Goal: Task Accomplishment & Management: Complete application form

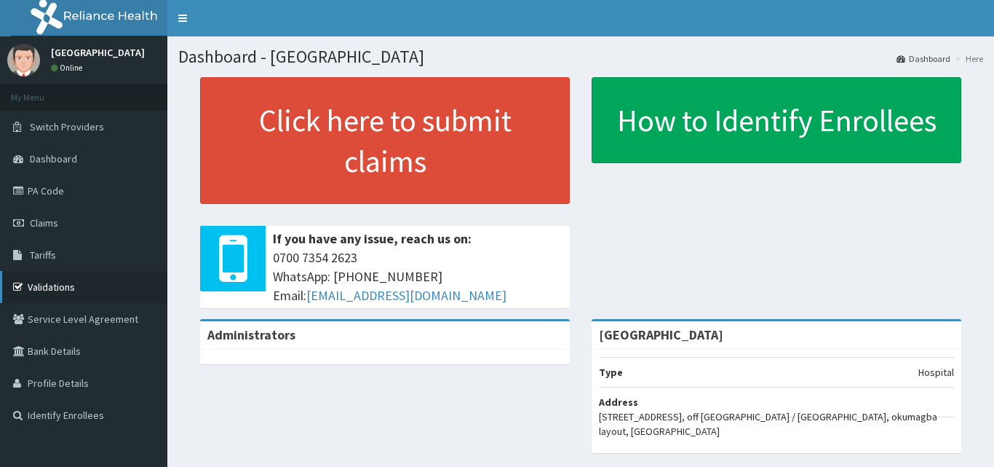
click at [41, 285] on link "Validations" at bounding box center [83, 287] width 167 height 32
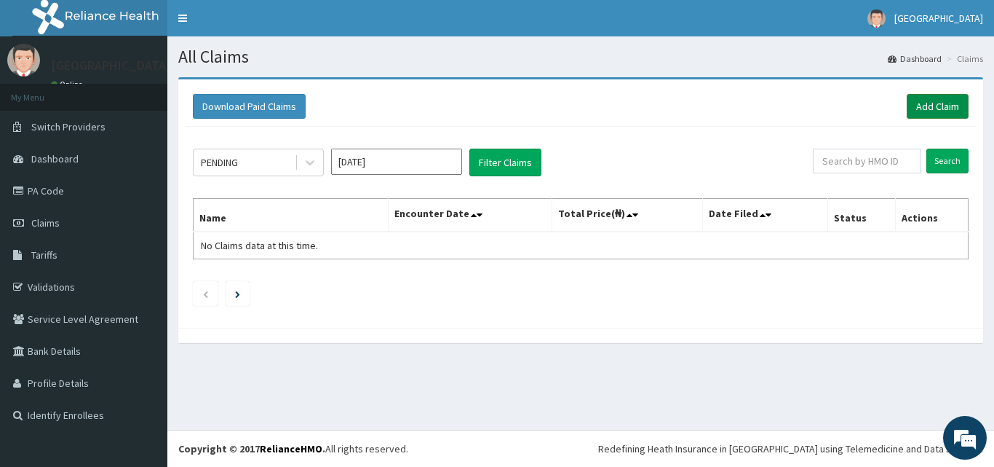
click at [953, 103] on link "Add Claim" at bounding box center [938, 106] width 62 height 25
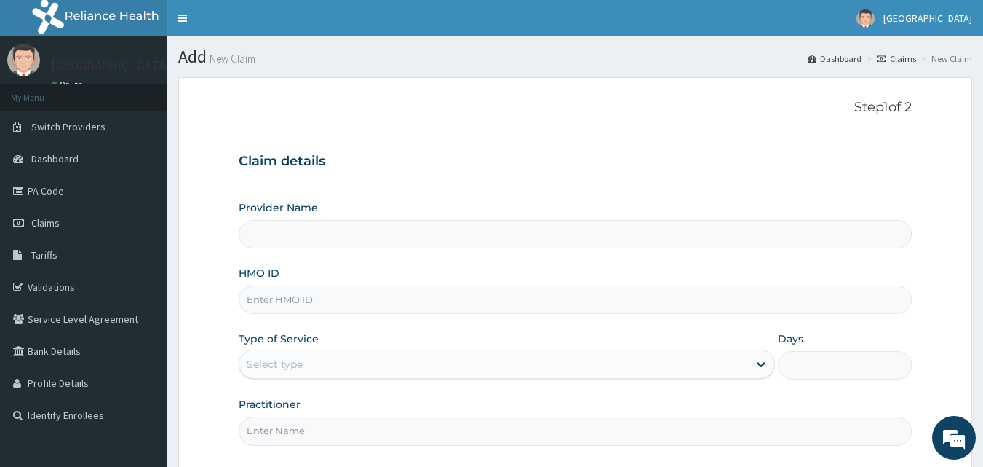
click at [287, 306] on input "HMO ID" at bounding box center [576, 299] width 674 height 28
type input "PAF/"
type input "[GEOGRAPHIC_DATA]"
type input "PAF/10082/C"
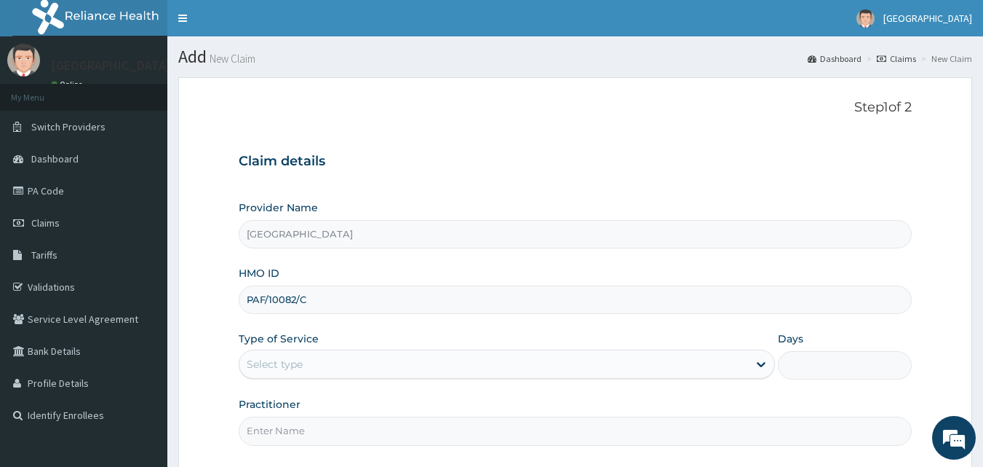
click at [461, 372] on div "Select type" at bounding box center [493, 363] width 509 height 23
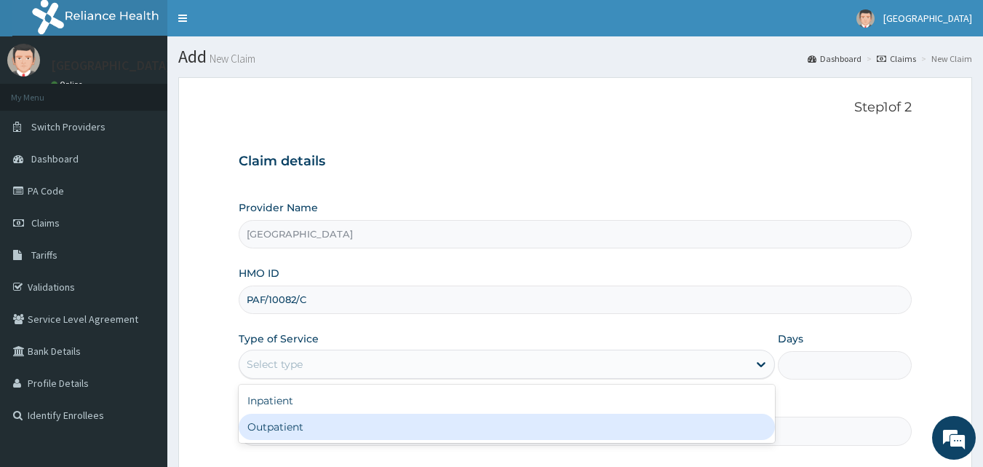
click at [281, 427] on div "Outpatient" at bounding box center [507, 426] width 536 height 26
type input "1"
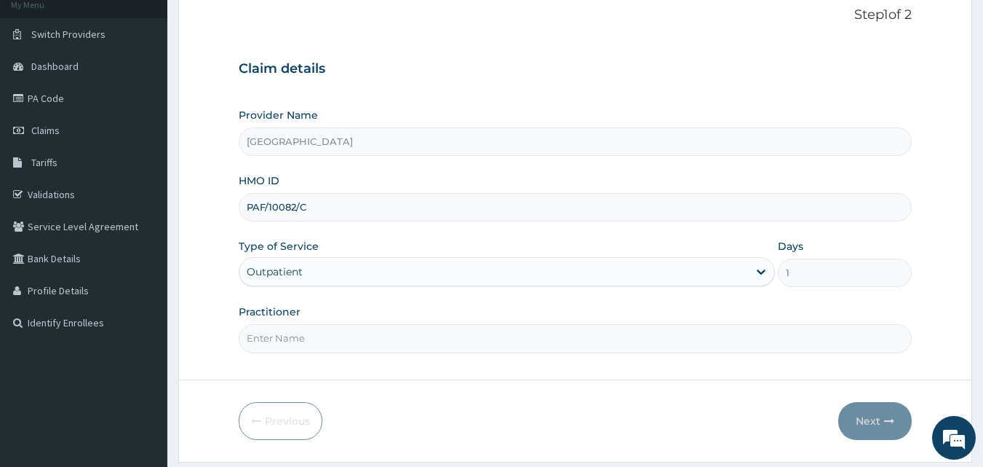
scroll to position [136, 0]
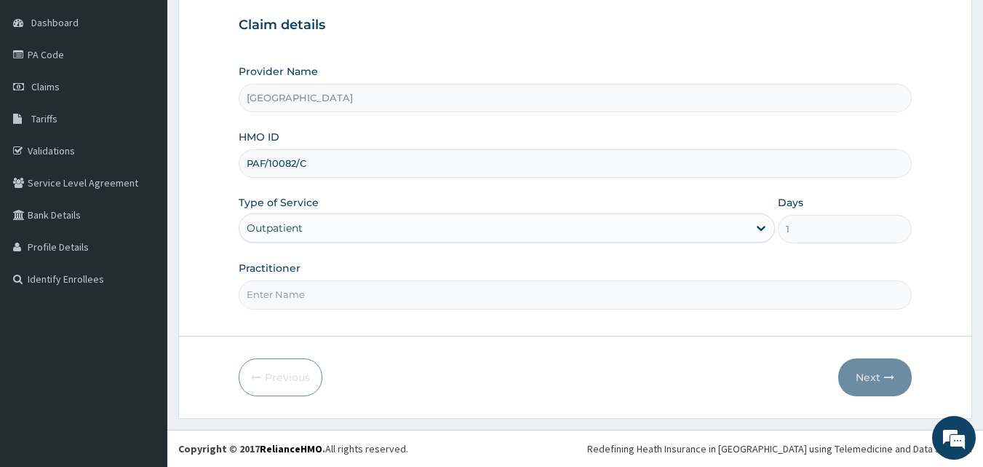
click at [300, 291] on input "Practitioner" at bounding box center [576, 294] width 674 height 28
type input "DR [PERSON_NAME]"
click at [868, 383] on button "Next" at bounding box center [875, 377] width 74 height 38
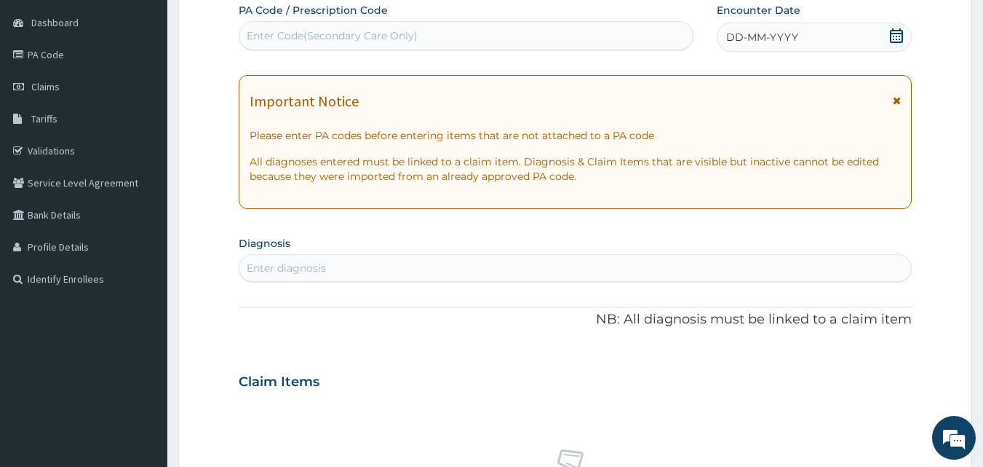
click at [891, 32] on icon at bounding box center [896, 35] width 13 height 15
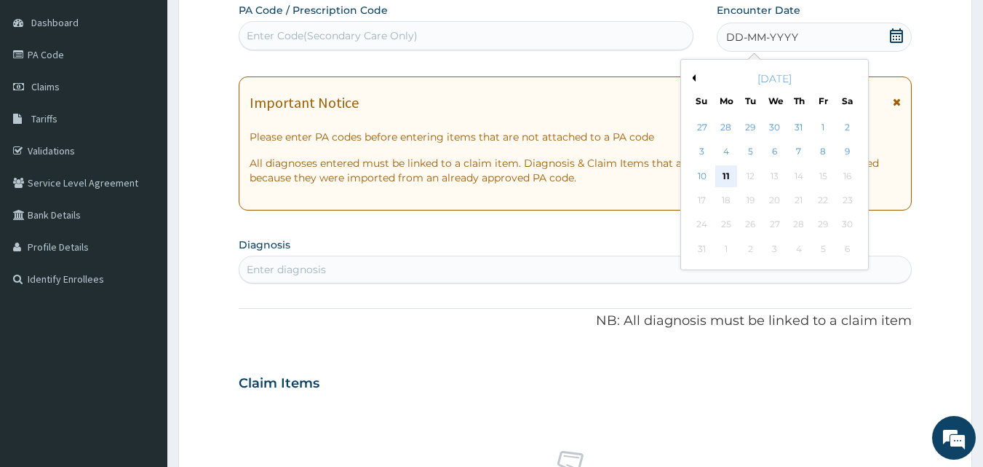
click at [720, 173] on div "11" at bounding box center [726, 176] width 22 height 22
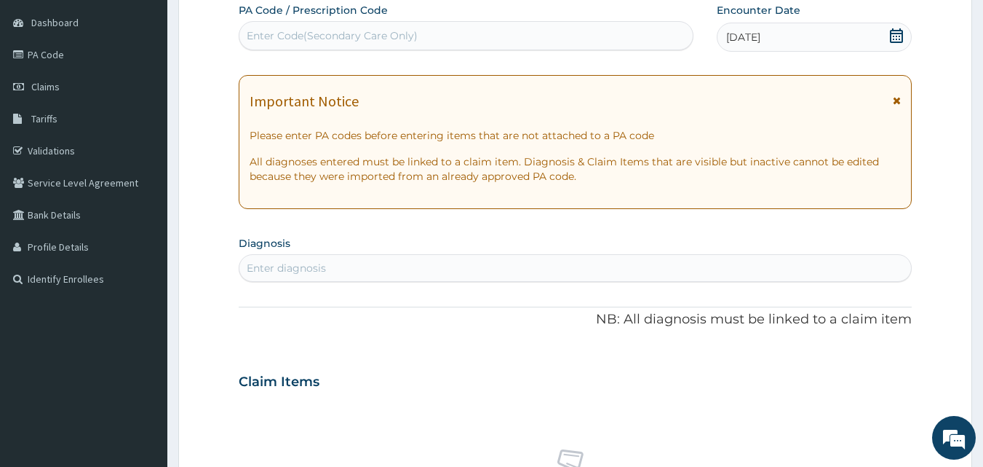
click at [298, 276] on div "Enter diagnosis" at bounding box center [575, 267] width 673 height 23
click at [298, 272] on div "Enter diagnosis" at bounding box center [286, 268] width 79 height 15
type input "[MEDICAL_DATA]"
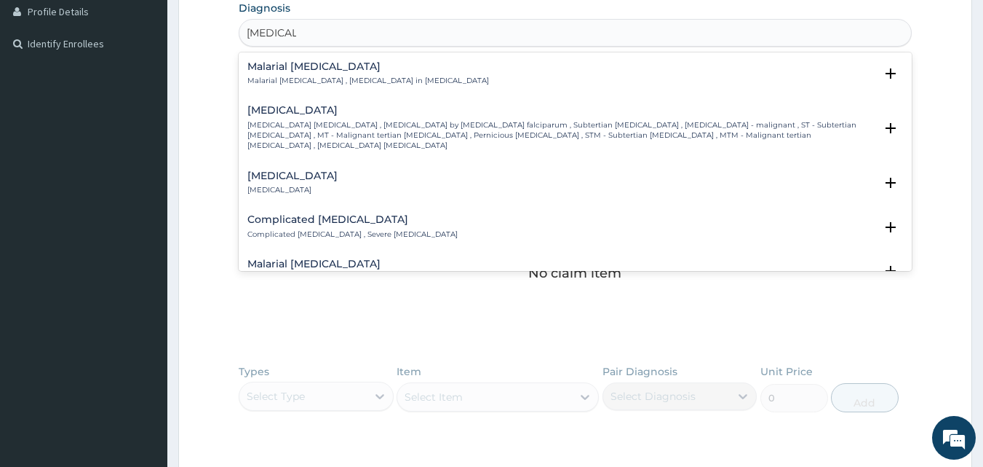
scroll to position [553, 0]
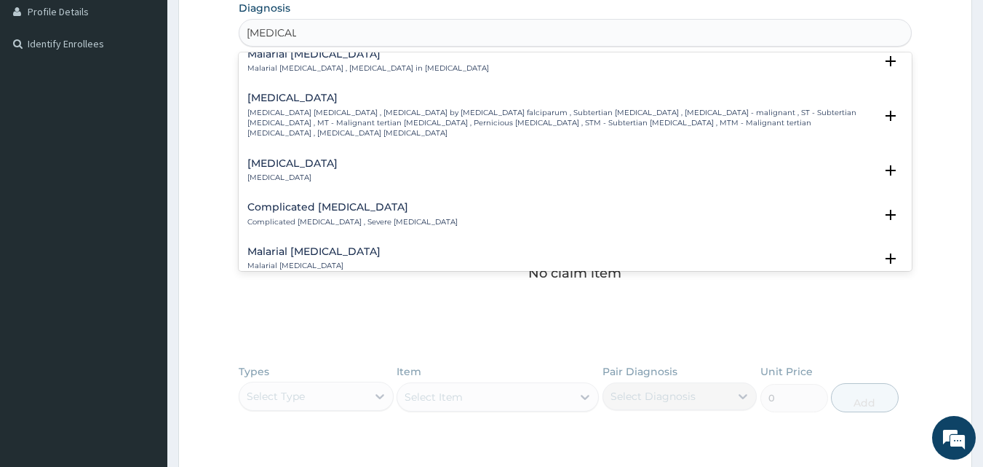
click at [377, 202] on div "Complicated [MEDICAL_DATA] Complicated [MEDICAL_DATA] , Severe [MEDICAL_DATA]" at bounding box center [352, 214] width 210 height 25
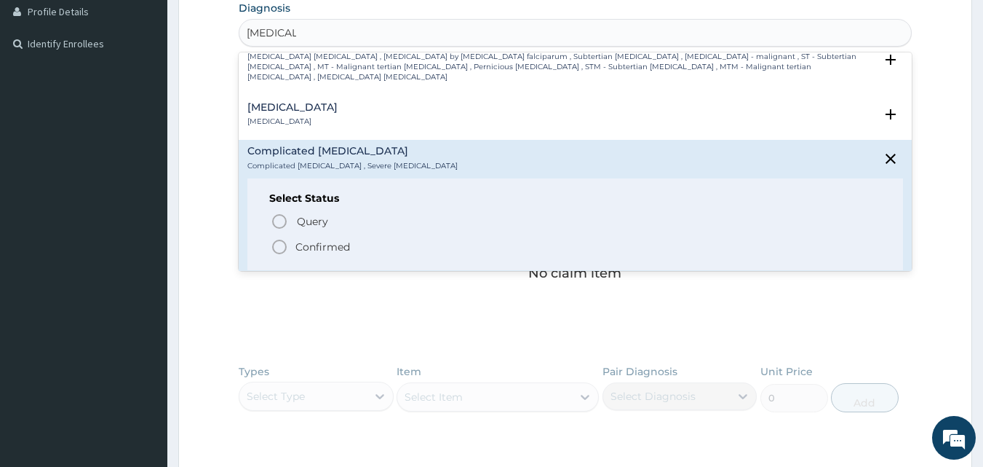
scroll to position [611, 0]
click at [329, 237] on p "Confirmed" at bounding box center [322, 244] width 55 height 15
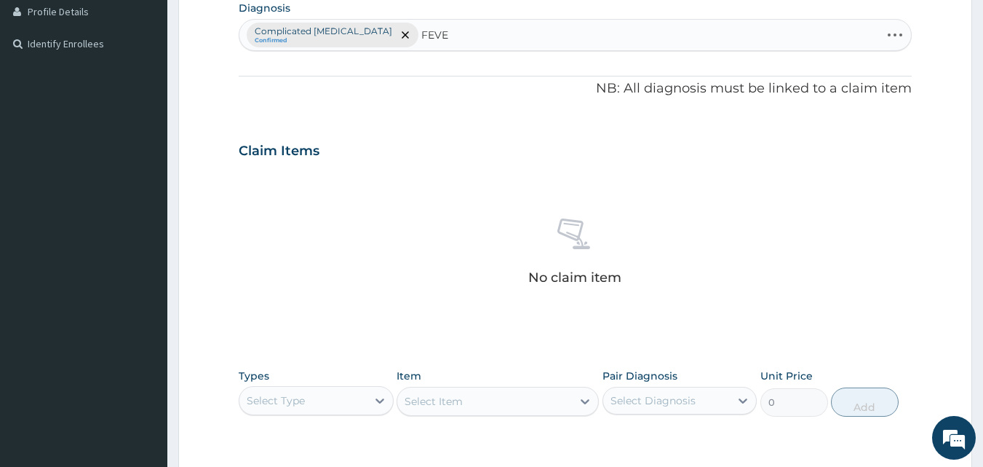
type input "FEVER"
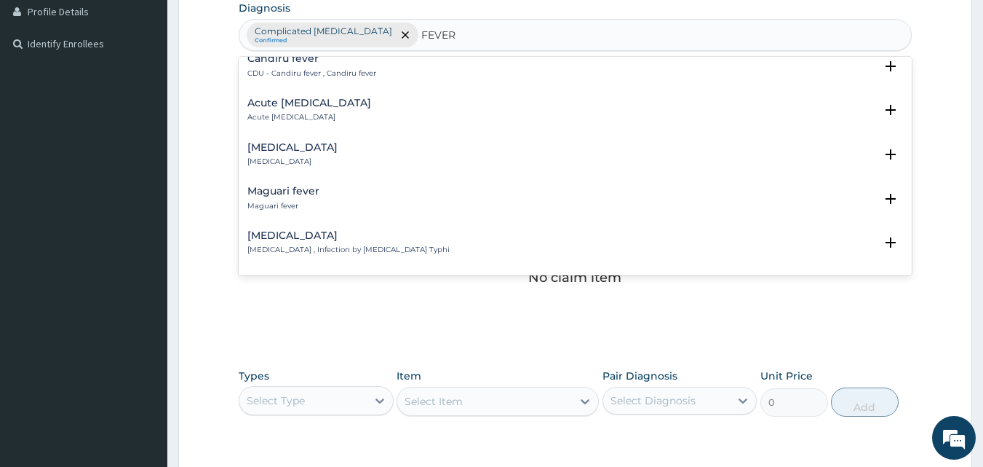
scroll to position [1805, 0]
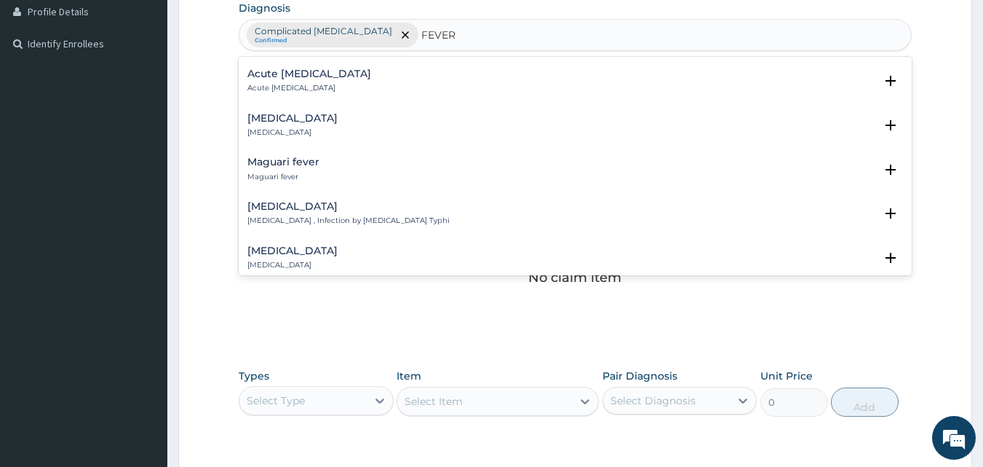
click at [325, 201] on h4 "[MEDICAL_DATA]" at bounding box center [348, 206] width 202 height 11
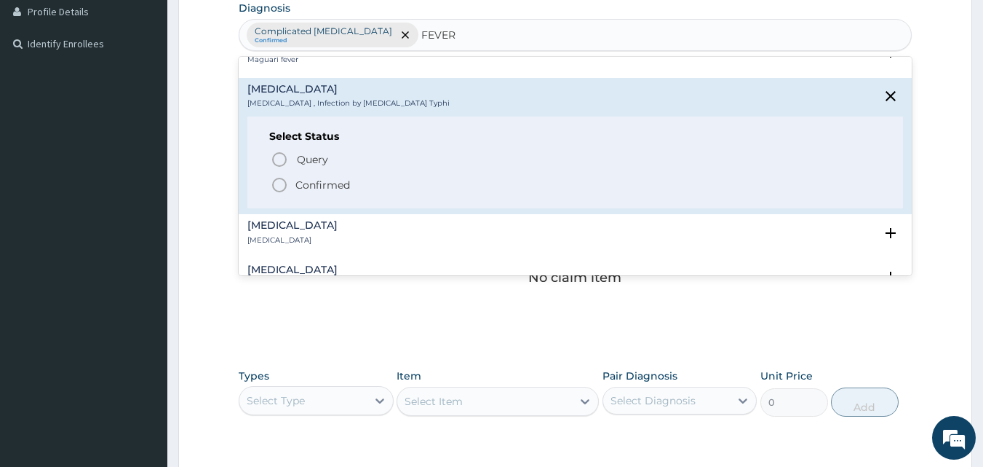
scroll to position [1951, 0]
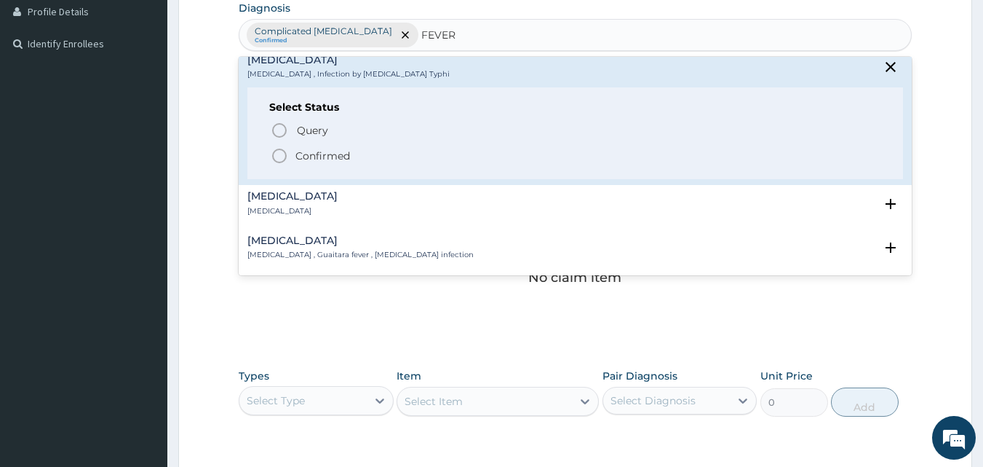
click at [314, 148] on p "Confirmed" at bounding box center [322, 155] width 55 height 15
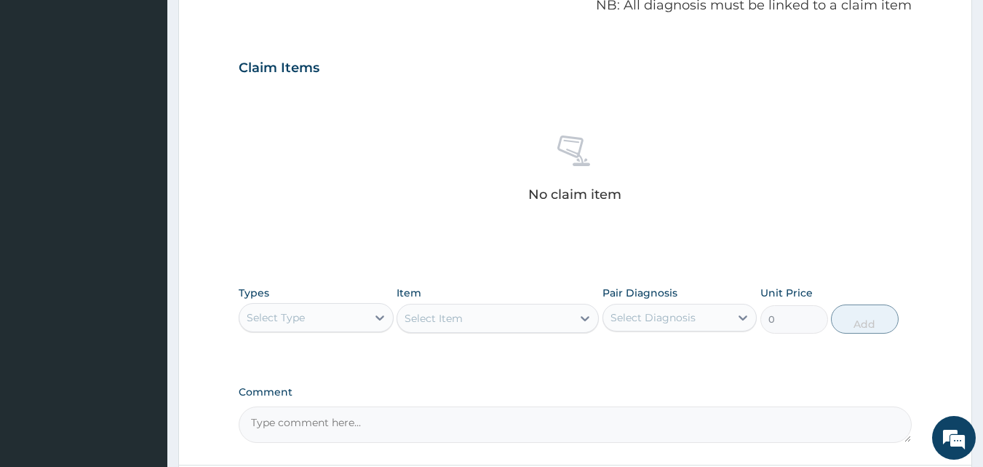
scroll to position [562, 0]
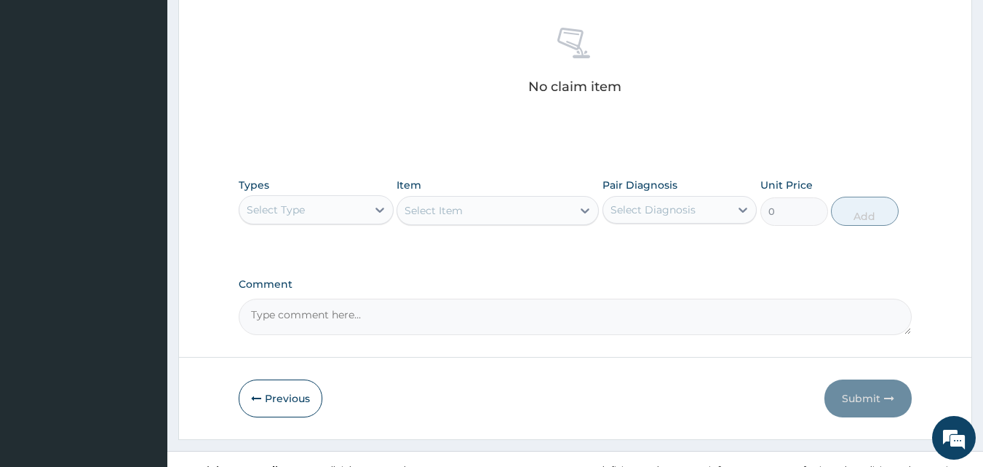
click at [349, 209] on div "Select Type" at bounding box center [302, 209] width 127 height 23
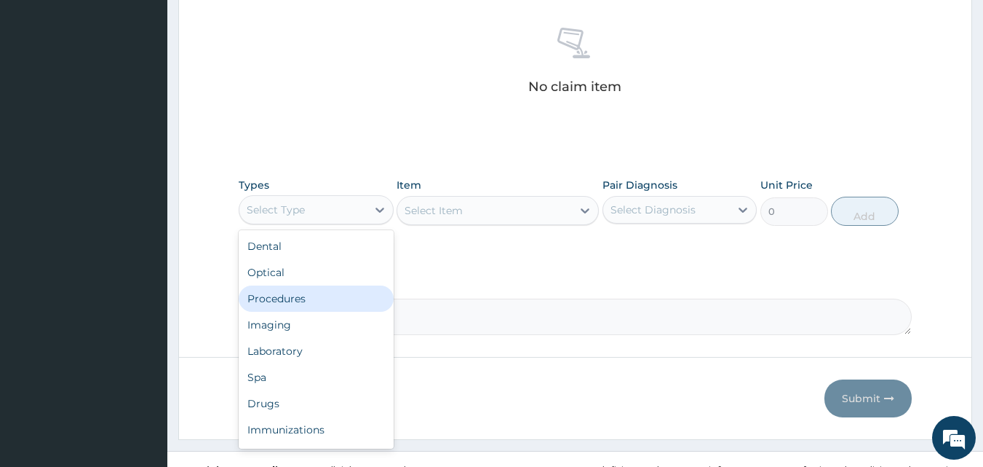
click at [283, 292] on div "Procedures" at bounding box center [316, 298] width 155 height 26
click at [283, 292] on div "Comment" at bounding box center [576, 306] width 674 height 57
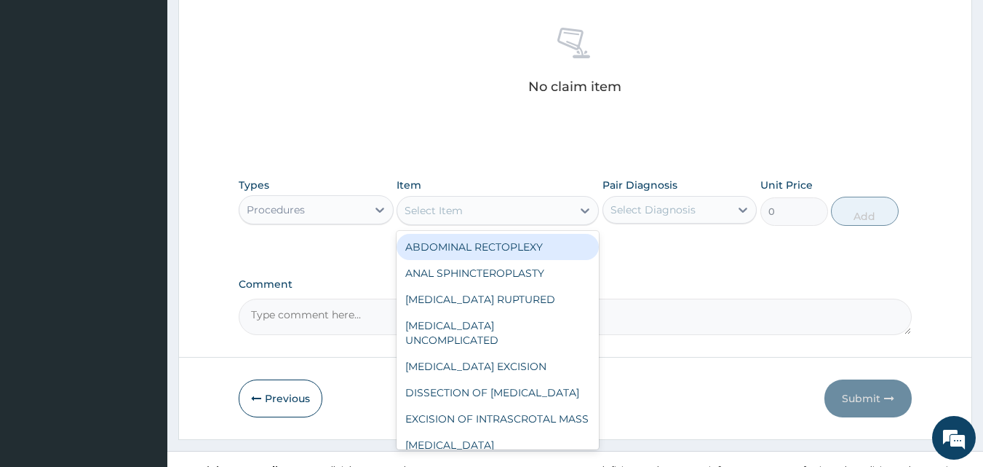
click at [481, 213] on div "Select Item" at bounding box center [484, 210] width 175 height 23
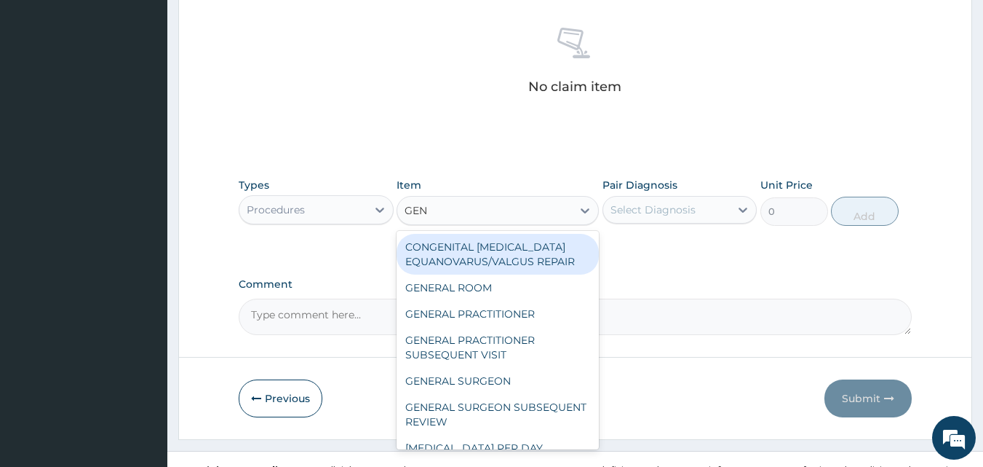
type input "GENE"
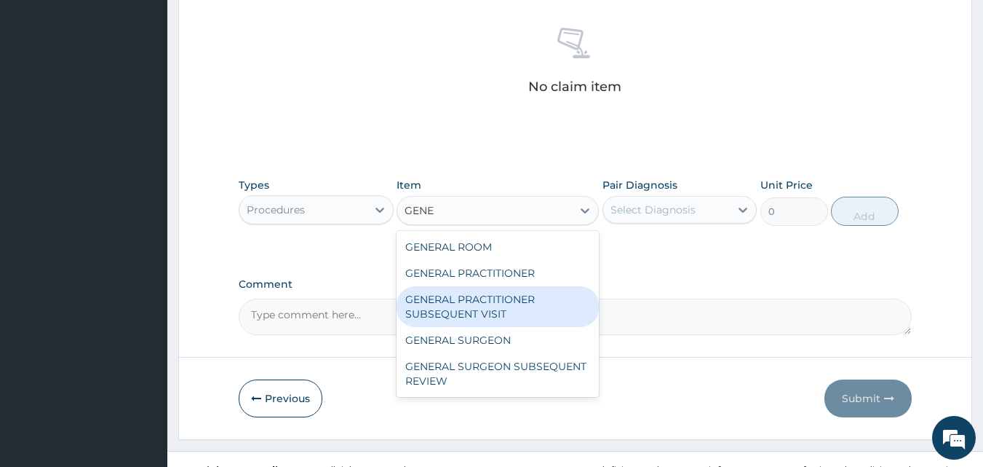
click at [459, 304] on div "GENERAL PRACTITIONER SUBSEQUENT VISIT" at bounding box center [498, 306] width 202 height 41
type input "1000"
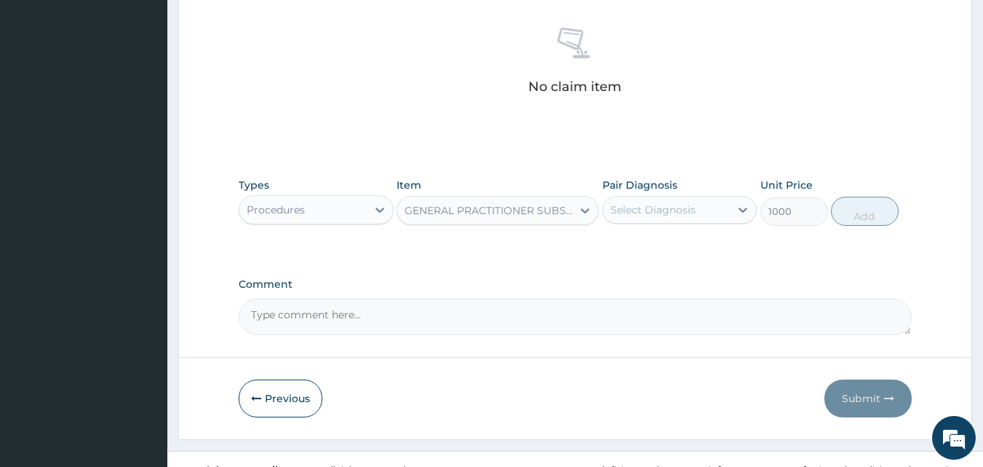
click at [673, 209] on div "Select Diagnosis" at bounding box center [653, 209] width 85 height 15
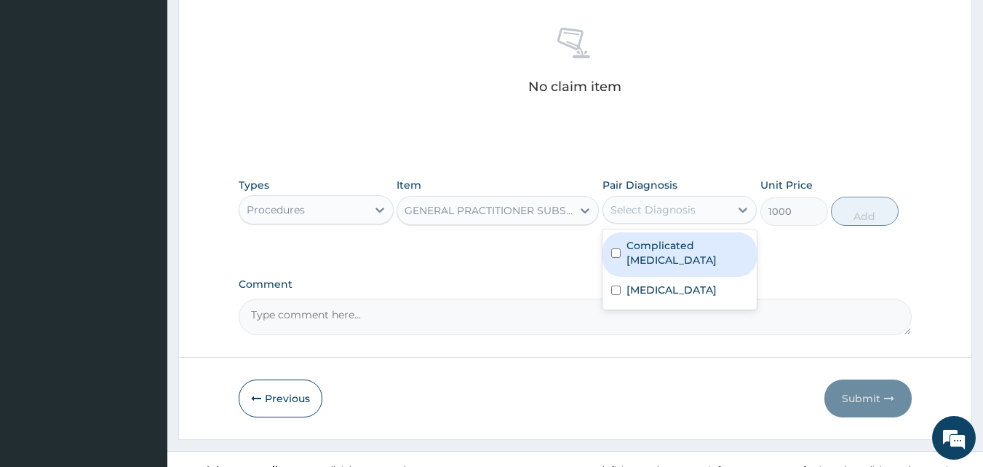
click at [673, 245] on label "Complicated [MEDICAL_DATA]" at bounding box center [688, 252] width 122 height 29
checkbox input "true"
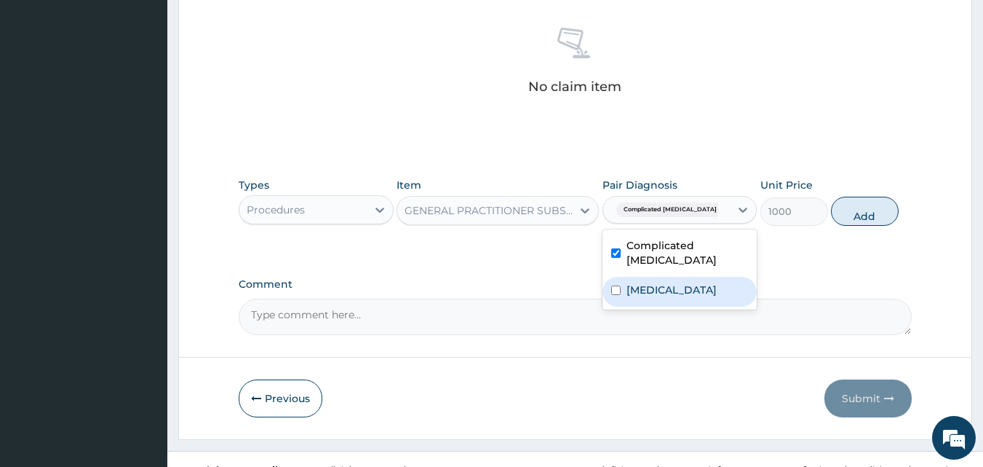
click at [666, 277] on div "[MEDICAL_DATA]" at bounding box center [680, 292] width 155 height 30
checkbox input "true"
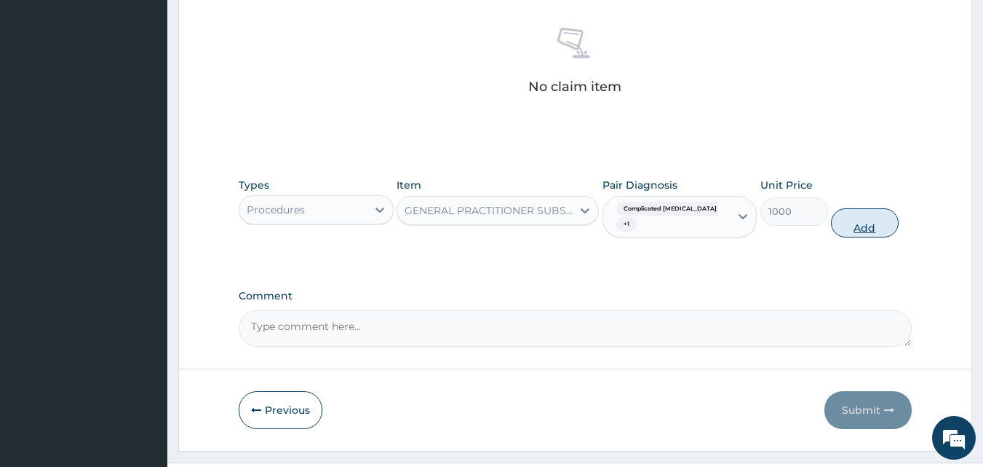
click at [852, 220] on button "Add" at bounding box center [865, 222] width 68 height 29
type input "0"
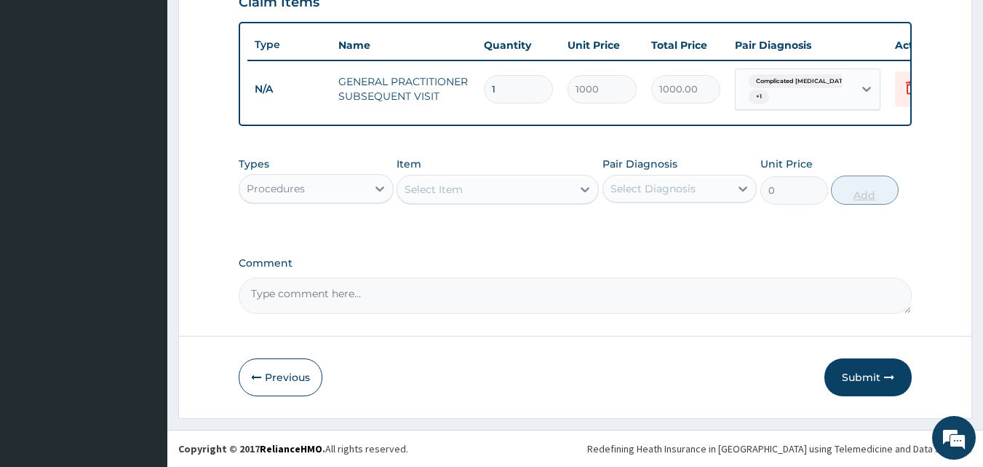
scroll to position [531, 0]
click at [319, 197] on div "Procedures" at bounding box center [302, 188] width 127 height 23
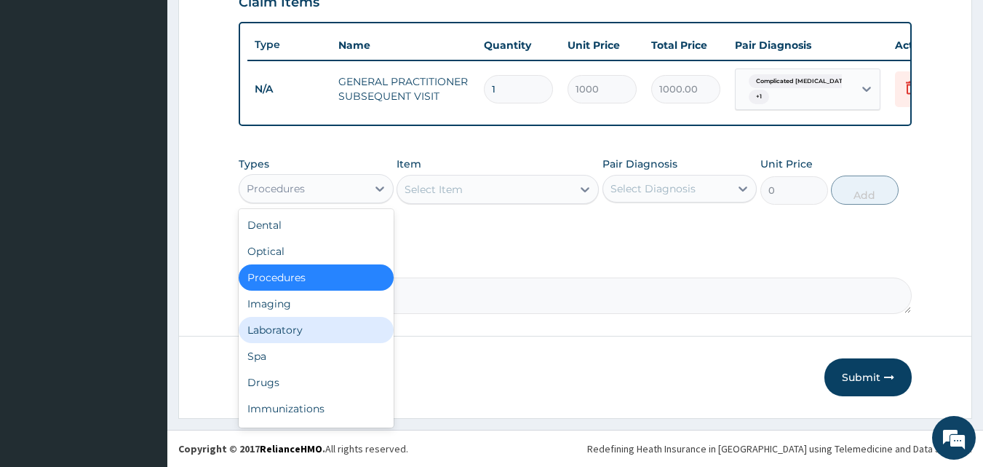
click at [275, 334] on div "Laboratory" at bounding box center [316, 330] width 155 height 26
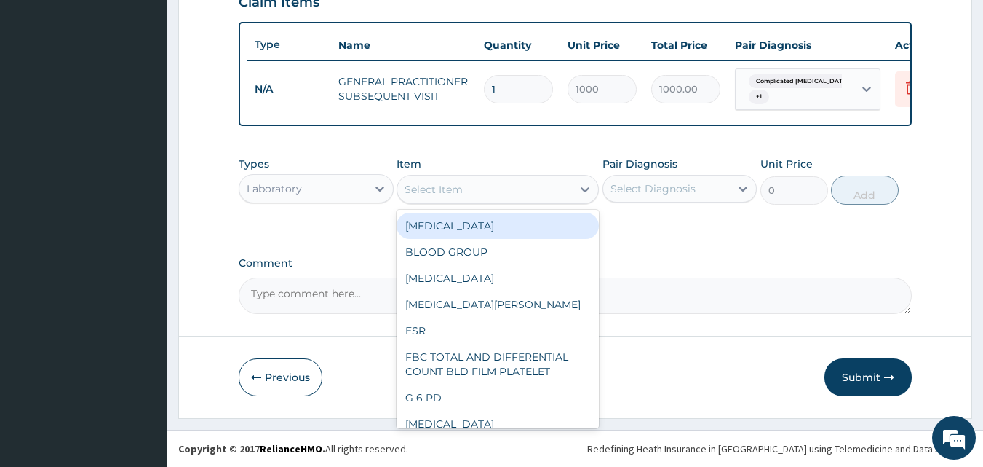
click at [485, 201] on div "Select Item" at bounding box center [484, 189] width 175 height 23
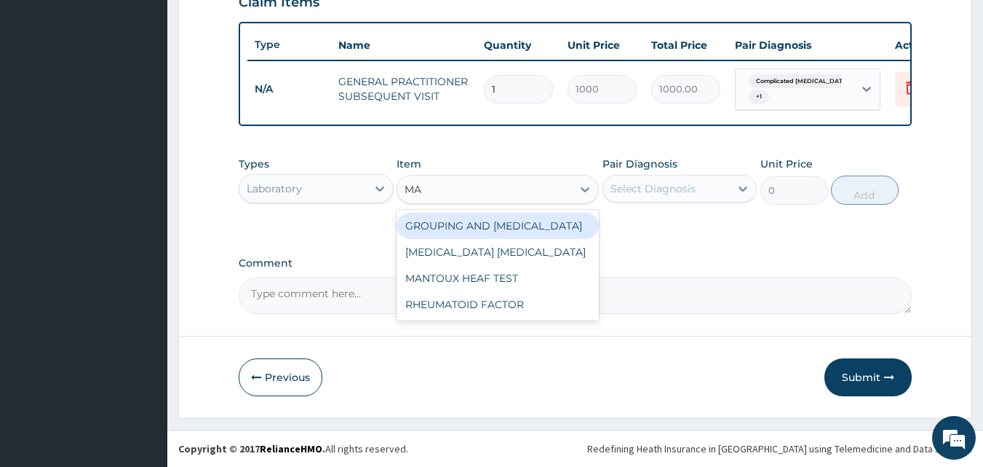
type input "MAL"
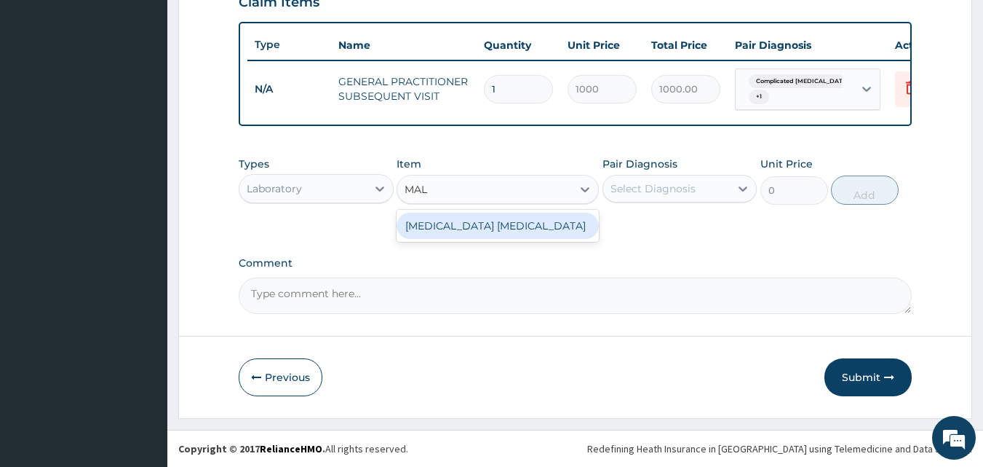
click at [485, 219] on div "[MEDICAL_DATA] [MEDICAL_DATA]" at bounding box center [498, 226] width 202 height 26
type input "1500"
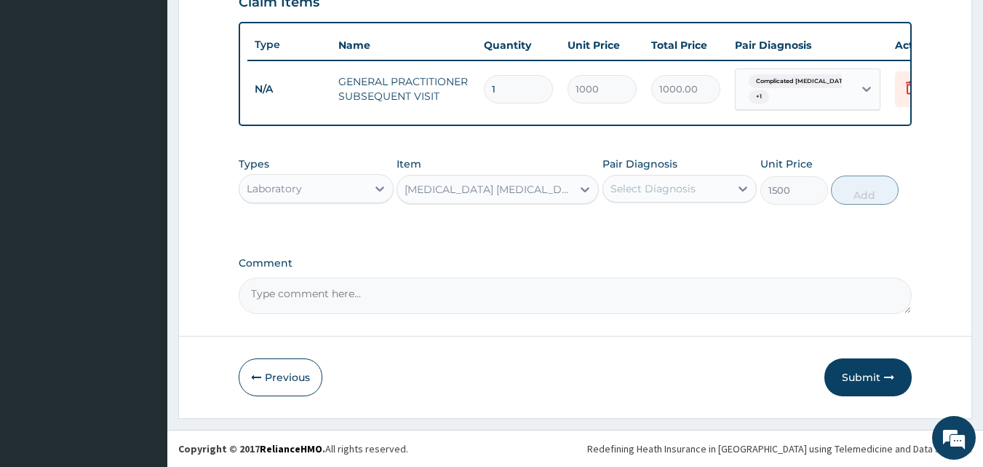
click at [681, 190] on div "Select Diagnosis" at bounding box center [653, 188] width 85 height 15
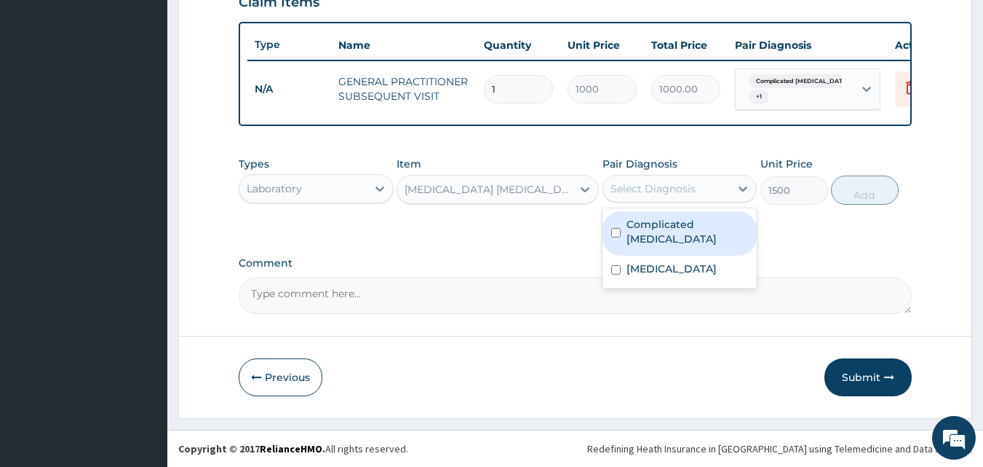
click at [668, 239] on div "Complicated [MEDICAL_DATA]" at bounding box center [680, 233] width 155 height 44
checkbox input "true"
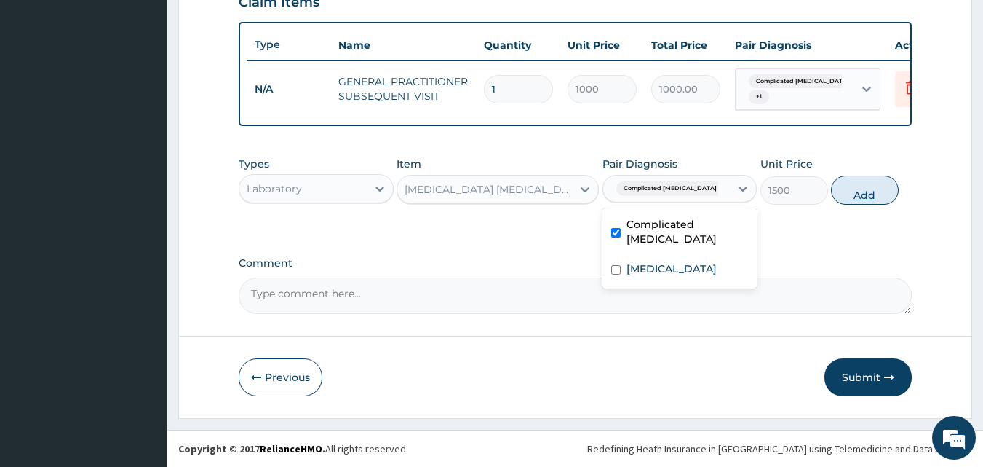
click at [869, 202] on button "Add" at bounding box center [865, 189] width 68 height 29
type input "0"
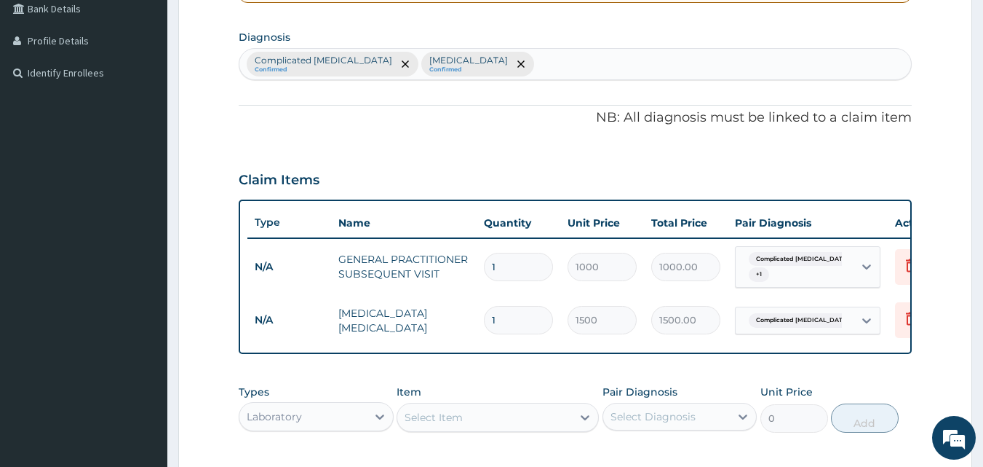
scroll to position [295, 0]
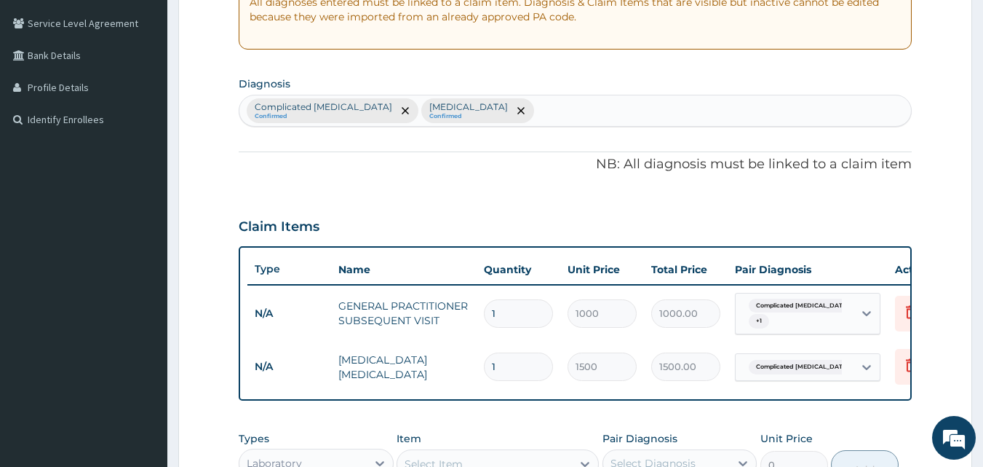
click at [539, 103] on div "Complicated [MEDICAL_DATA] Confirmed [MEDICAL_DATA] Confirmed" at bounding box center [575, 110] width 673 height 31
type input "ABDOMINAL"
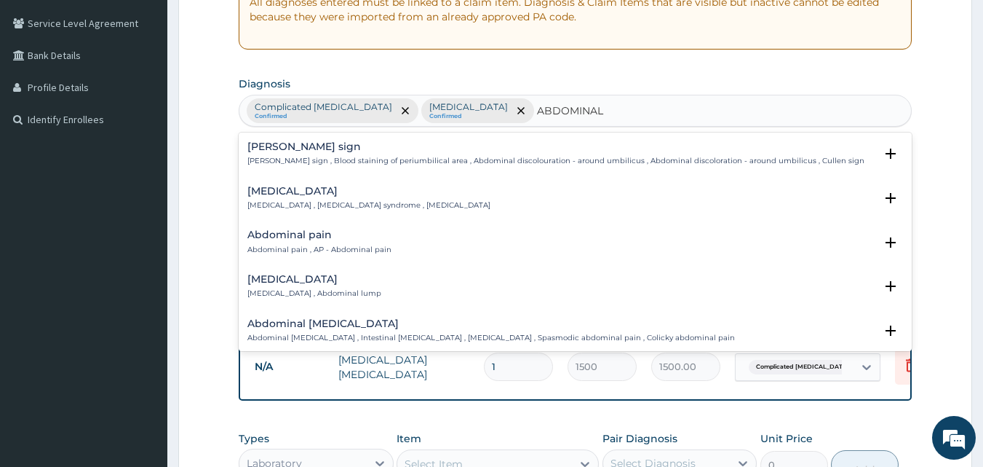
click at [299, 252] on p "Abdominal pain , AP - Abdominal pain" at bounding box center [319, 250] width 144 height 10
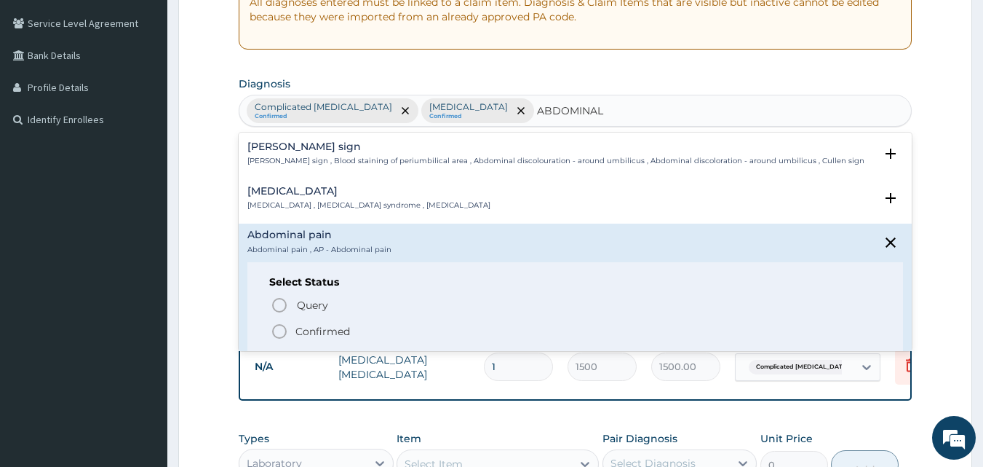
click at [280, 325] on circle "status option filled" at bounding box center [279, 331] width 13 height 13
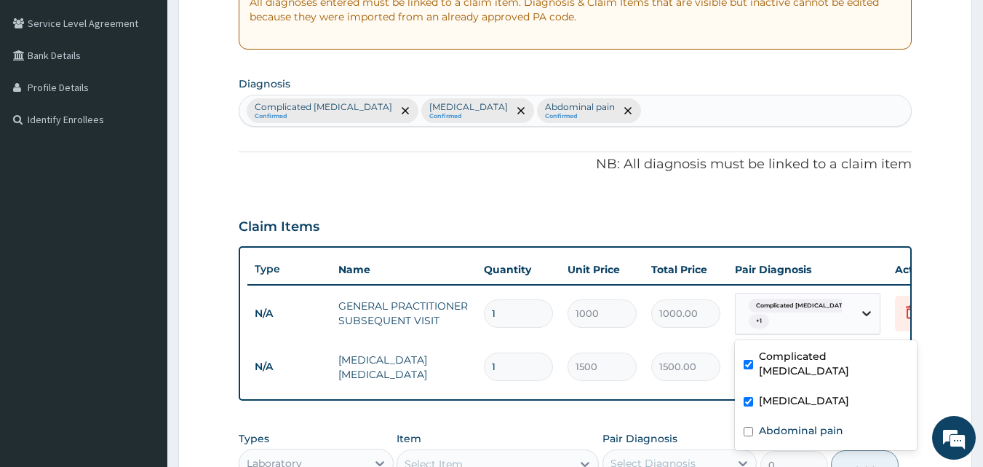
click at [862, 315] on icon at bounding box center [867, 313] width 15 height 15
click at [786, 423] on label "Abdominal pain" at bounding box center [801, 430] width 84 height 15
checkbox input "true"
click at [955, 338] on form "Step 2 of 2 PA Code / Prescription Code Enter Code(Secondary Care Only) Encount…" at bounding box center [575, 237] width 794 height 911
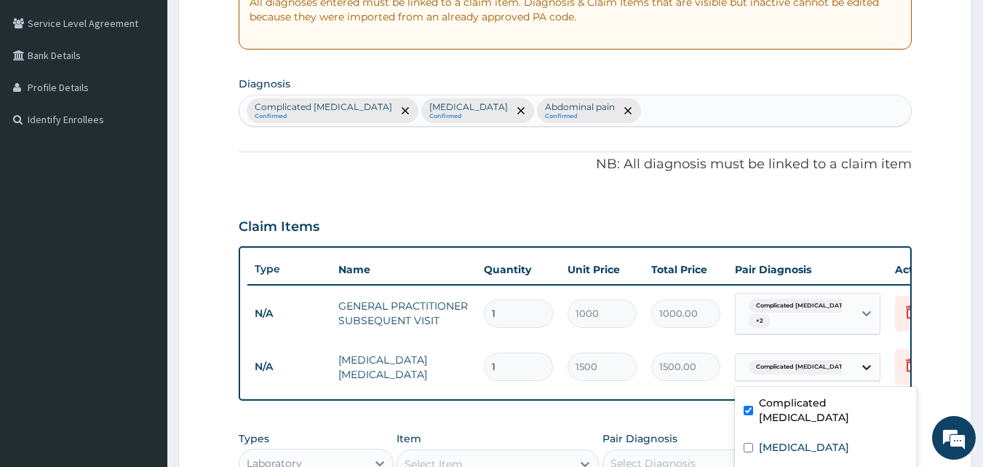
click at [865, 367] on icon at bounding box center [866, 367] width 9 height 5
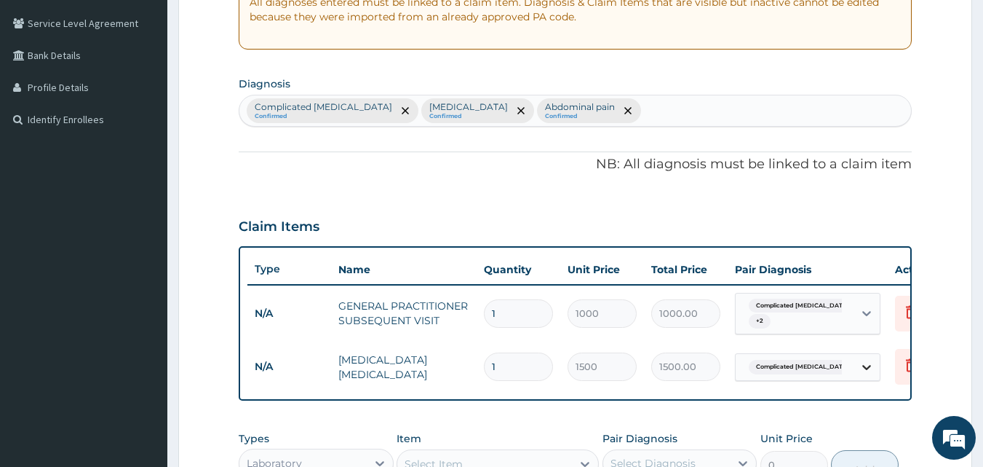
click at [865, 367] on icon at bounding box center [866, 367] width 9 height 5
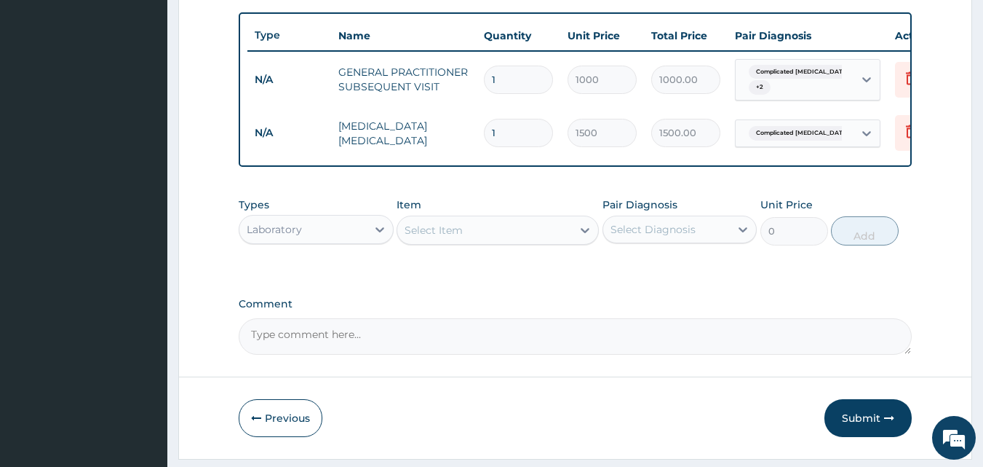
scroll to position [581, 0]
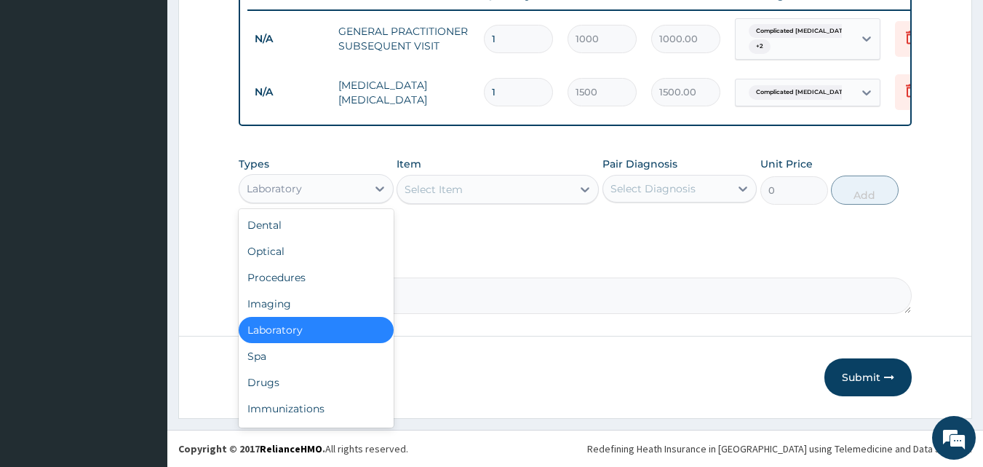
click at [330, 201] on div "Laboratory" at bounding box center [316, 188] width 155 height 29
click at [262, 392] on div "Drugs" at bounding box center [316, 382] width 155 height 26
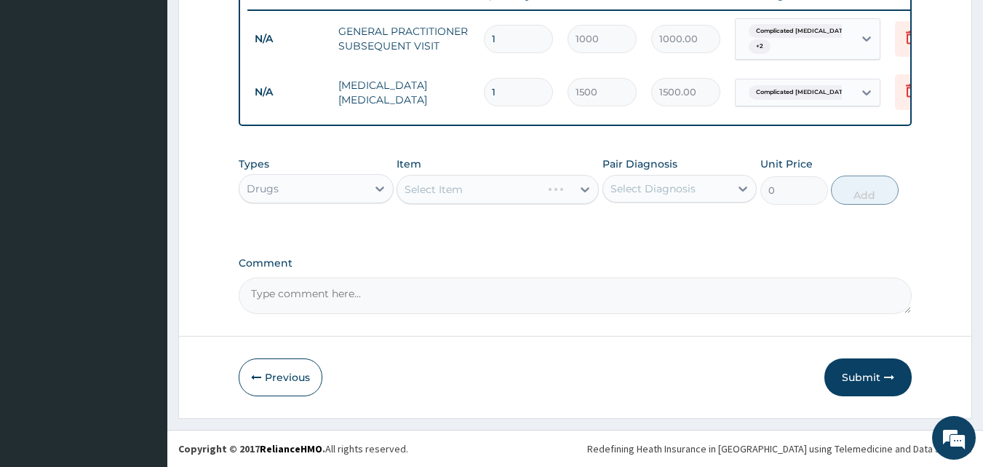
click at [432, 187] on div "Select Item" at bounding box center [498, 189] width 202 height 29
click at [447, 187] on div "Select Item" at bounding box center [498, 189] width 202 height 29
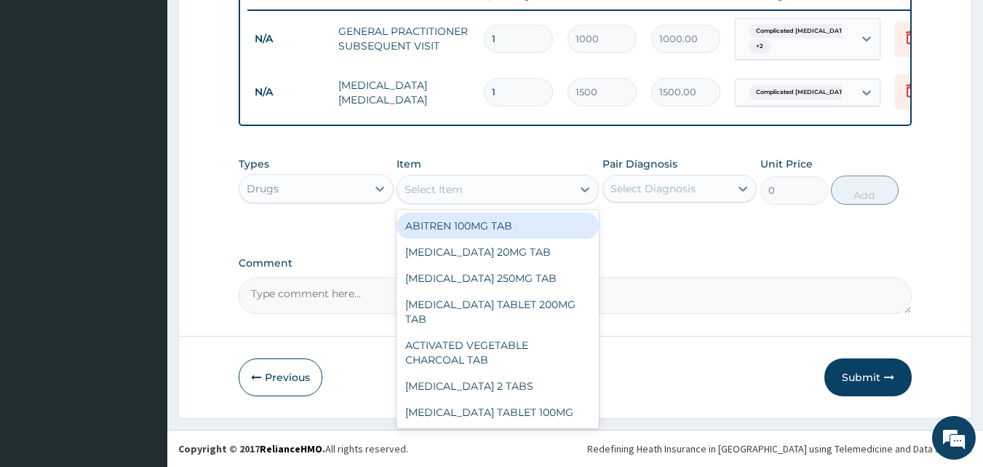
click at [491, 194] on div "Select Item" at bounding box center [484, 189] width 175 height 23
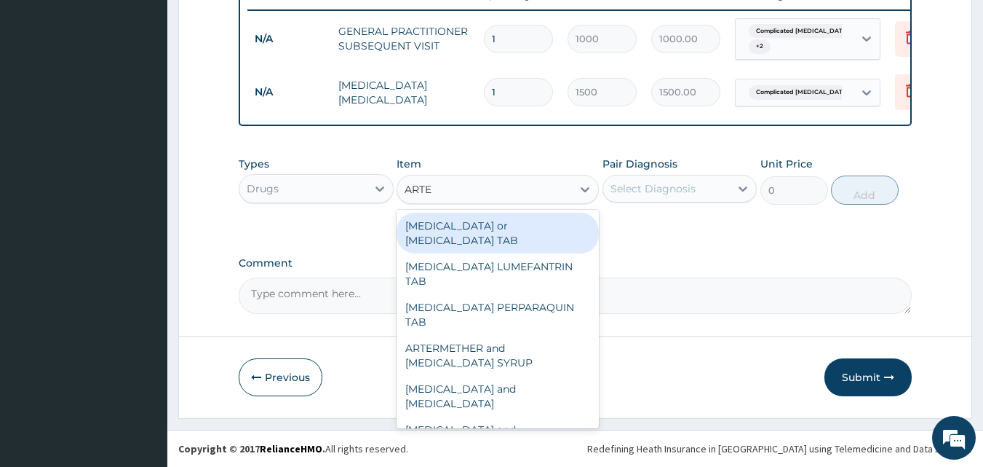
type input "ARTEM"
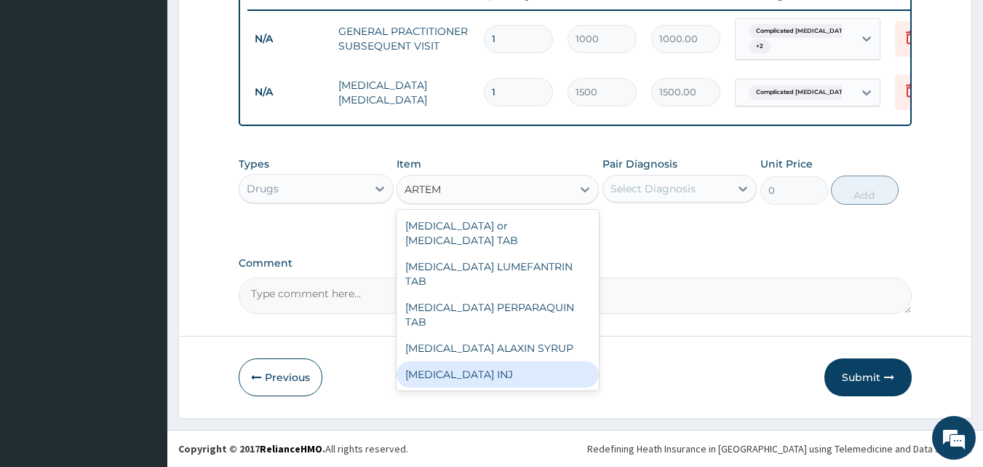
click at [453, 361] on div "[MEDICAL_DATA] INJ" at bounding box center [498, 374] width 202 height 26
type input "250"
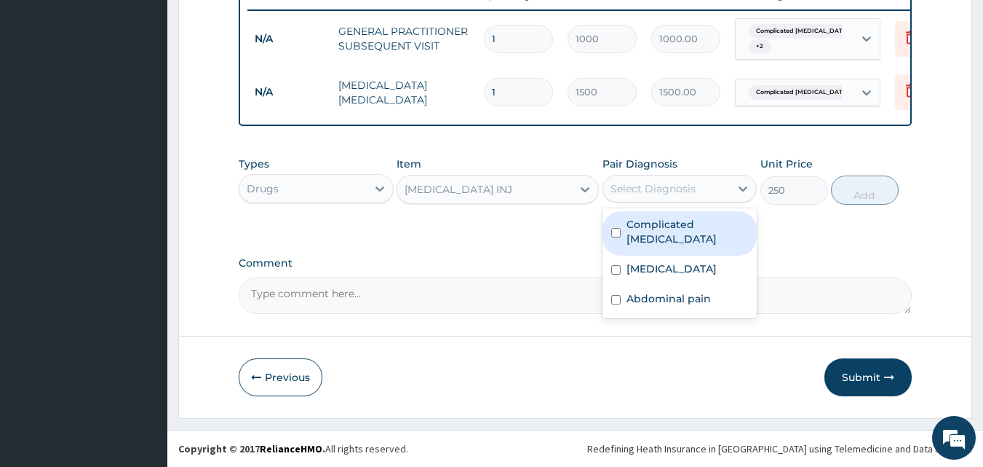
click at [715, 184] on div "Select Diagnosis" at bounding box center [666, 188] width 127 height 23
click at [678, 229] on label "Complicated [MEDICAL_DATA]" at bounding box center [688, 231] width 122 height 29
checkbox input "true"
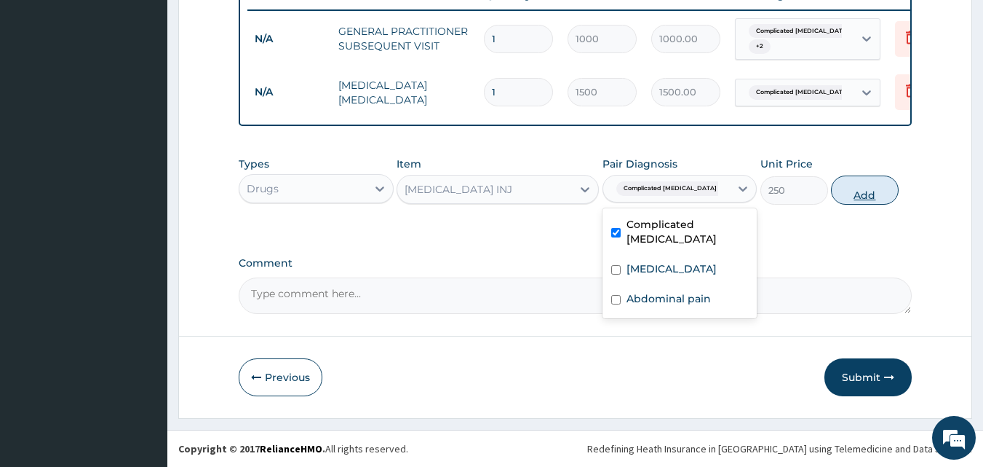
click at [865, 185] on button "Add" at bounding box center [865, 189] width 68 height 29
type input "0"
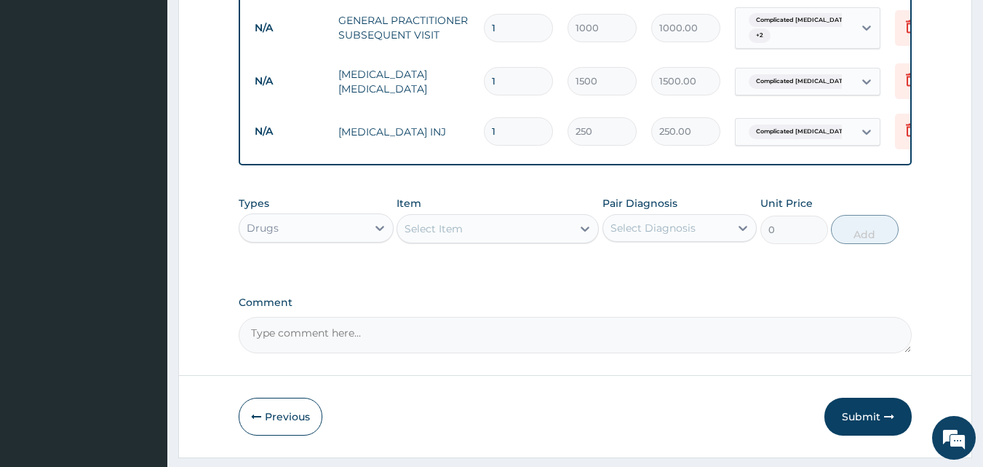
type input "0.00"
type input "6"
type input "1500.00"
type input "6"
click at [488, 240] on div "Select Item" at bounding box center [484, 228] width 175 height 23
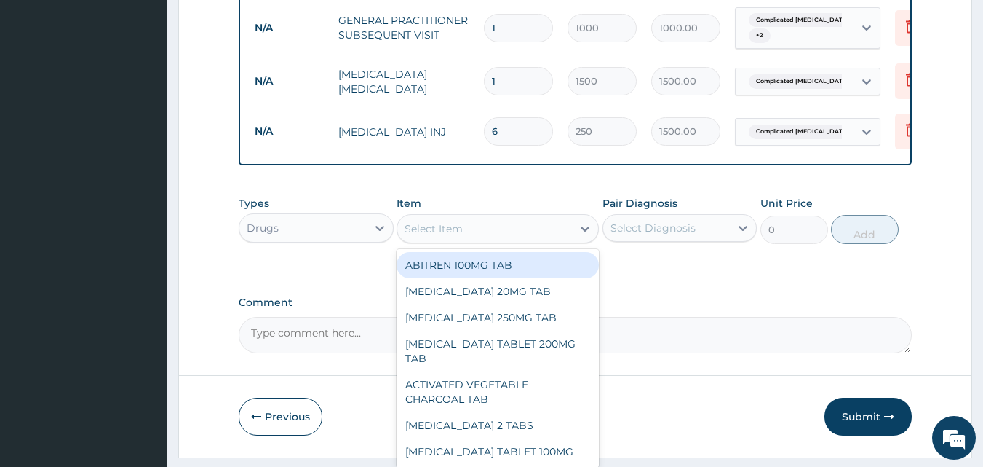
click at [488, 240] on div "Select Item" at bounding box center [484, 228] width 175 height 23
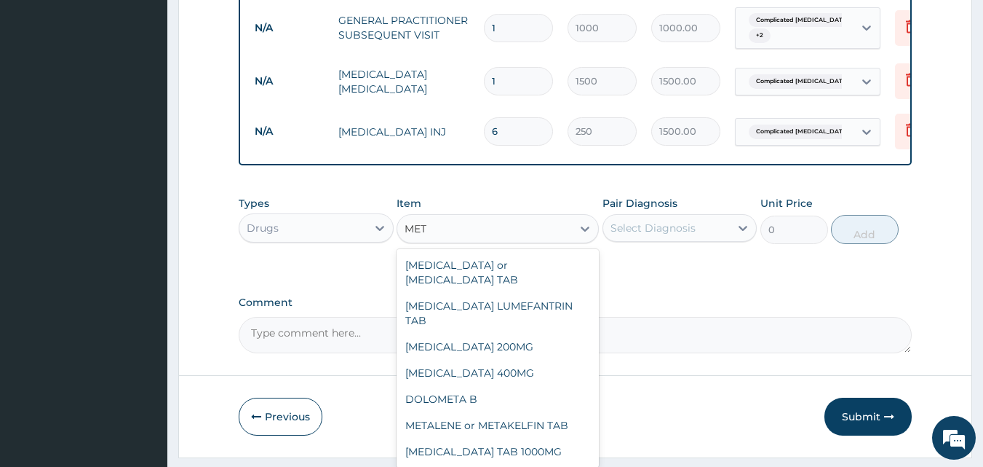
type input "METO"
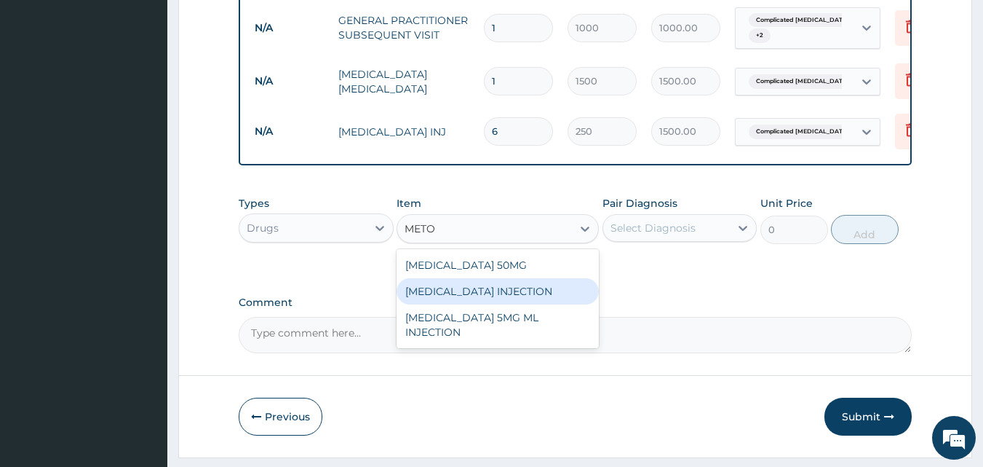
click at [440, 304] on div "[MEDICAL_DATA] INJECTION" at bounding box center [498, 291] width 202 height 26
type input "100"
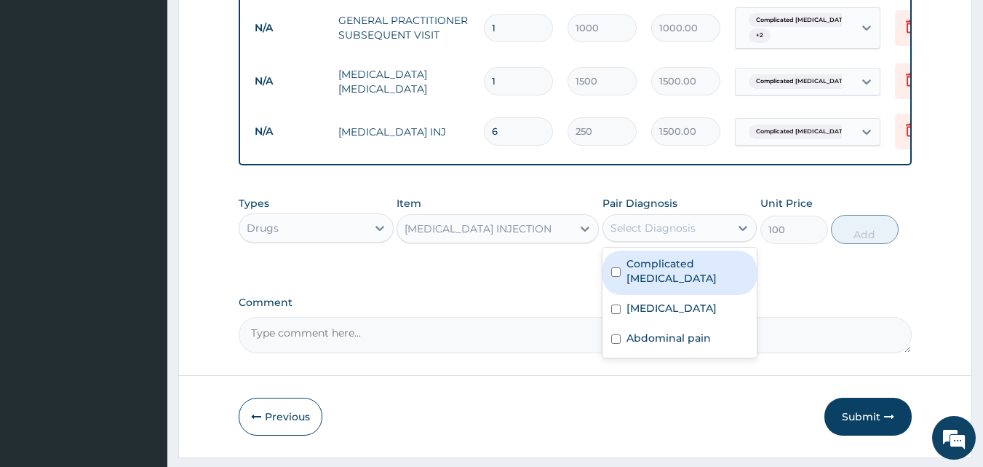
click at [660, 232] on div "Select Diagnosis" at bounding box center [653, 228] width 85 height 15
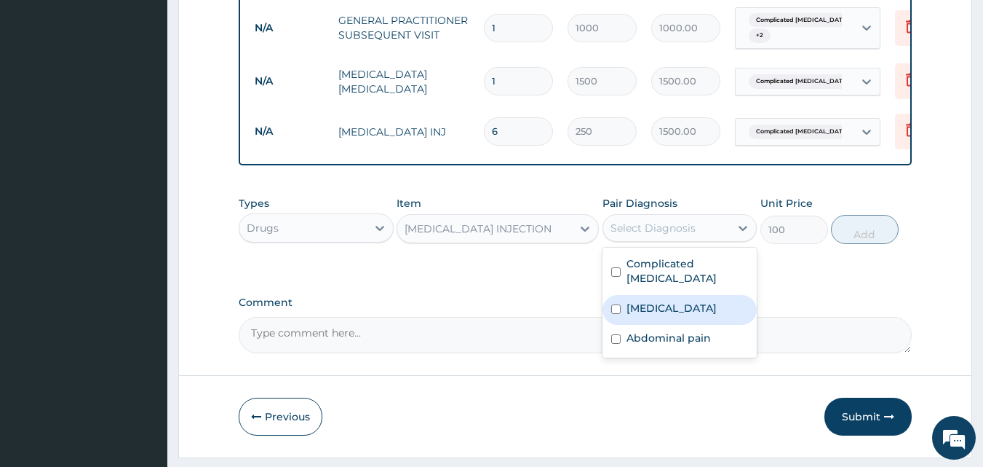
click at [649, 301] on label "[MEDICAL_DATA]" at bounding box center [672, 308] width 90 height 15
checkbox input "true"
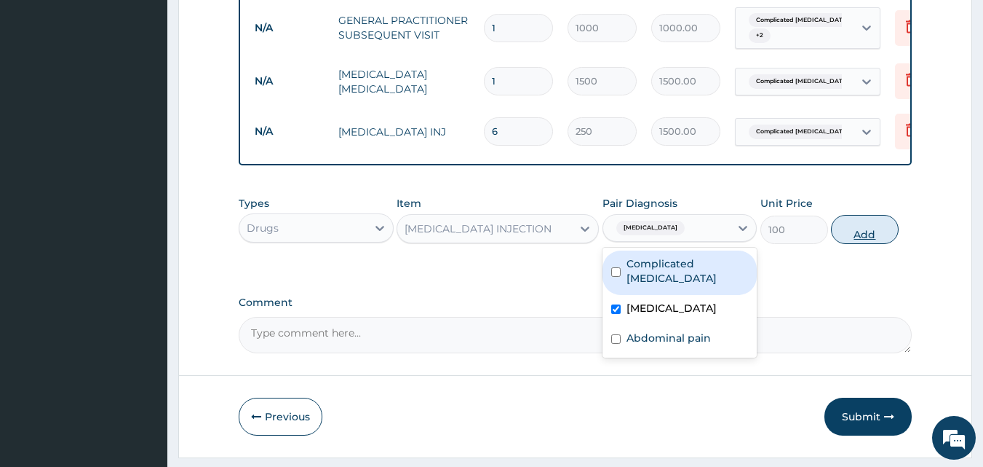
click at [881, 235] on button "Add" at bounding box center [865, 229] width 68 height 29
type input "0"
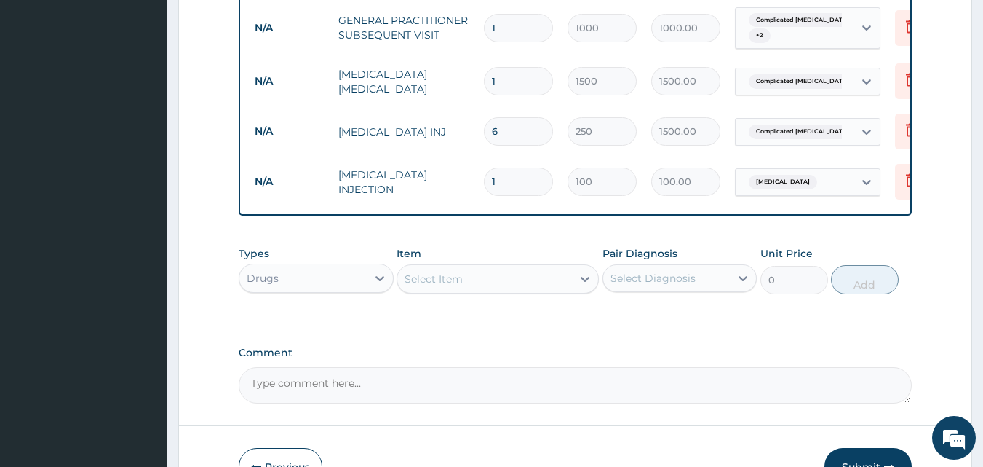
click at [432, 284] on div "Select Item" at bounding box center [434, 278] width 58 height 15
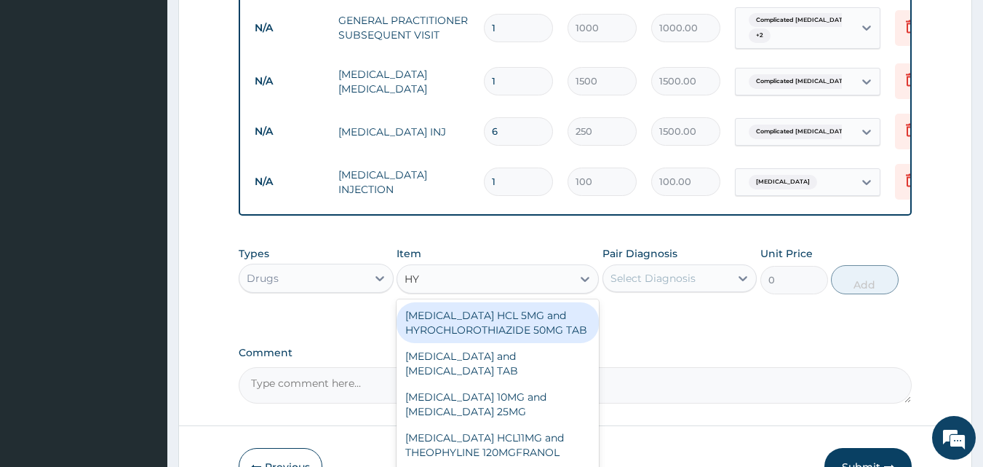
type input "HYO"
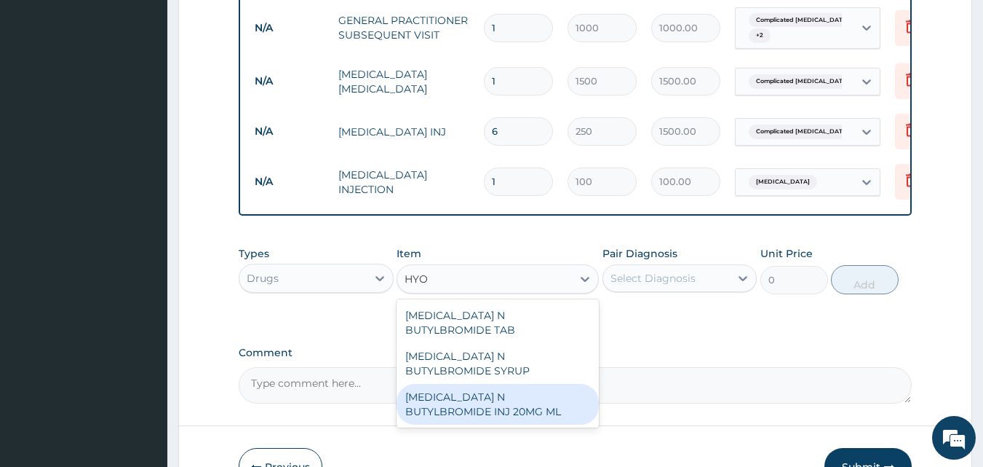
click at [483, 390] on div "[MEDICAL_DATA] N BUTYLBROMIDE INJ 20MG ML" at bounding box center [498, 404] width 202 height 41
type input "100"
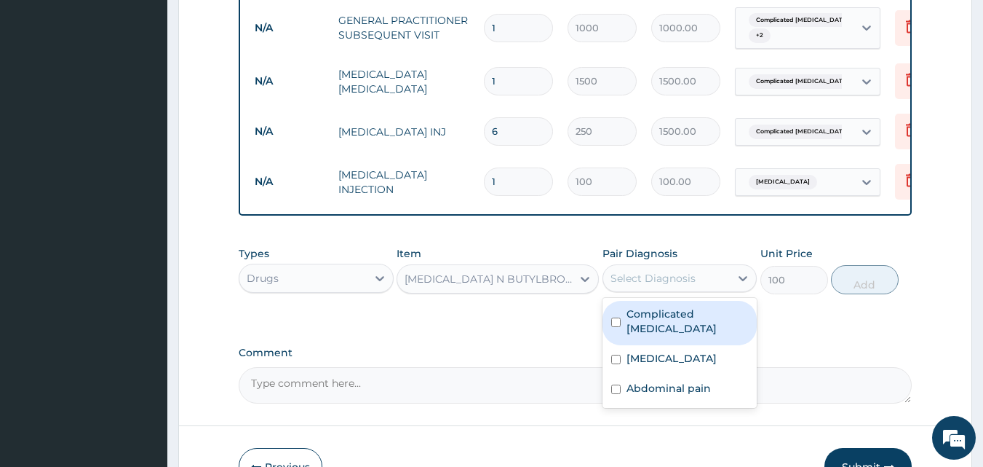
click at [669, 285] on div "Select Diagnosis" at bounding box center [653, 278] width 85 height 15
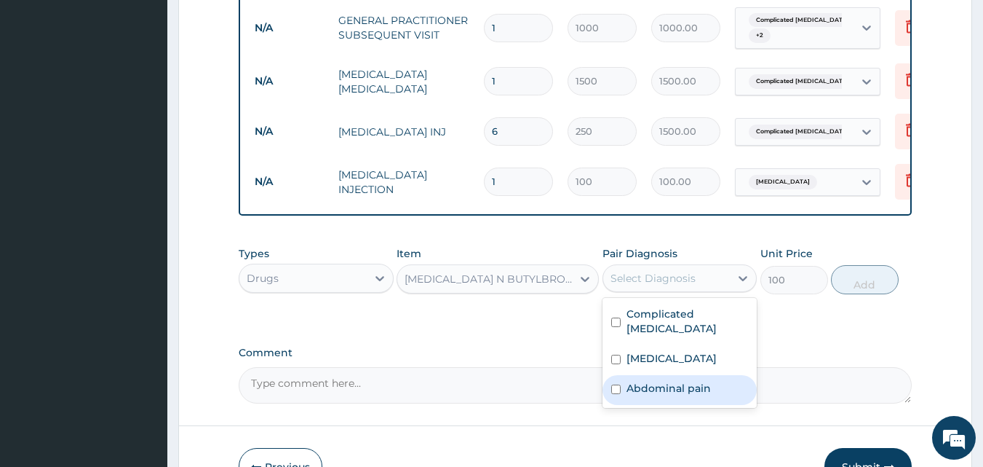
click at [618, 394] on div "Abdominal pain" at bounding box center [680, 390] width 155 height 30
checkbox input "true"
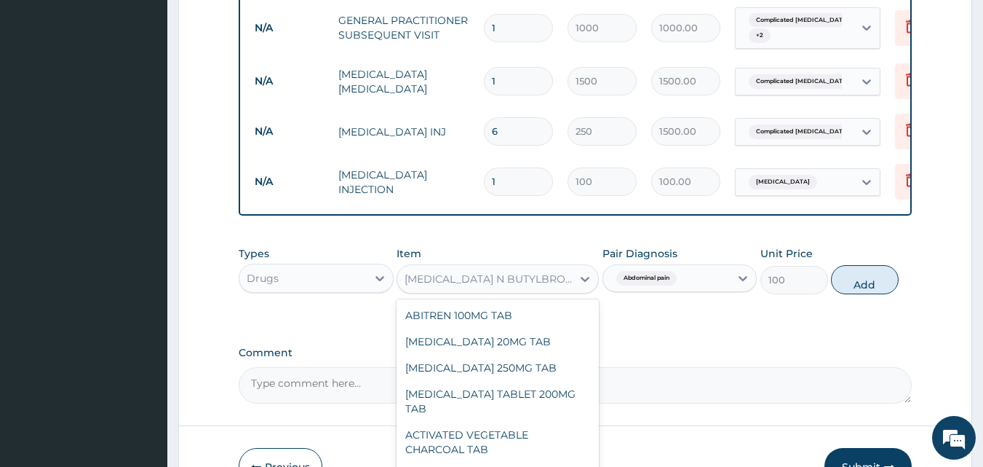
click at [550, 286] on div "[MEDICAL_DATA] N BUTYLBROMIDE INJ 20MG ML" at bounding box center [489, 278] width 169 height 15
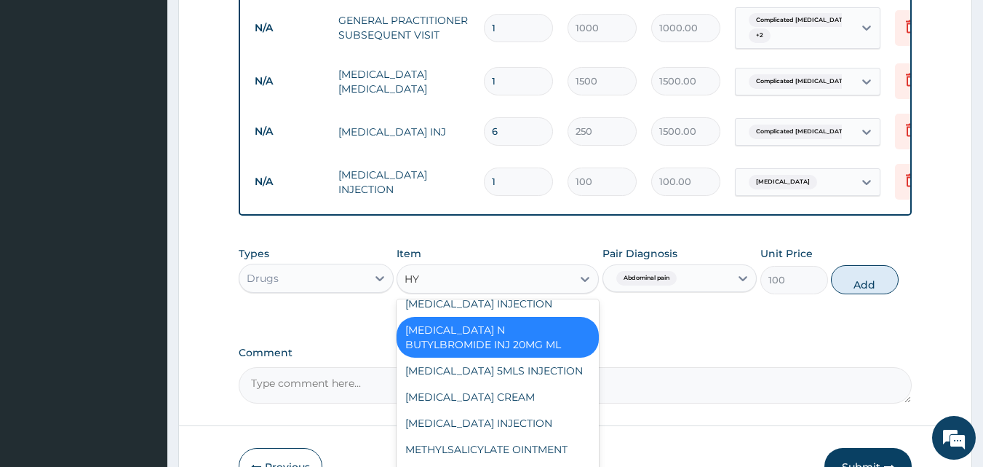
scroll to position [550, 0]
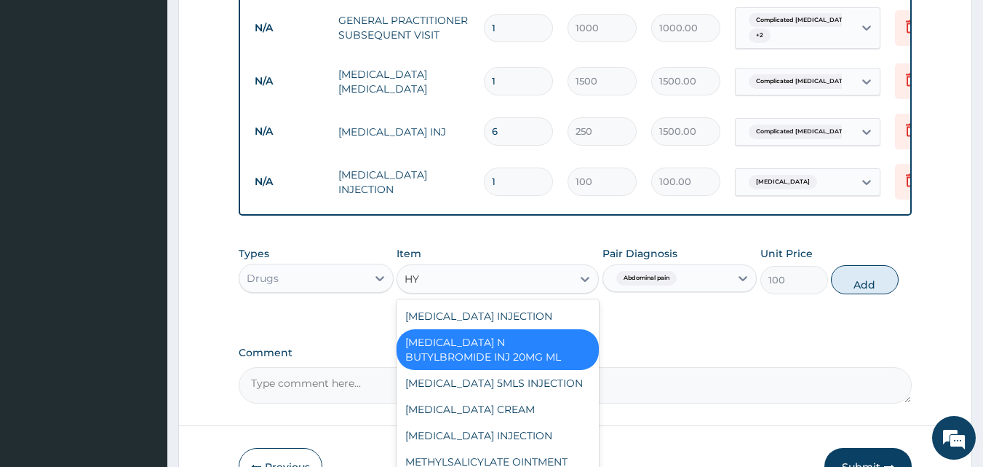
type input "HYO"
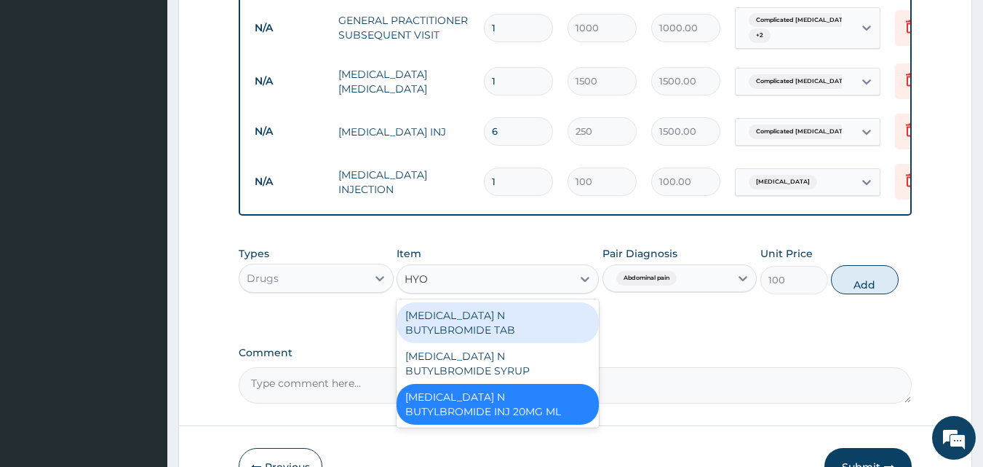
click at [490, 331] on div "[MEDICAL_DATA] N BUTYLBROMIDE TAB" at bounding box center [498, 322] width 202 height 41
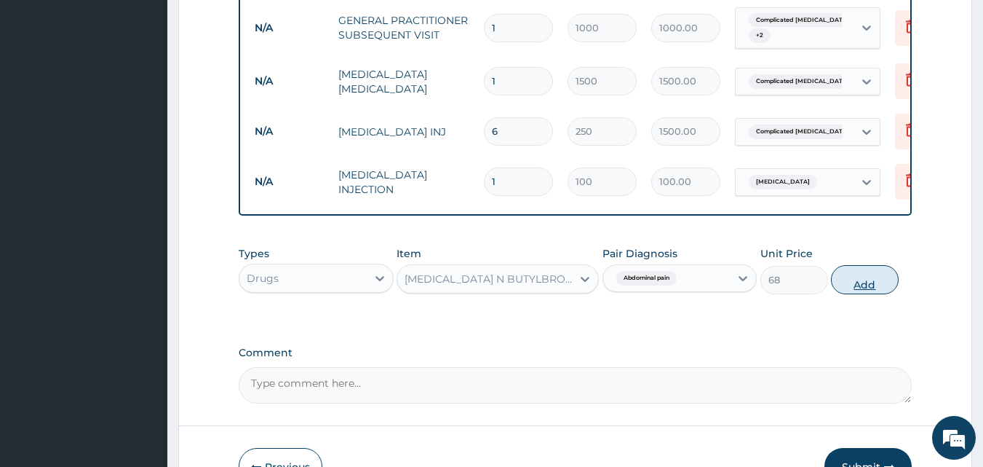
click at [868, 294] on button "Add" at bounding box center [865, 279] width 68 height 29
type input "0"
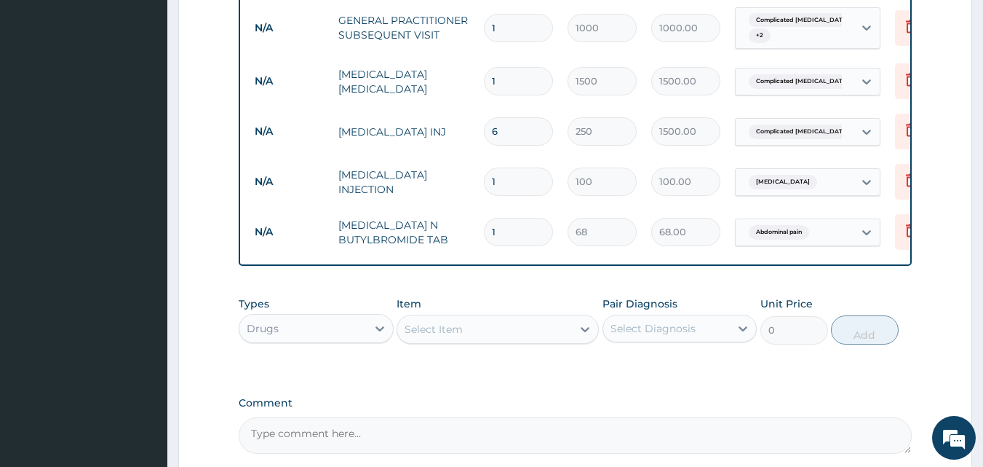
type input "10"
type input "680.00"
type input "10"
click at [467, 339] on div "Select Item" at bounding box center [484, 328] width 175 height 23
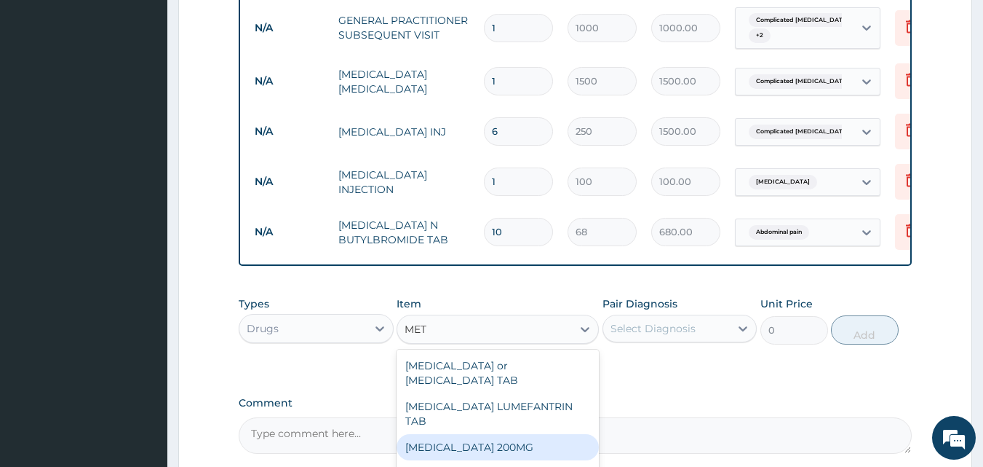
type input "METO"
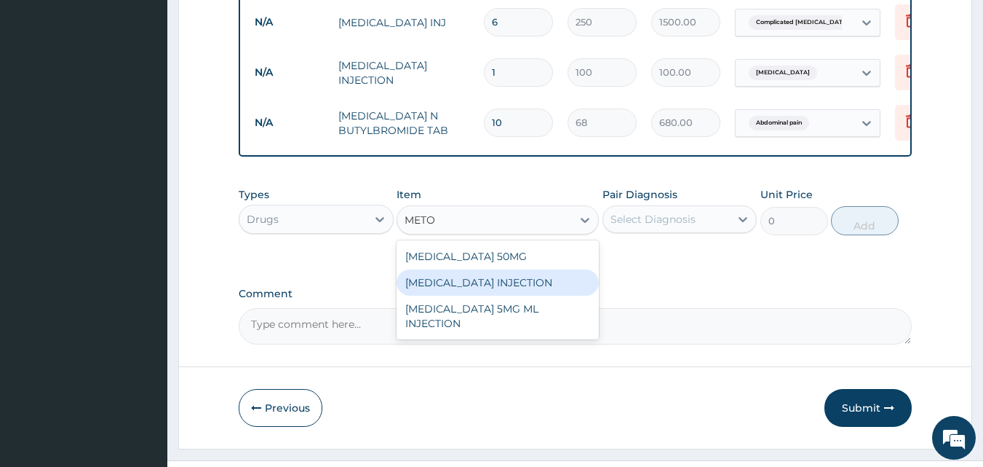
scroll to position [731, 0]
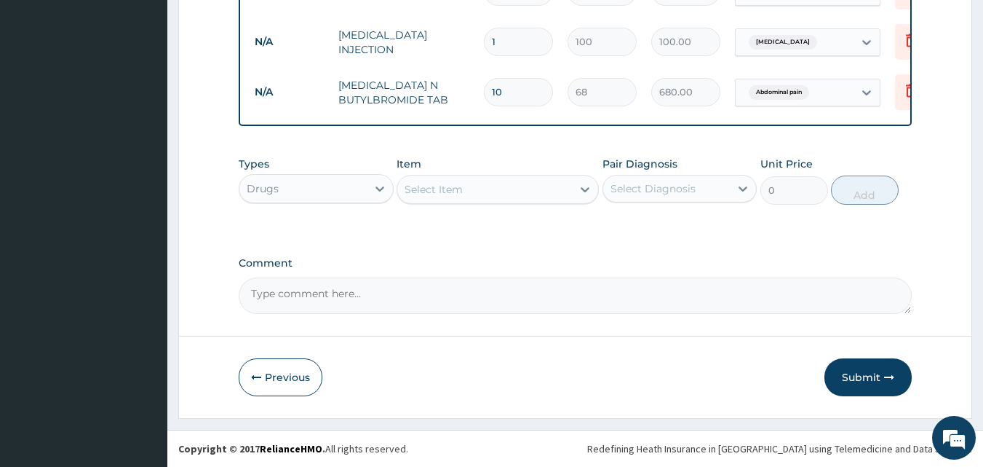
click at [473, 195] on div "Select Item" at bounding box center [484, 189] width 175 height 23
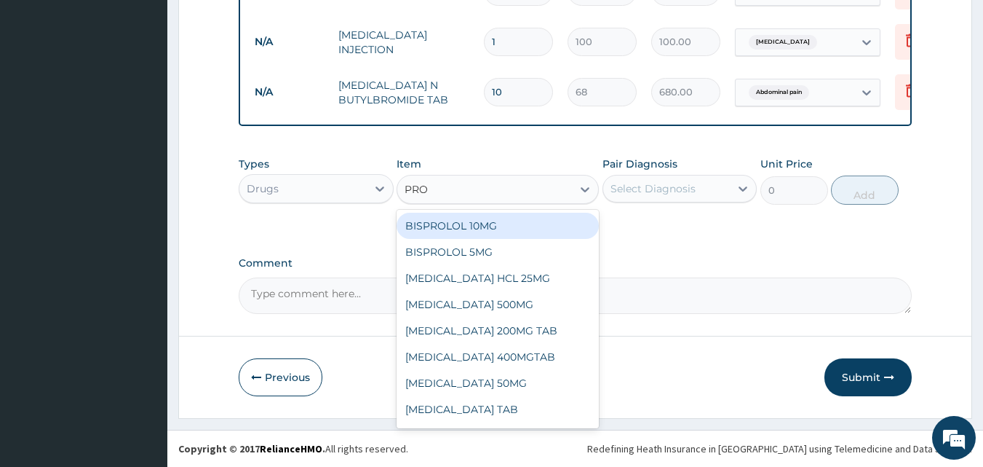
type input "PROM"
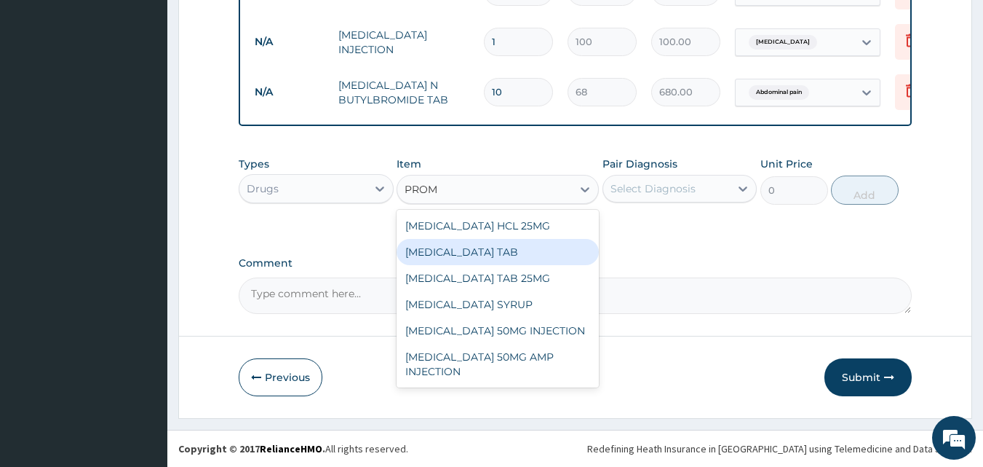
click at [490, 246] on div "[MEDICAL_DATA] TAB" at bounding box center [498, 252] width 202 height 26
type input "20"
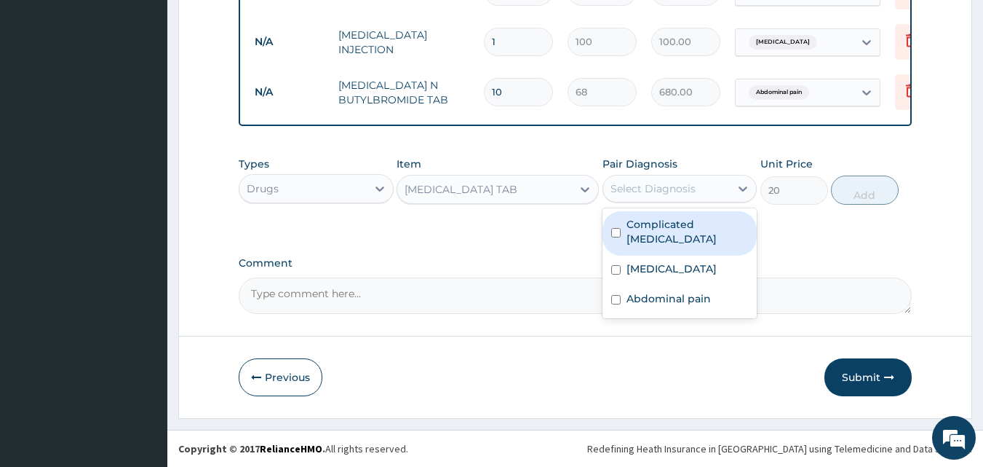
click at [665, 194] on div "Select Diagnosis" at bounding box center [653, 188] width 85 height 15
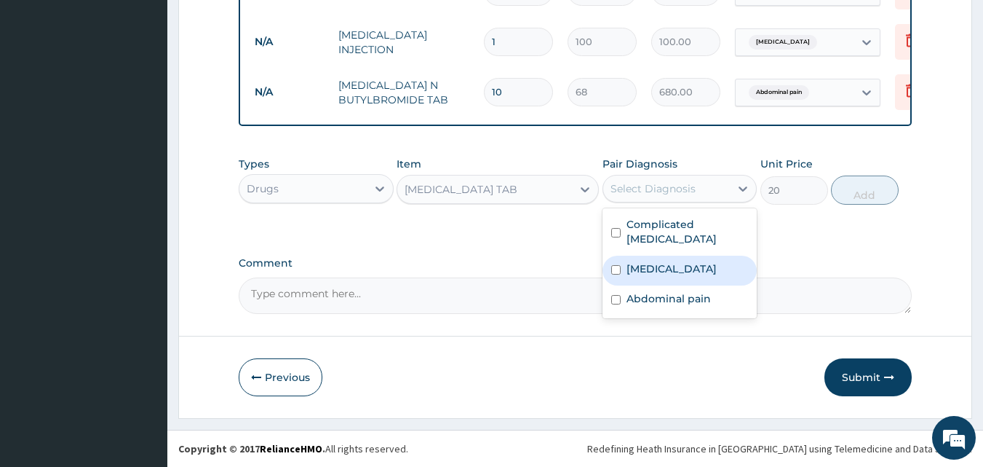
click at [657, 261] on label "[MEDICAL_DATA]" at bounding box center [672, 268] width 90 height 15
checkbox input "true"
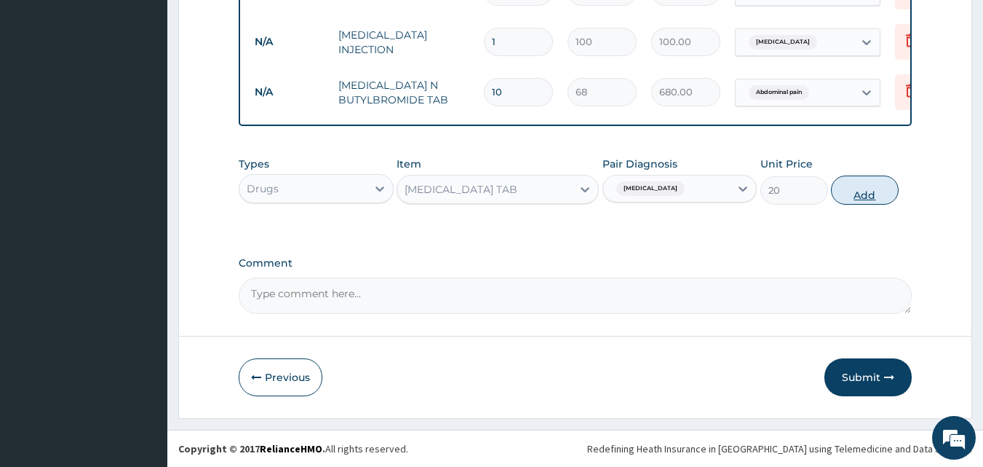
click at [854, 186] on button "Add" at bounding box center [865, 189] width 68 height 29
type input "0"
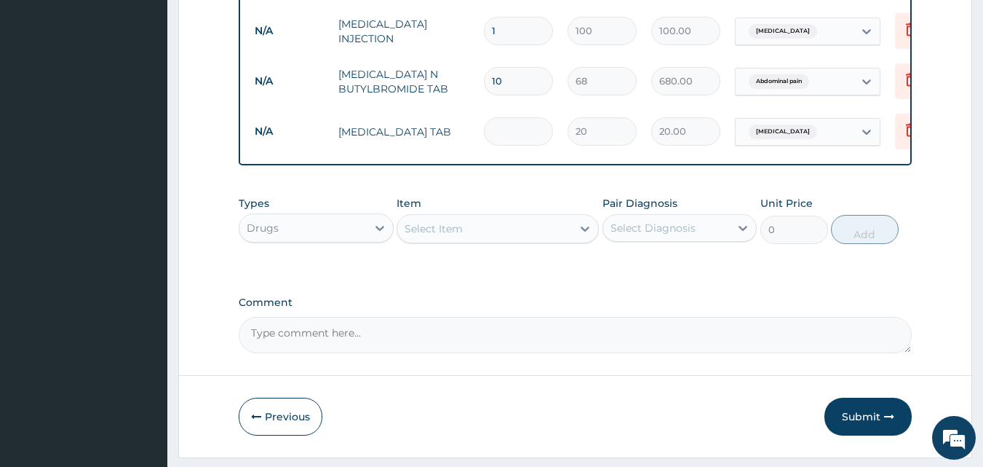
type input "0.00"
type input "6"
type input "120.00"
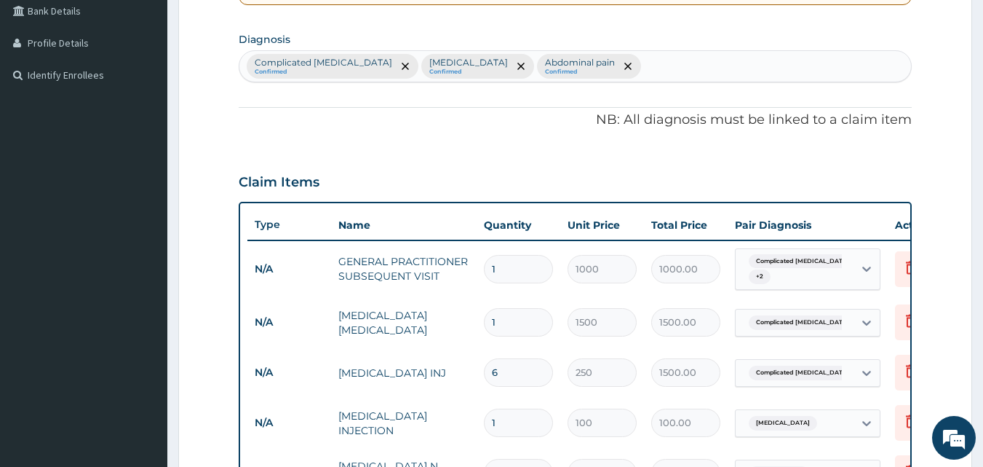
scroll to position [356, 0]
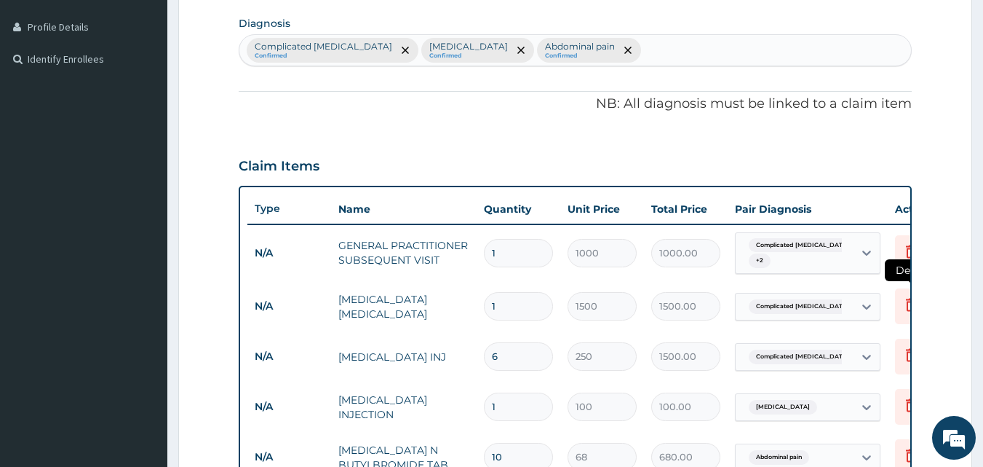
type input "6"
click at [905, 310] on icon at bounding box center [911, 303] width 17 height 17
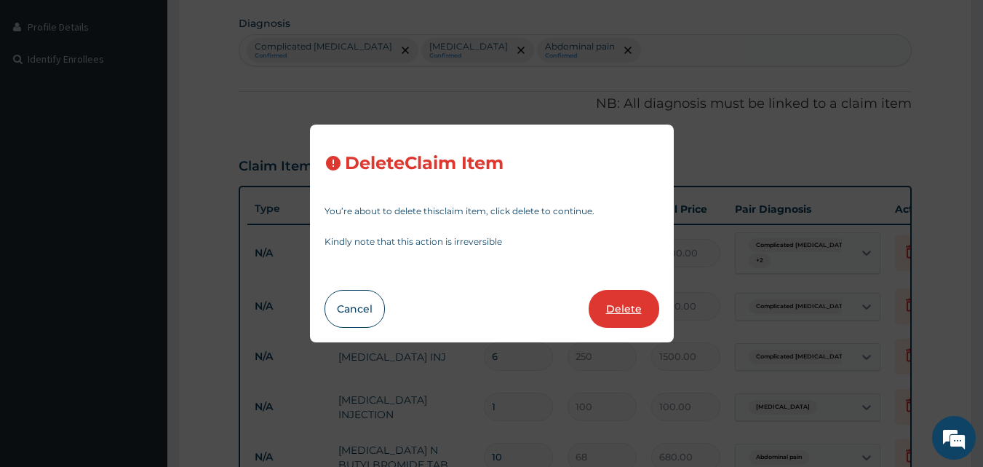
click at [644, 309] on button "Delete" at bounding box center [624, 309] width 71 height 38
type input "6"
type input "250"
type input "1"
type input "100"
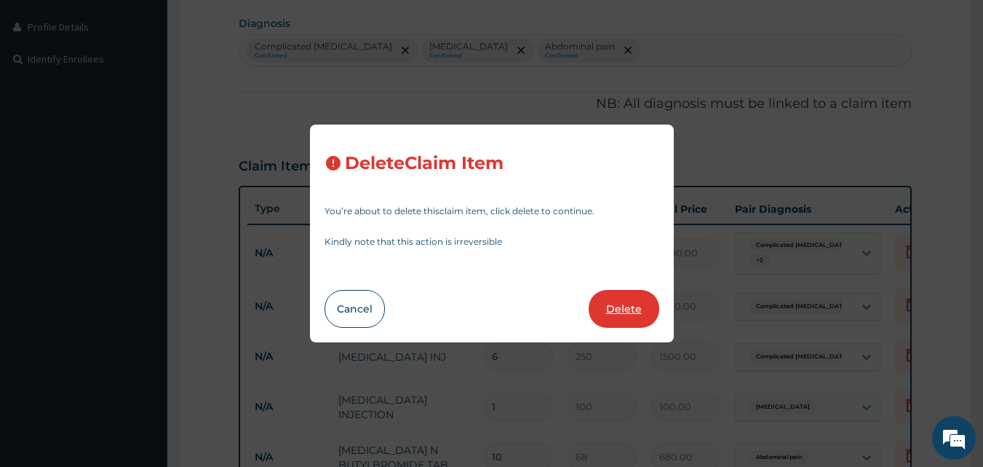
type input "100.00"
type input "10"
type input "68"
type input "680.00"
type input "6"
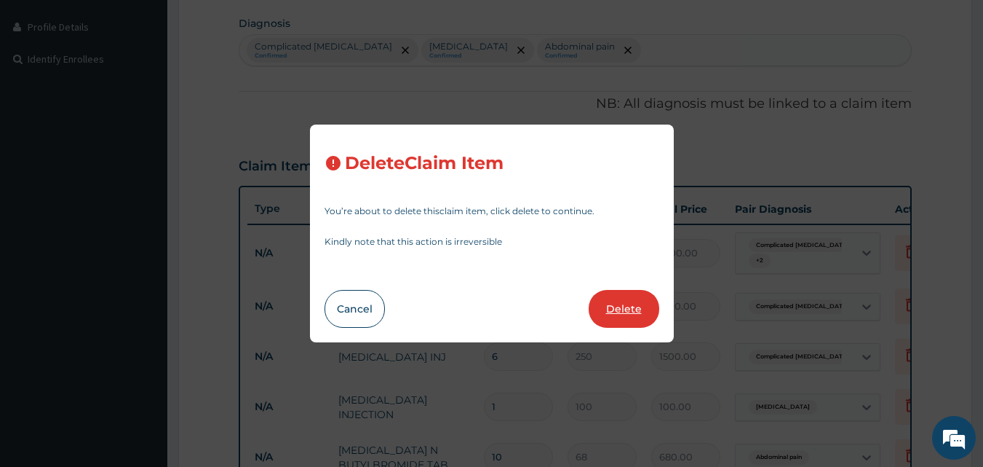
type input "20"
type input "120.00"
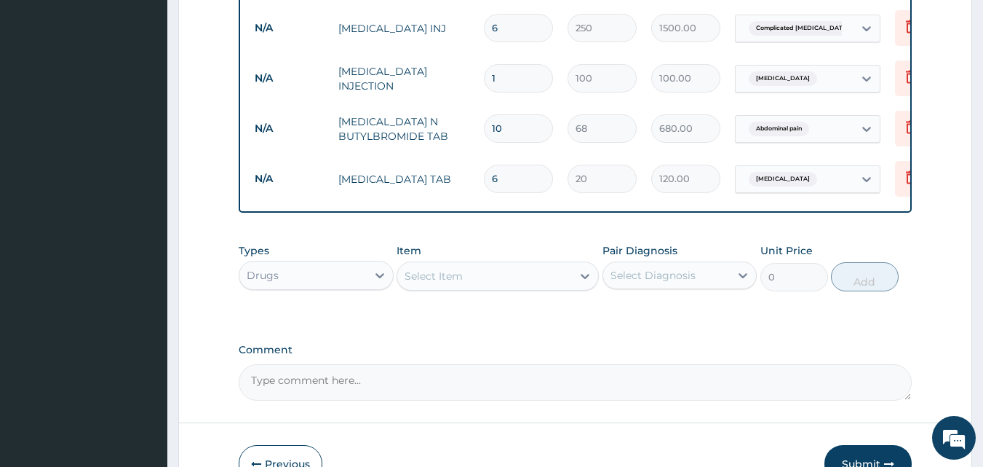
scroll to position [731, 0]
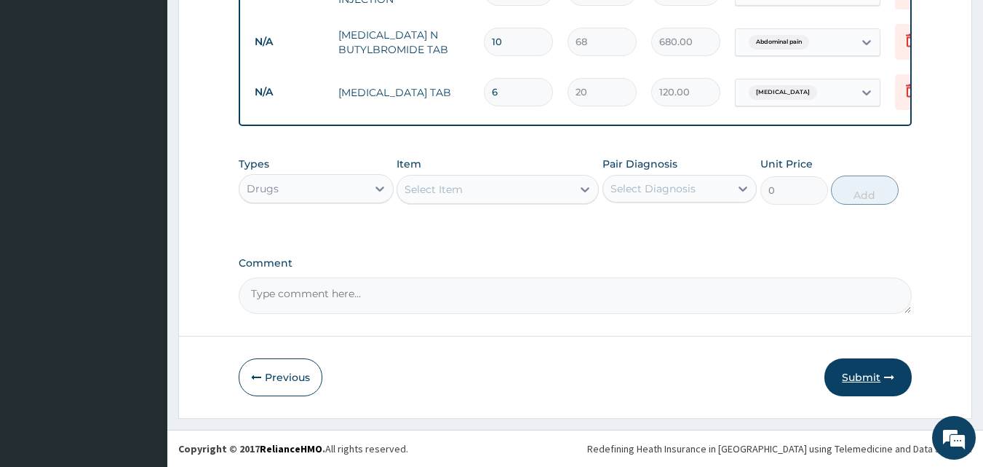
click at [888, 381] on icon "button" at bounding box center [889, 377] width 10 height 10
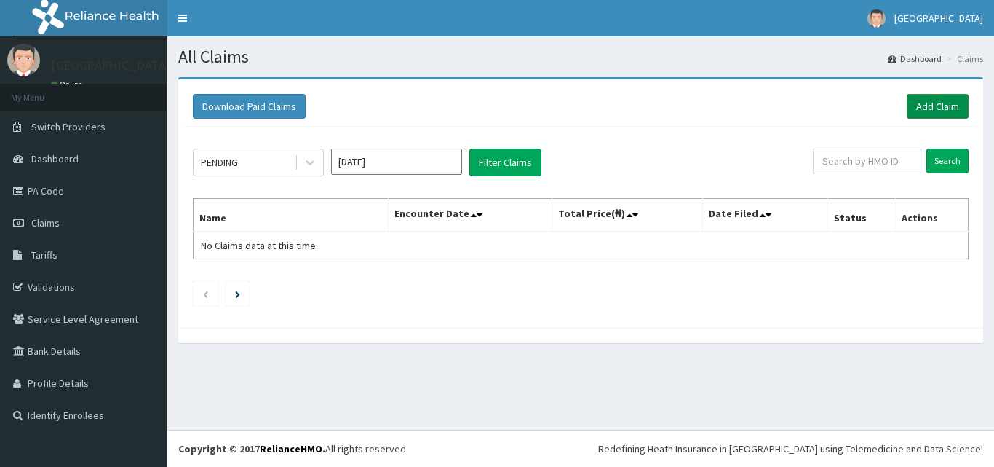
click at [920, 104] on link "Add Claim" at bounding box center [938, 106] width 62 height 25
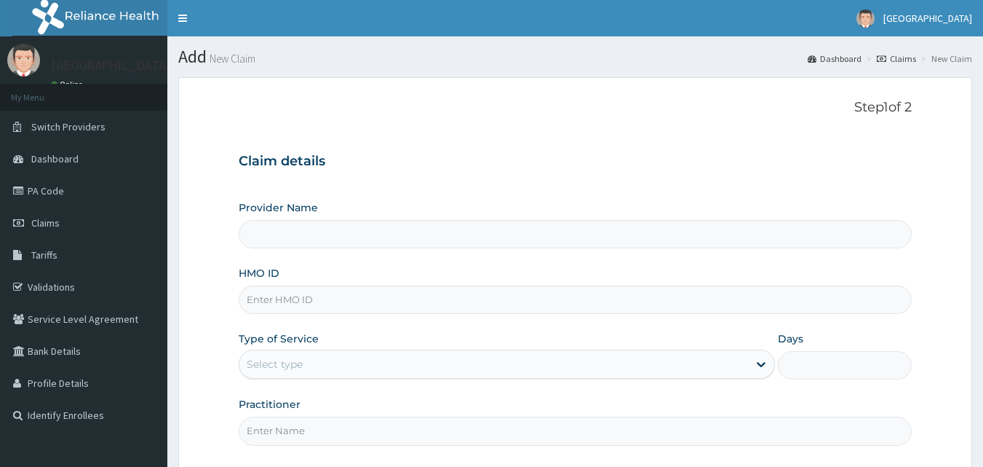
click at [241, 244] on div at bounding box center [576, 234] width 674 height 28
click at [274, 298] on input "HMO ID" at bounding box center [576, 299] width 674 height 28
type input "[GEOGRAPHIC_DATA]"
type input "FUI/10150/C"
click at [357, 370] on div "Select type" at bounding box center [493, 363] width 509 height 23
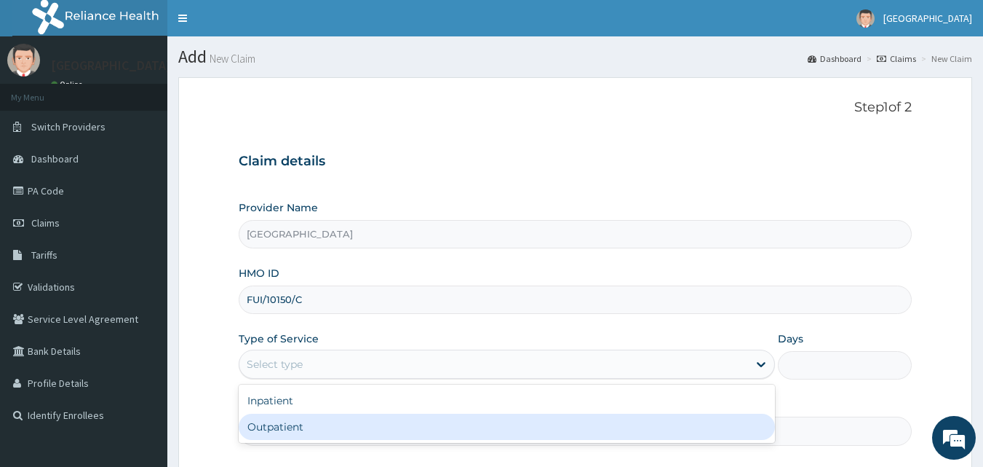
click at [293, 424] on div "Outpatient" at bounding box center [507, 426] width 536 height 26
type input "1"
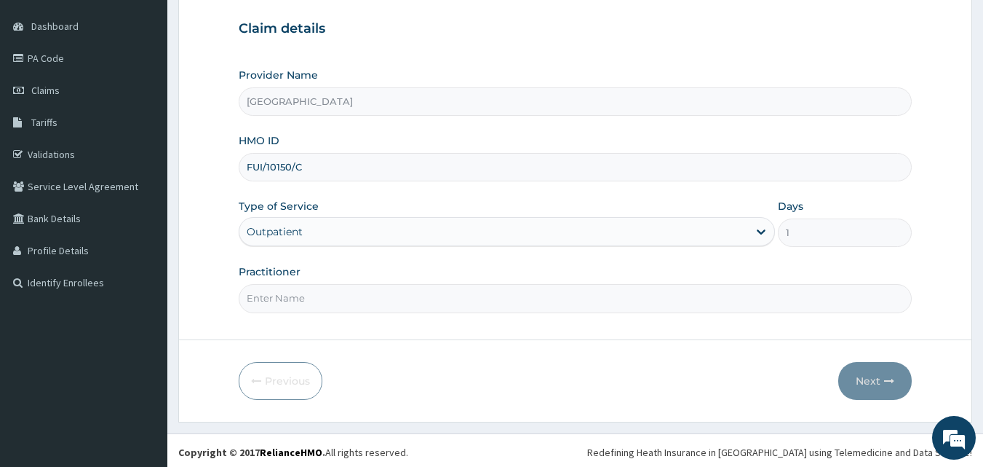
scroll to position [136, 0]
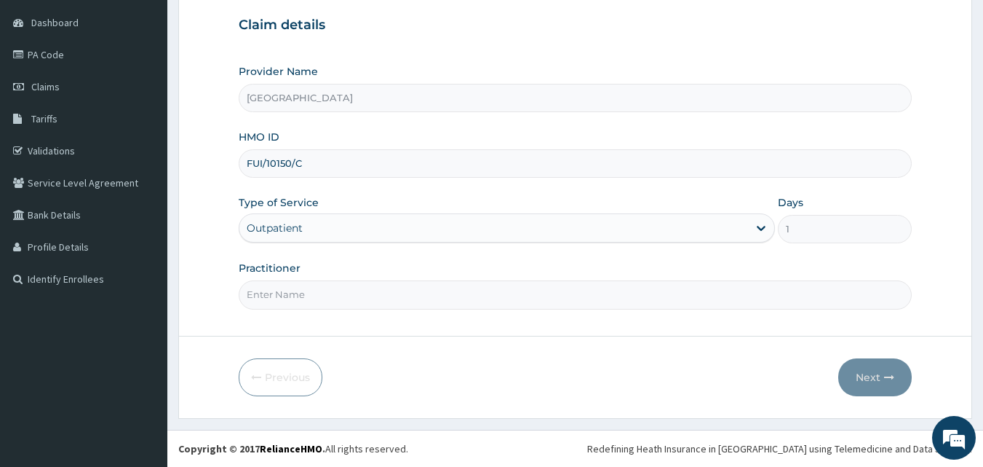
click at [279, 295] on input "Practitioner" at bounding box center [576, 294] width 674 height 28
type input "DR JESSICA"
click at [859, 381] on button "Next" at bounding box center [875, 377] width 74 height 38
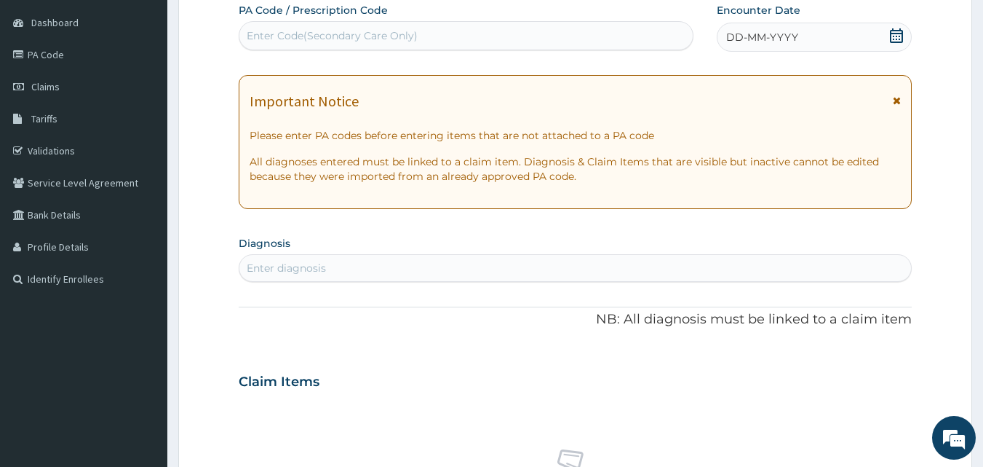
click at [759, 29] on div "DD-MM-YYYY" at bounding box center [814, 37] width 195 height 29
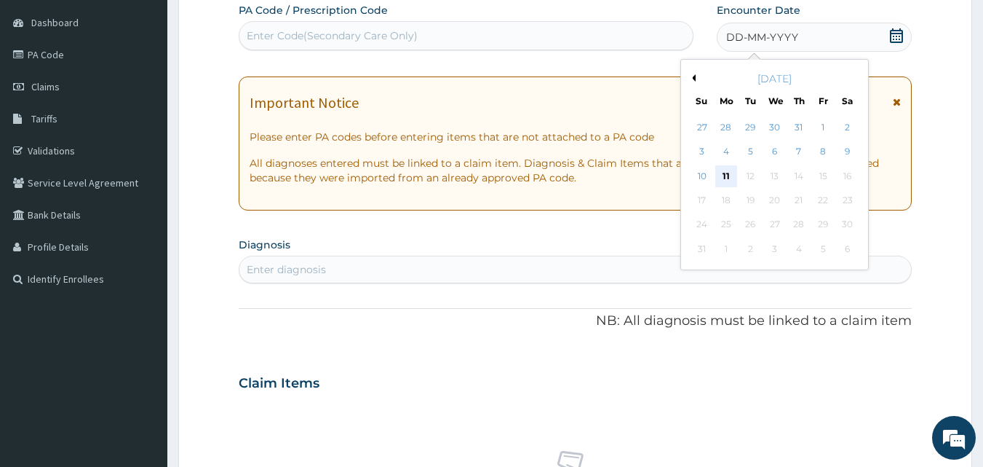
click at [728, 174] on div "11" at bounding box center [726, 176] width 22 height 22
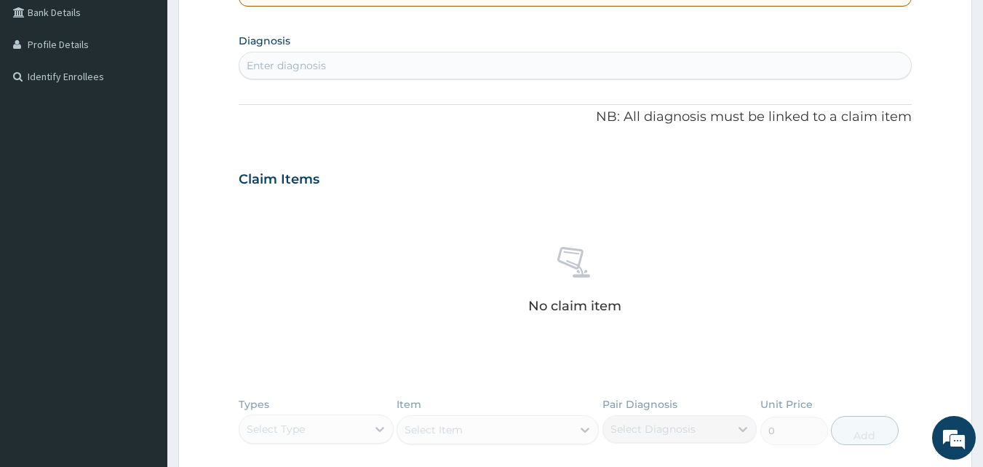
scroll to position [352, 0]
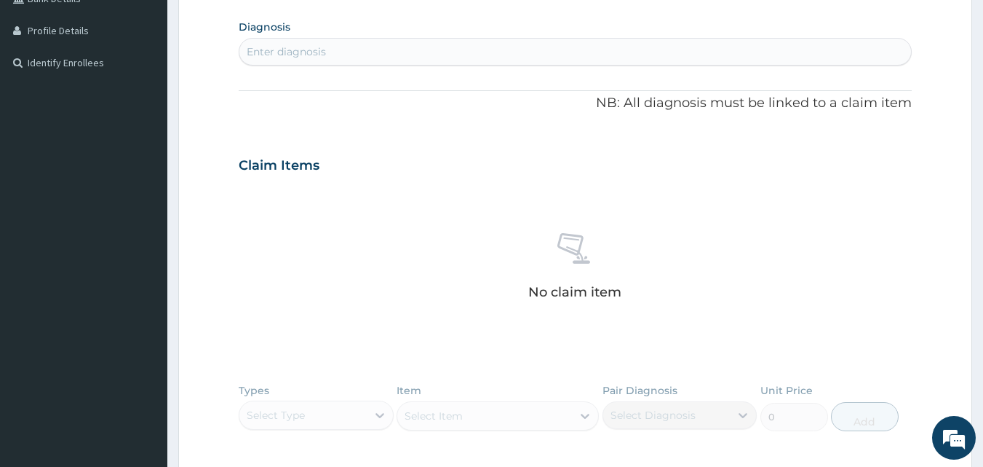
click at [322, 52] on div "Enter diagnosis" at bounding box center [286, 51] width 79 height 15
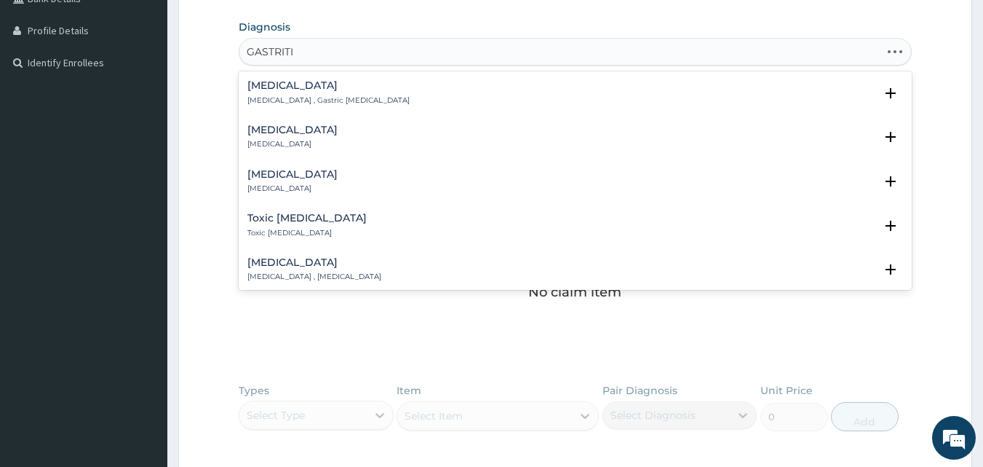
type input "GASTRITIS"
click at [266, 142] on p "Acute gastritis" at bounding box center [292, 144] width 90 height 10
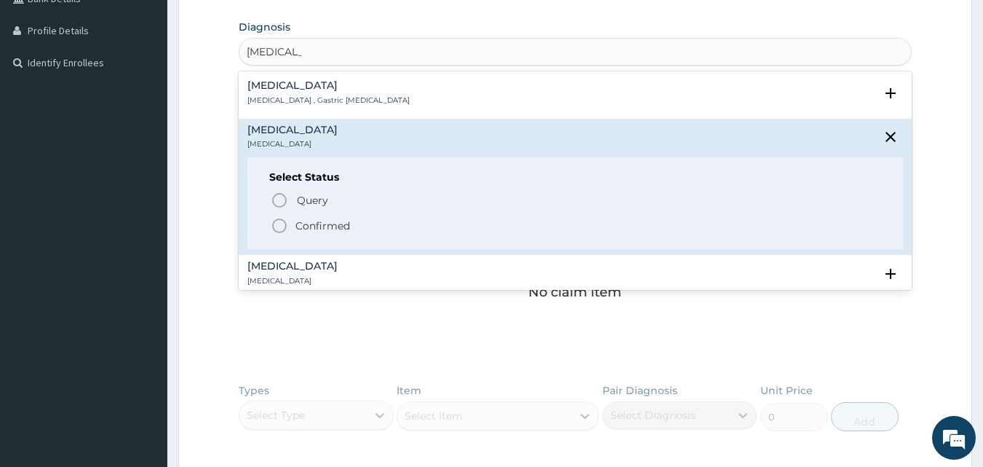
click at [309, 229] on p "Confirmed" at bounding box center [322, 225] width 55 height 15
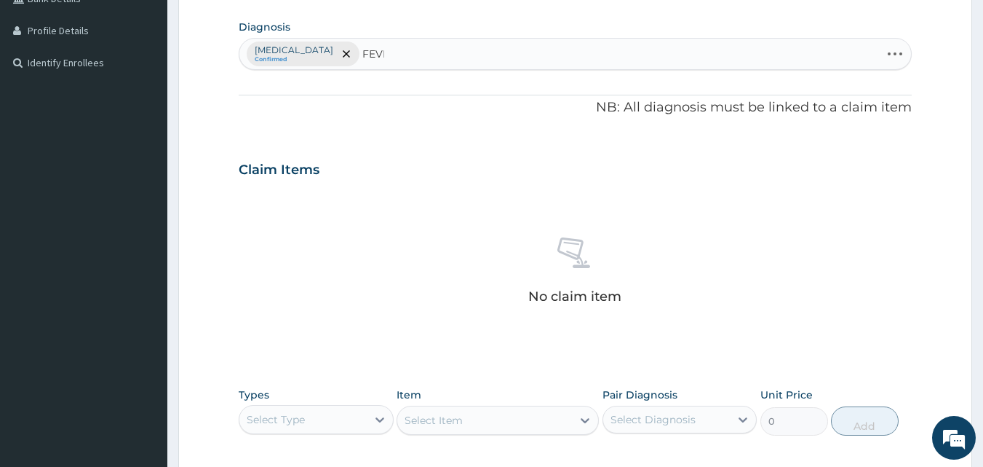
type input "FEVER"
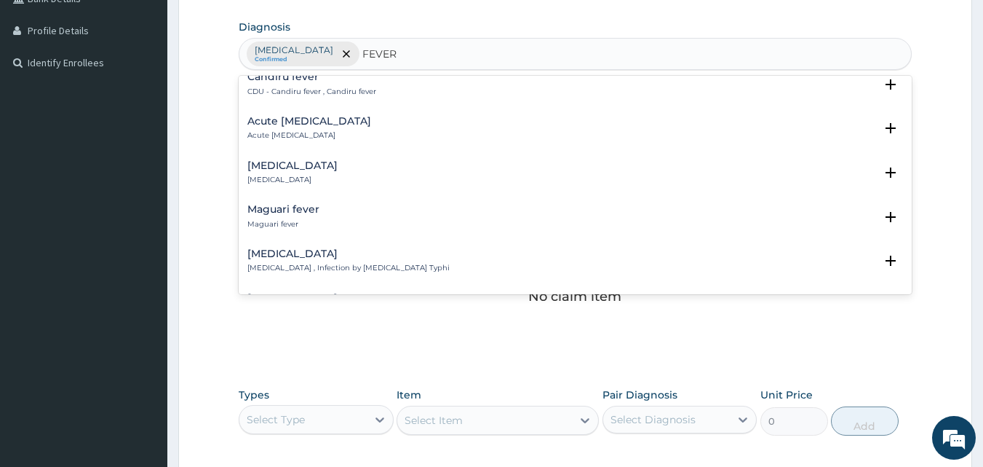
scroll to position [1805, 0]
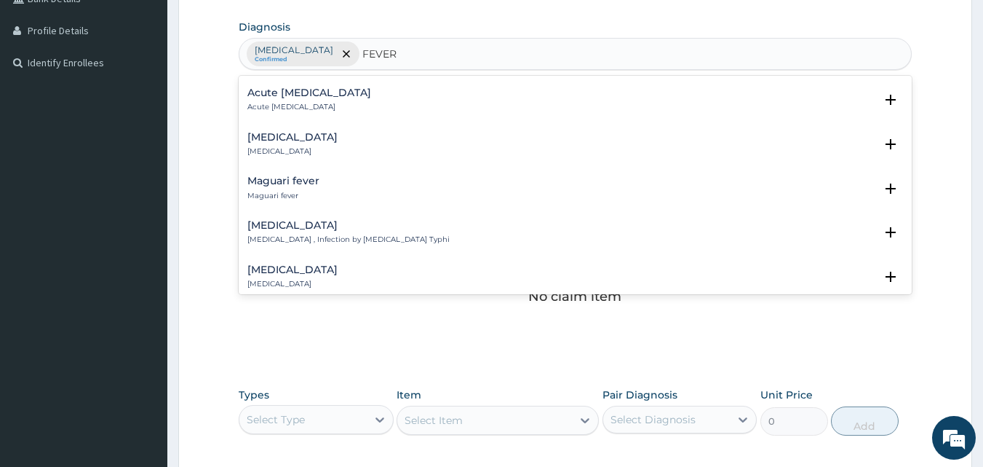
click at [312, 234] on p "[MEDICAL_DATA] , Infection by [MEDICAL_DATA] Typhi" at bounding box center [348, 239] width 202 height 10
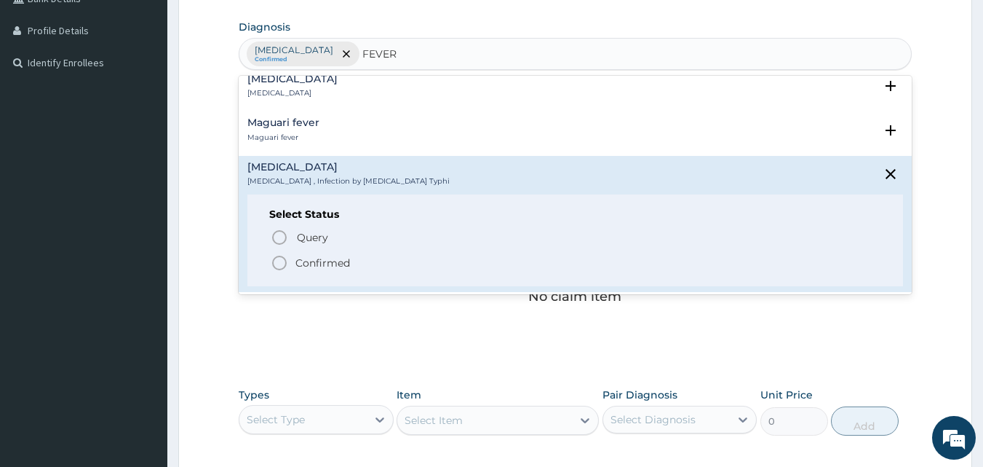
scroll to position [1951, 0]
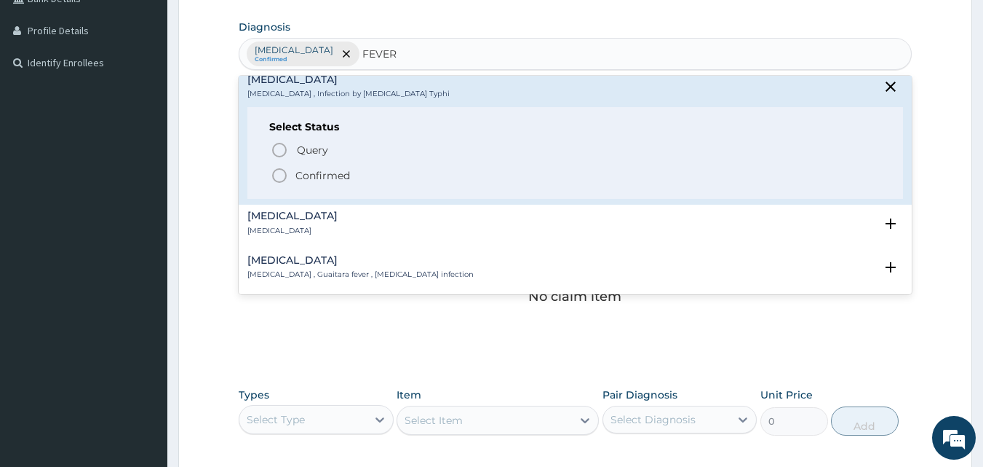
click at [328, 168] on p "Confirmed" at bounding box center [322, 175] width 55 height 15
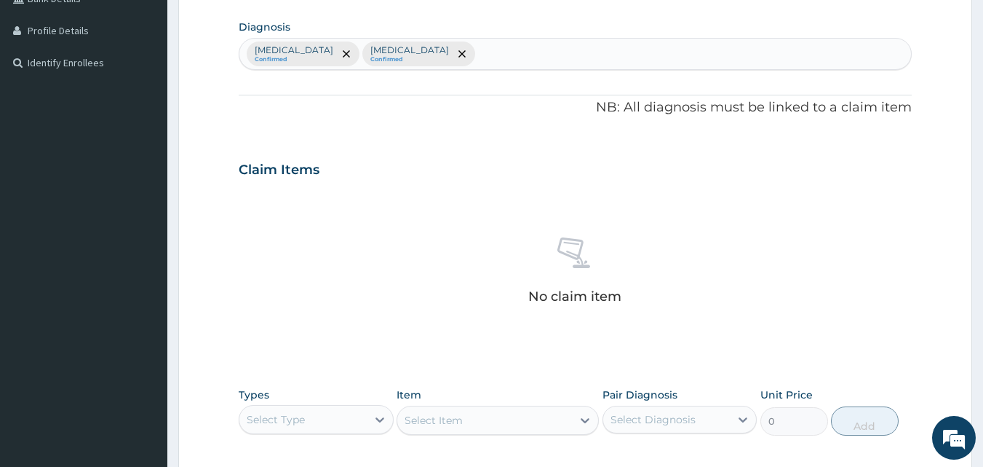
click at [482, 55] on div "Acute gastritis Confirmed Typhoid fever Confirmed" at bounding box center [575, 54] width 673 height 31
type input "MALARI"
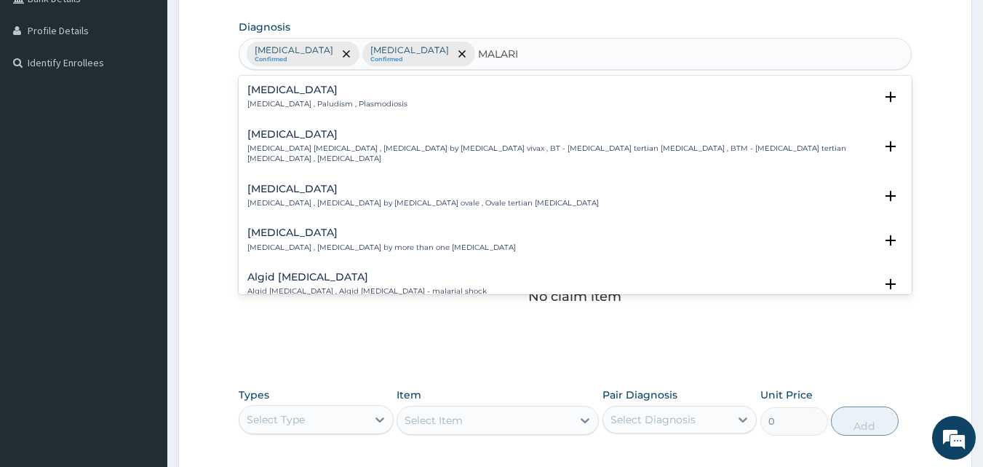
click at [295, 106] on p "[MEDICAL_DATA] , Paludism , Plasmodiosis" at bounding box center [327, 104] width 160 height 10
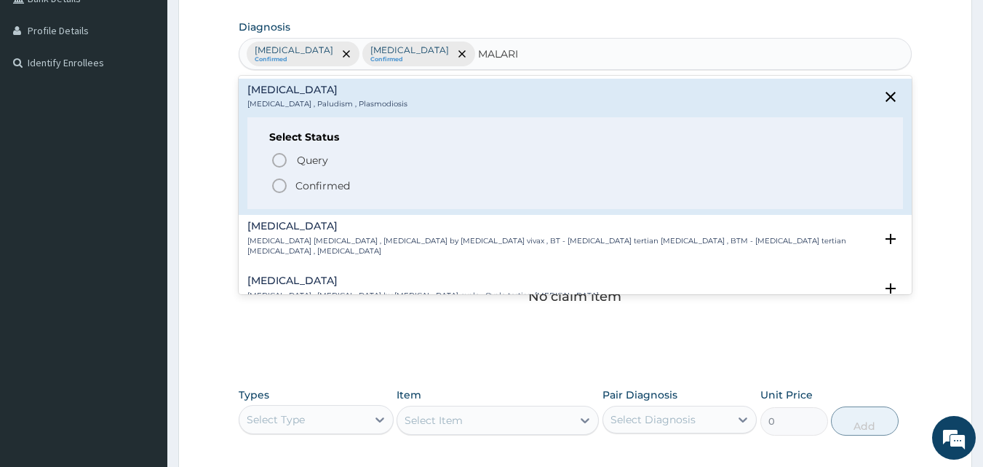
click at [294, 175] on div "Query Query covers suspected (?), Keep in view (kiv), Ruled out (r/o) Confirmed" at bounding box center [575, 172] width 613 height 44
click at [287, 186] on icon "status option filled" at bounding box center [279, 185] width 17 height 17
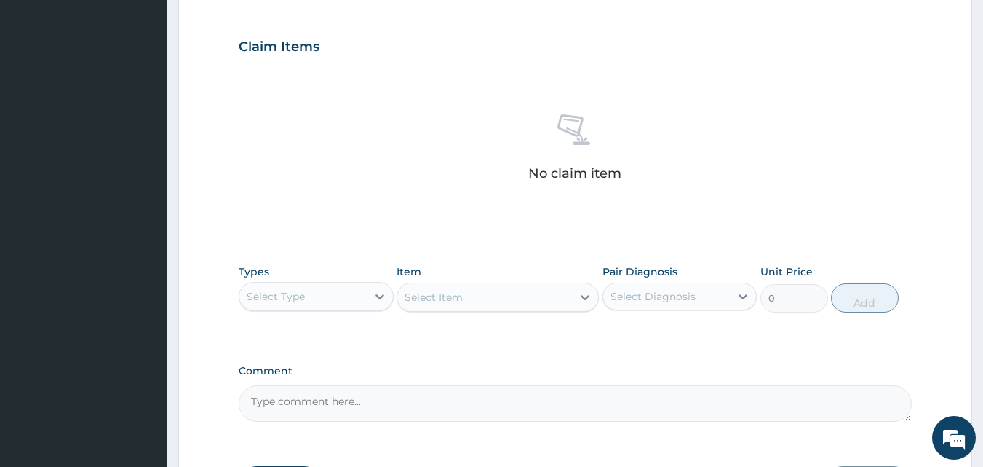
scroll to position [583, 0]
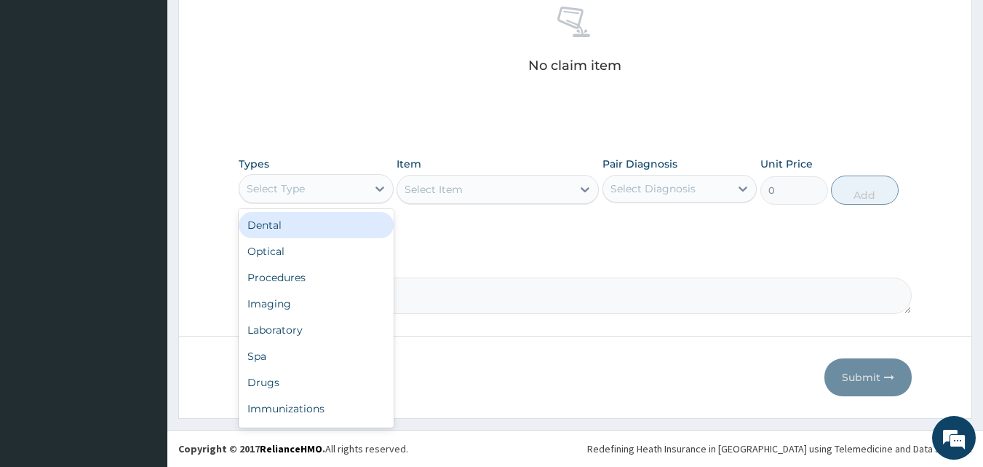
click at [292, 189] on div "Select Type" at bounding box center [276, 188] width 58 height 15
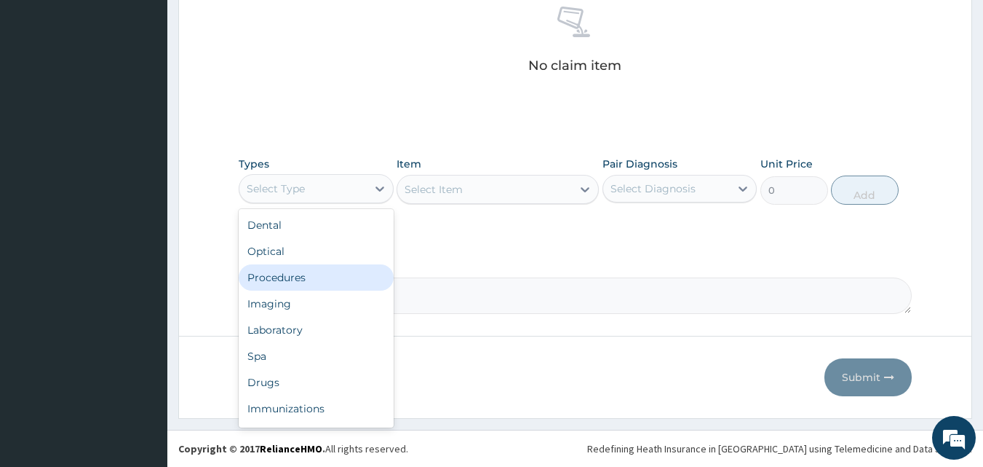
click at [298, 278] on div "Procedures" at bounding box center [316, 277] width 155 height 26
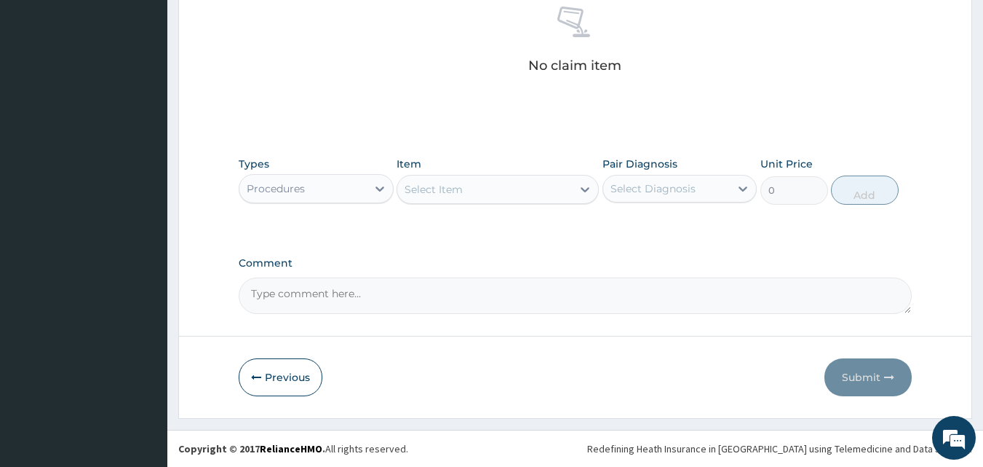
click at [494, 195] on div "Select Item" at bounding box center [484, 189] width 175 height 23
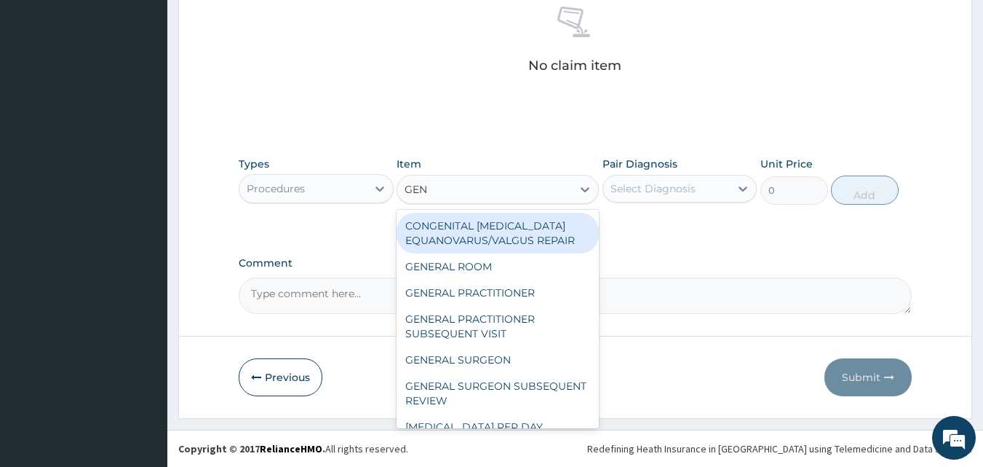
type input "GENE"
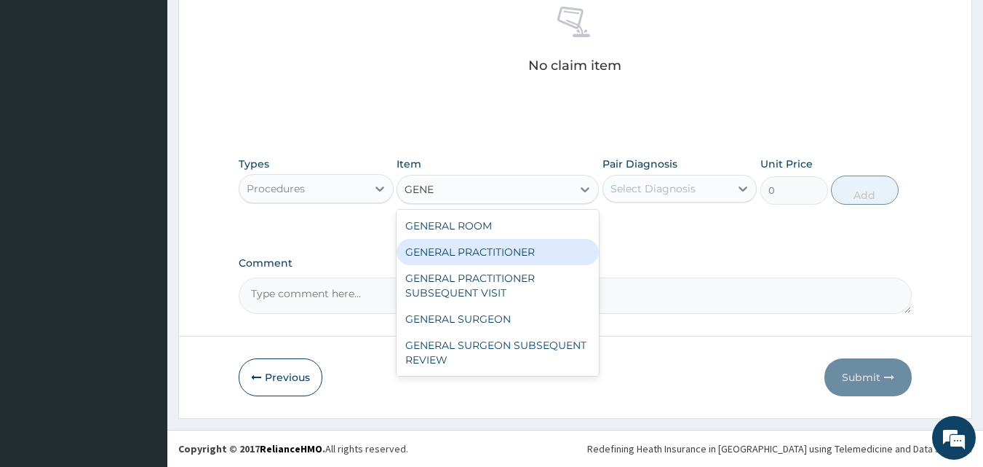
click at [484, 251] on div "GENERAL PRACTITIONER" at bounding box center [498, 252] width 202 height 26
type input "2000"
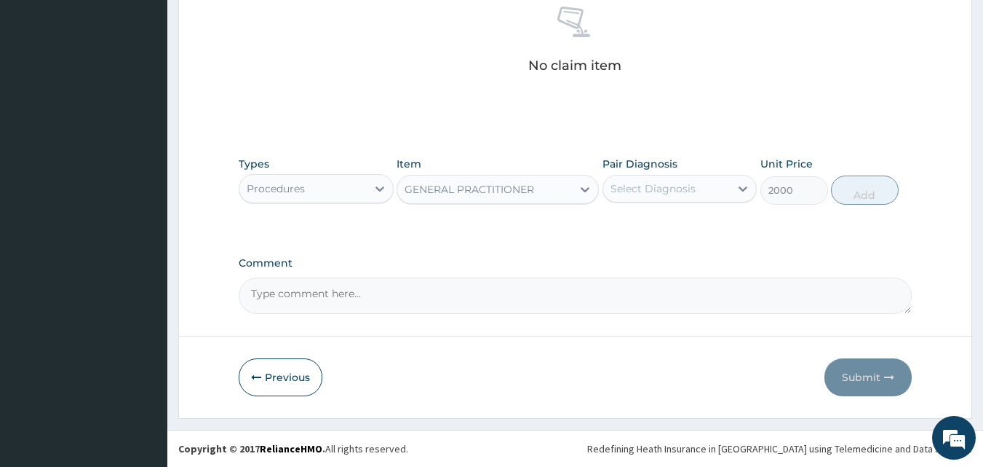
click at [664, 207] on div "Types Procedures Item GENERAL PRACTITIONER Pair Diagnosis Select Diagnosis Unit…" at bounding box center [576, 180] width 674 height 63
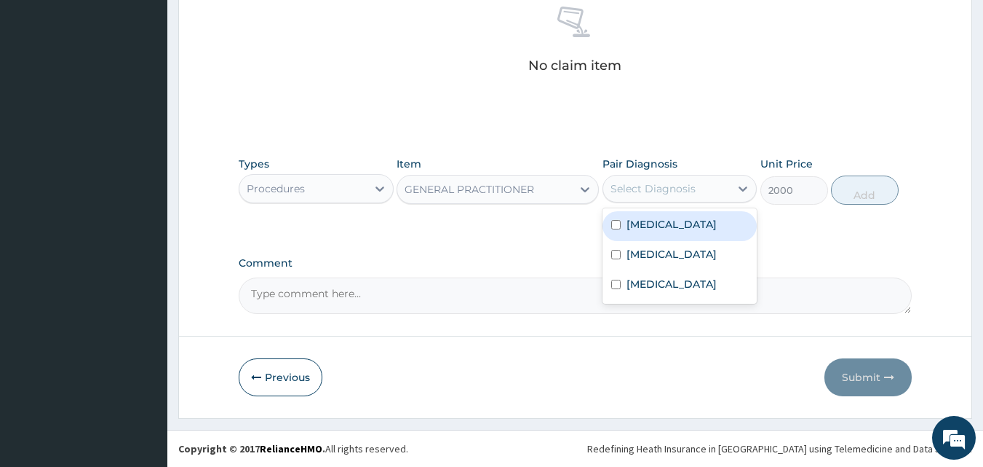
click at [660, 191] on div "Select Diagnosis" at bounding box center [653, 188] width 85 height 15
click at [660, 239] on div "Acute gastritis" at bounding box center [680, 226] width 155 height 30
checkbox input "true"
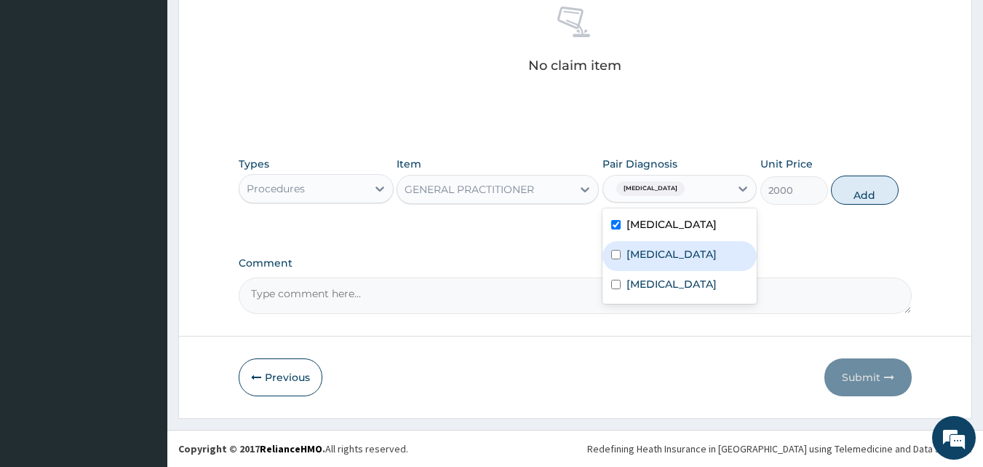
click at [659, 256] on label "[MEDICAL_DATA]" at bounding box center [672, 254] width 90 height 15
checkbox input "true"
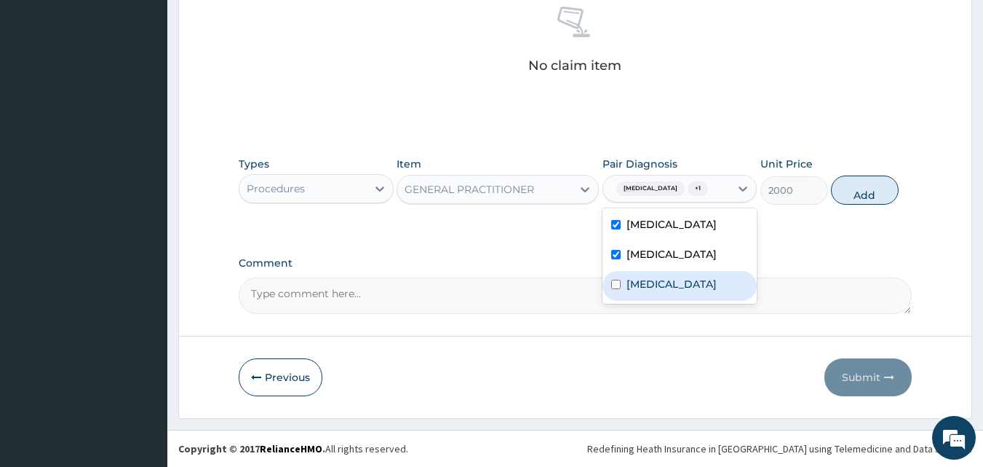
click at [656, 293] on div "[MEDICAL_DATA]" at bounding box center [680, 286] width 155 height 30
checkbox input "true"
click at [878, 202] on button "Add" at bounding box center [865, 189] width 68 height 29
type input "0"
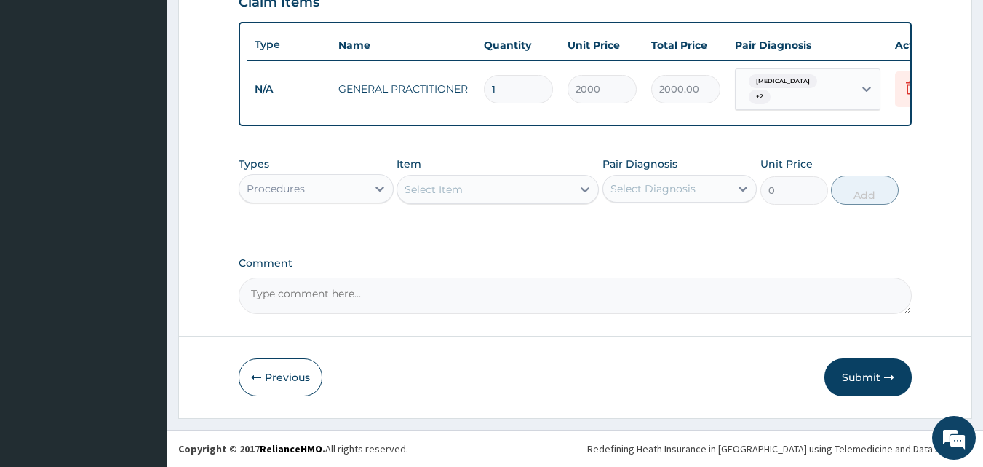
scroll to position [525, 0]
click at [309, 192] on div "Procedures" at bounding box center [302, 188] width 127 height 23
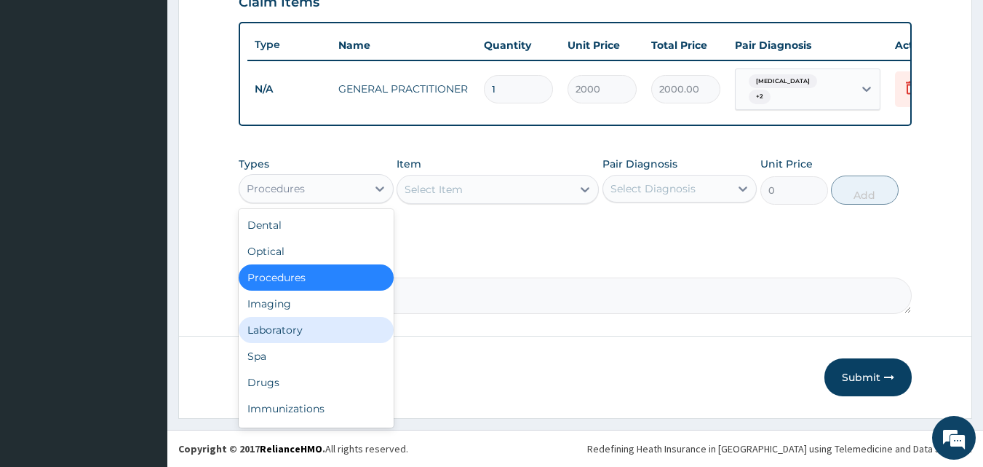
click at [263, 338] on div "Laboratory" at bounding box center [316, 330] width 155 height 26
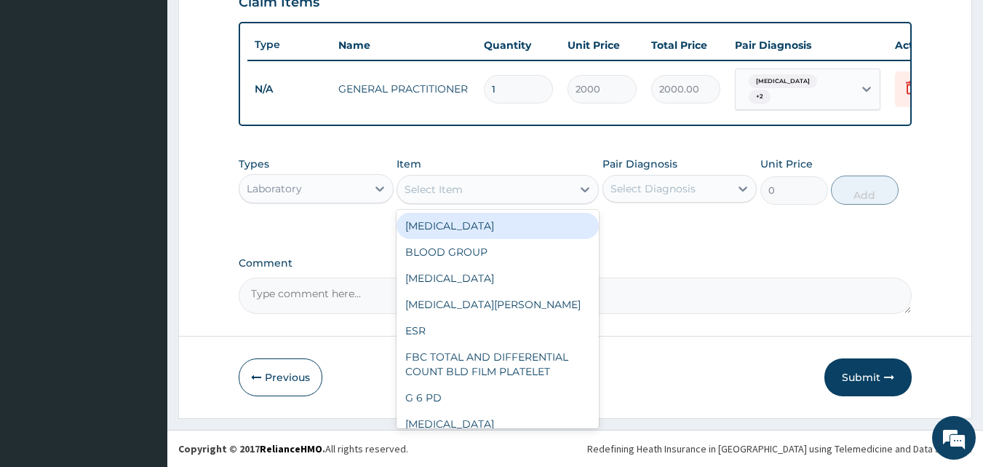
click at [474, 186] on div "Select Item" at bounding box center [484, 189] width 175 height 23
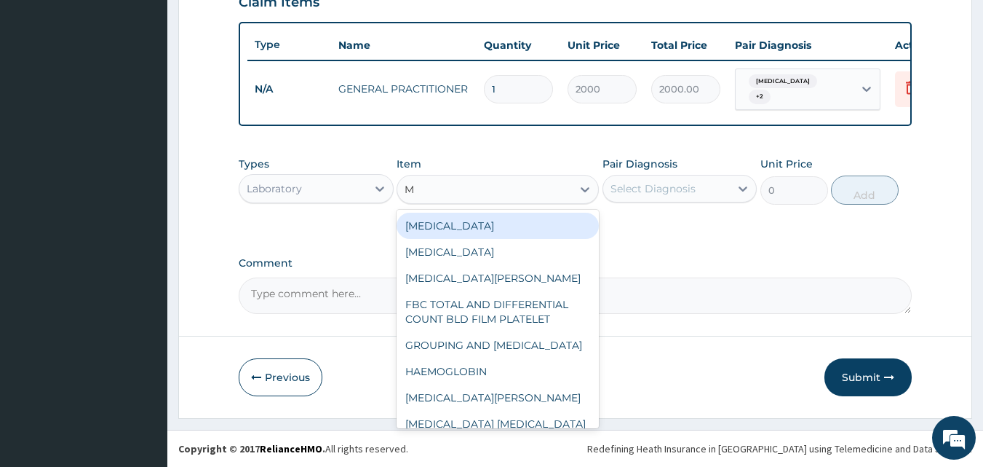
type input "MA"
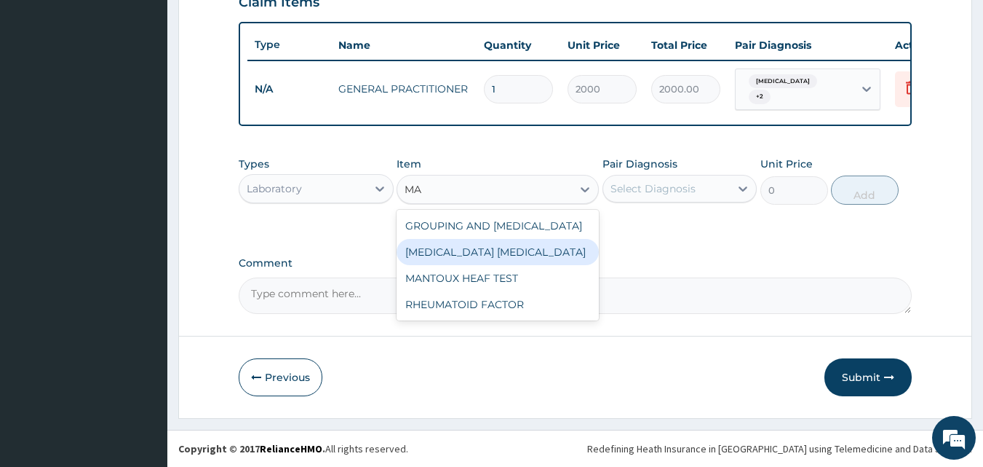
click at [449, 245] on div "[MEDICAL_DATA] [MEDICAL_DATA]" at bounding box center [498, 252] width 202 height 26
type input "1500"
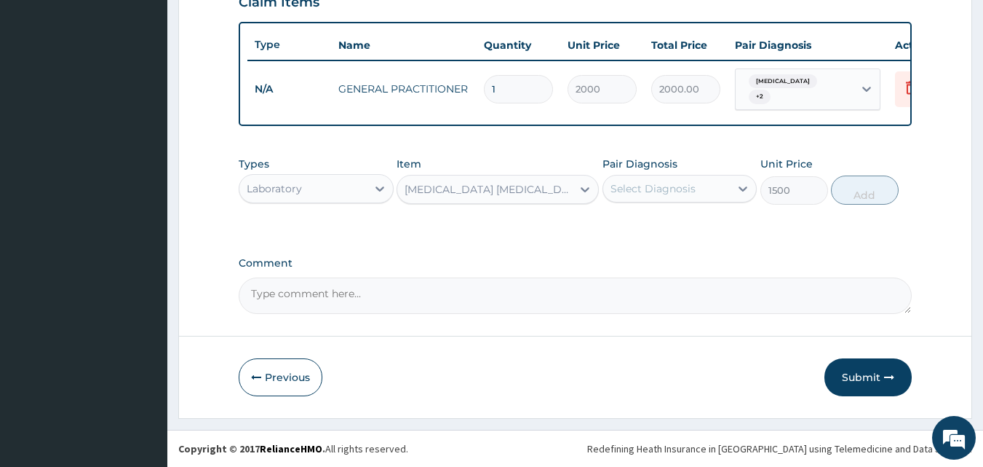
click at [644, 185] on div "Select Diagnosis" at bounding box center [653, 188] width 85 height 15
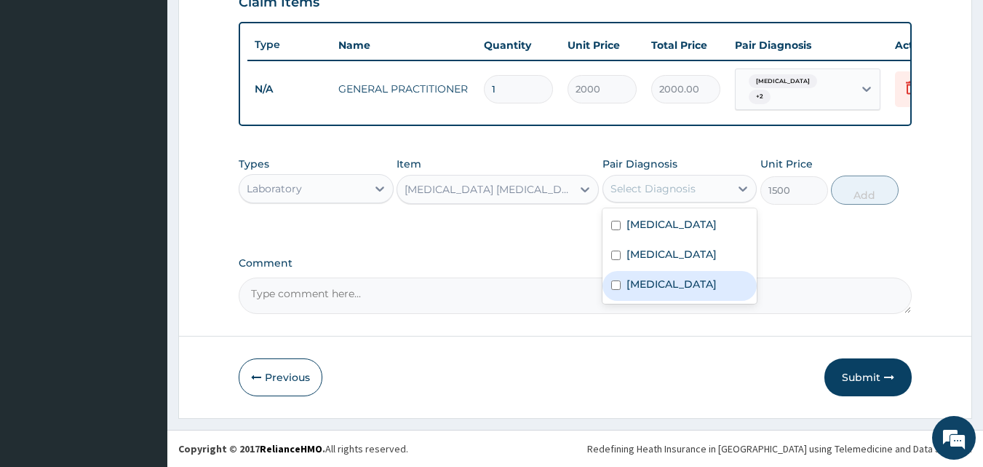
click at [648, 287] on label "[MEDICAL_DATA]" at bounding box center [672, 284] width 90 height 15
checkbox input "true"
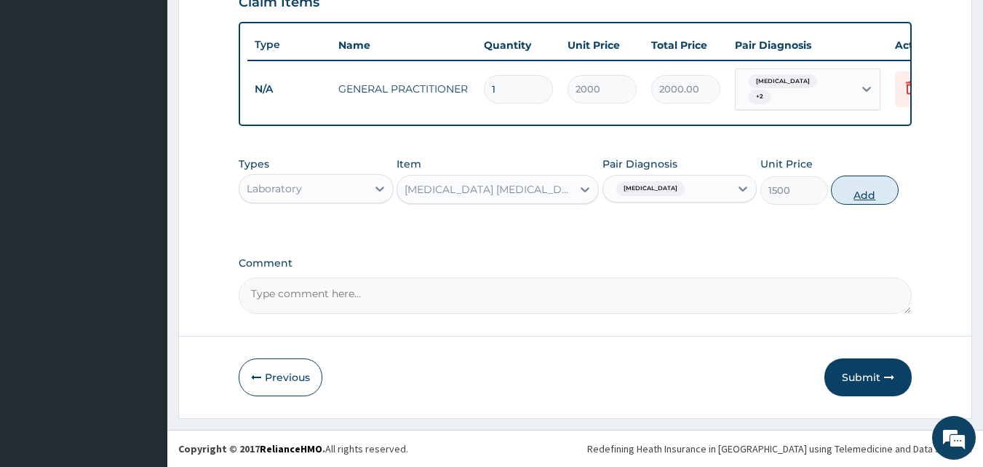
click at [868, 190] on button "Add" at bounding box center [865, 189] width 68 height 29
type input "0"
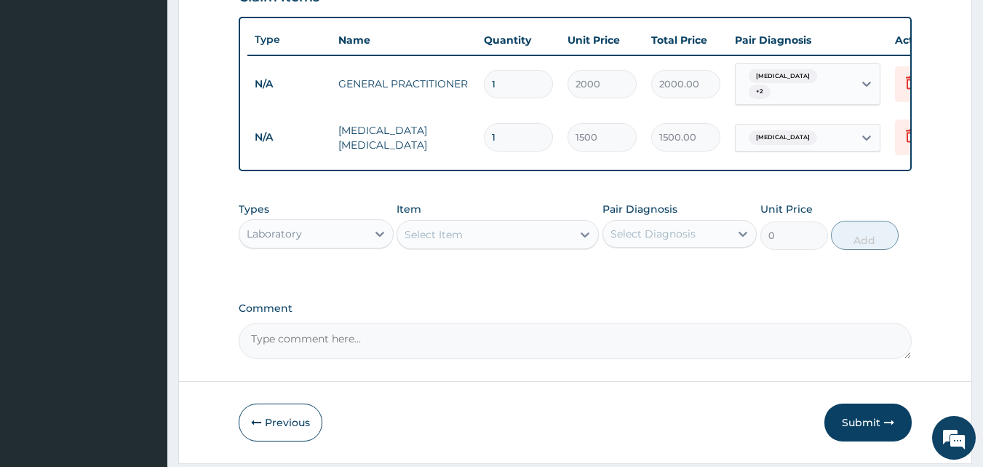
click at [340, 232] on div "Laboratory" at bounding box center [302, 233] width 127 height 23
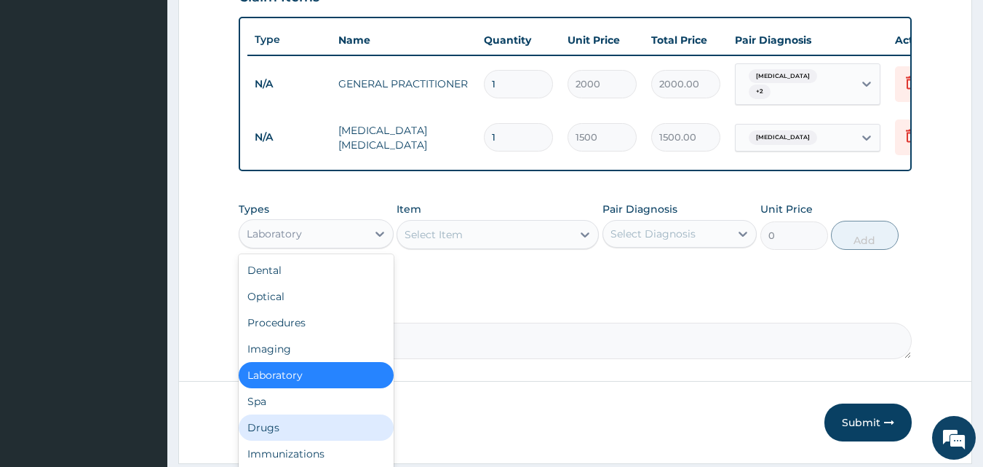
click at [266, 429] on div "Drugs" at bounding box center [316, 427] width 155 height 26
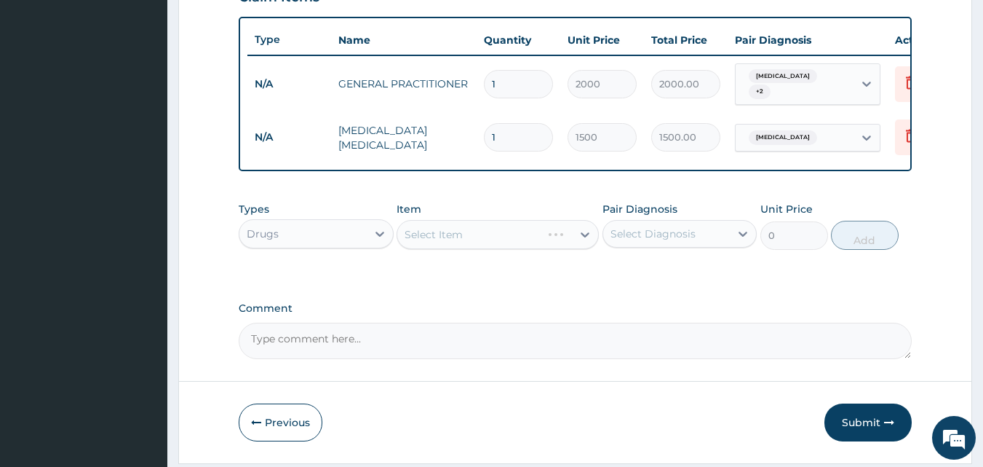
click at [450, 237] on div "Select Item" at bounding box center [498, 234] width 202 height 29
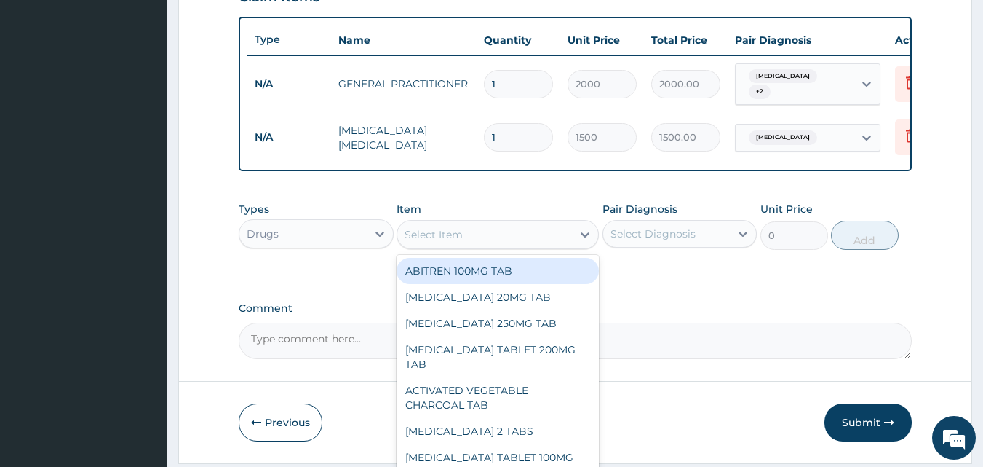
click at [458, 242] on div "Select Item" at bounding box center [434, 234] width 58 height 15
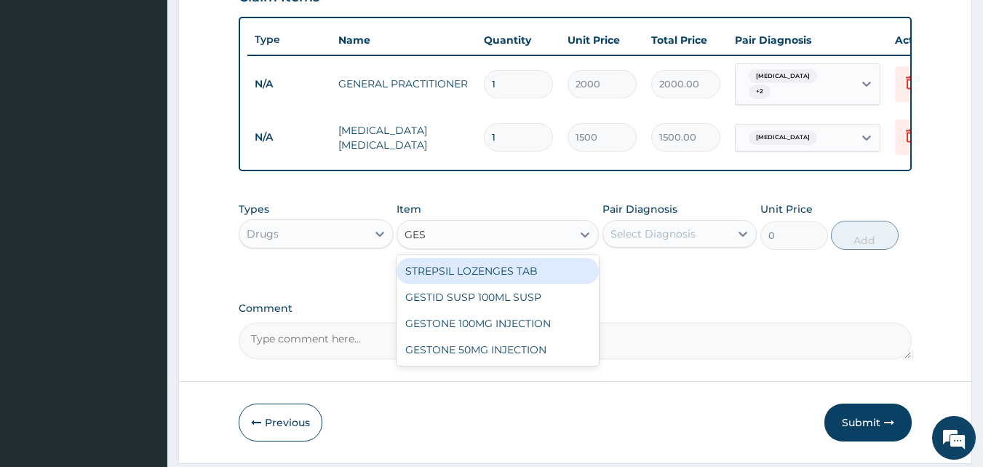
type input "GEST"
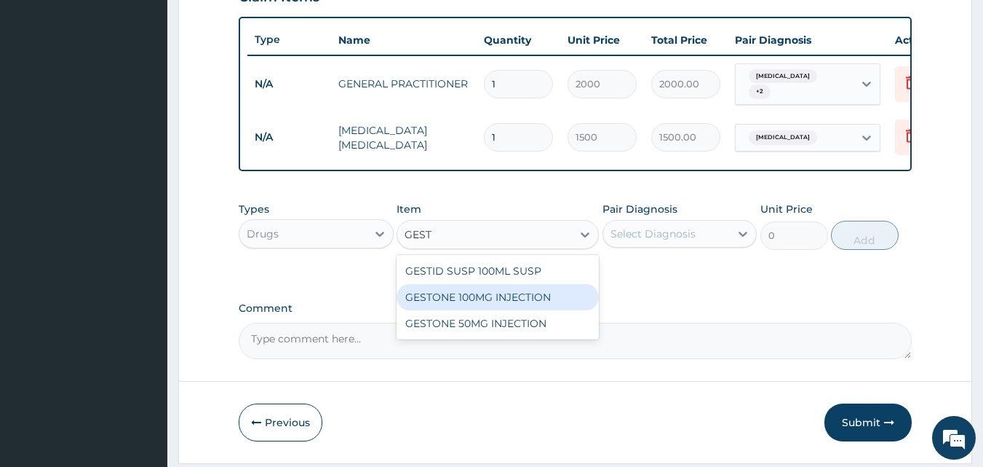
click at [475, 298] on div "GESTONE 100MG INJECTION" at bounding box center [498, 297] width 202 height 26
type input "2860"
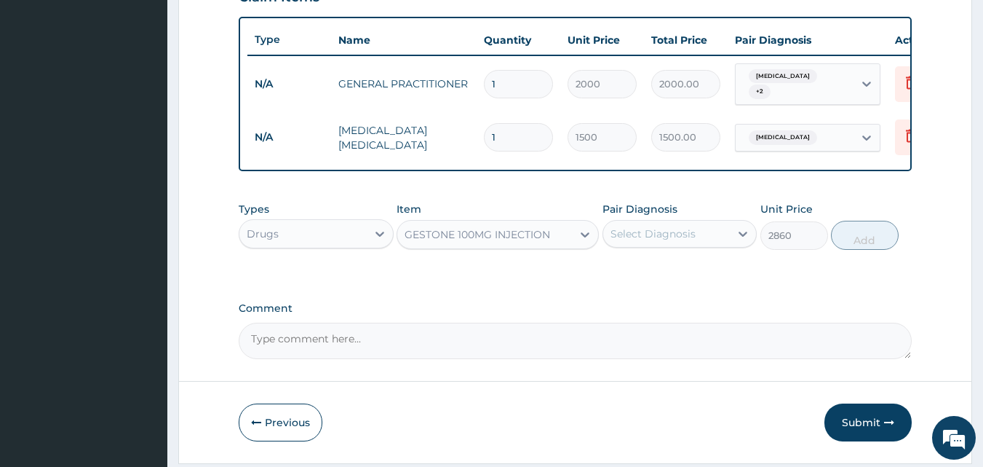
click at [562, 246] on div "GESTONE 100MG INJECTION" at bounding box center [484, 234] width 175 height 23
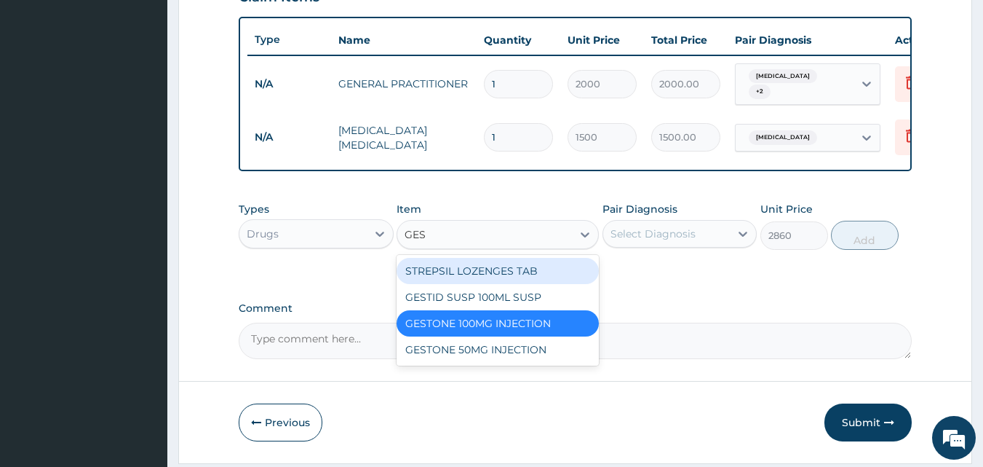
scroll to position [0, 0]
type input "GEST"
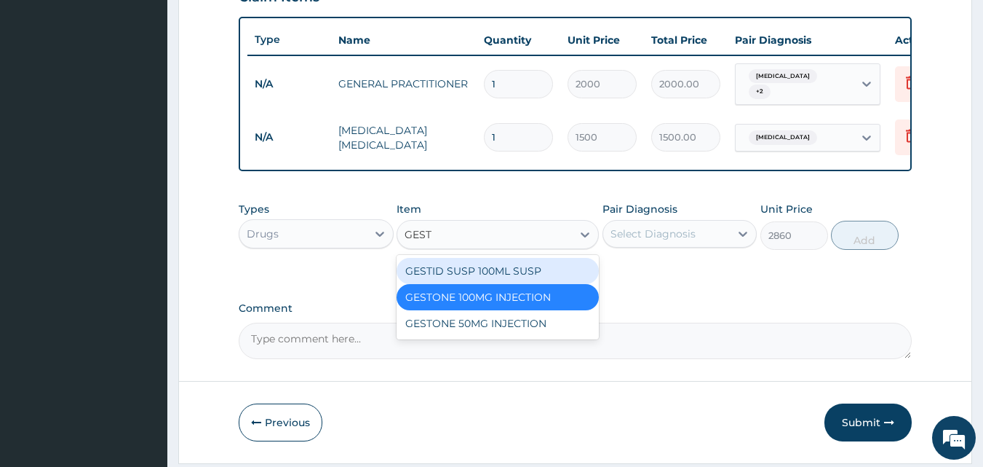
drag, startPoint x: 504, startPoint y: 275, endPoint x: 598, endPoint y: 274, distance: 93.9
click at [504, 275] on div "GESTID SUSP 100ML SUSP" at bounding box center [498, 271] width 202 height 26
type input "1000"
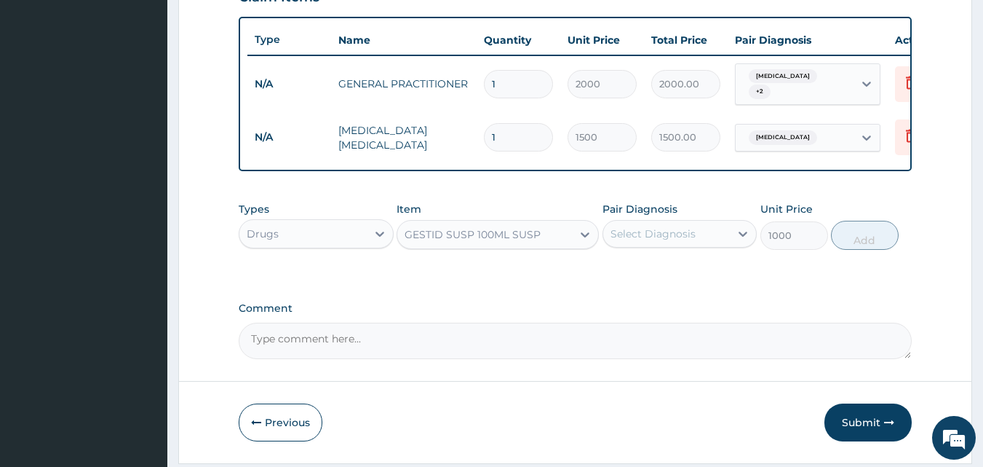
click at [670, 241] on div "Select Diagnosis" at bounding box center [653, 233] width 85 height 15
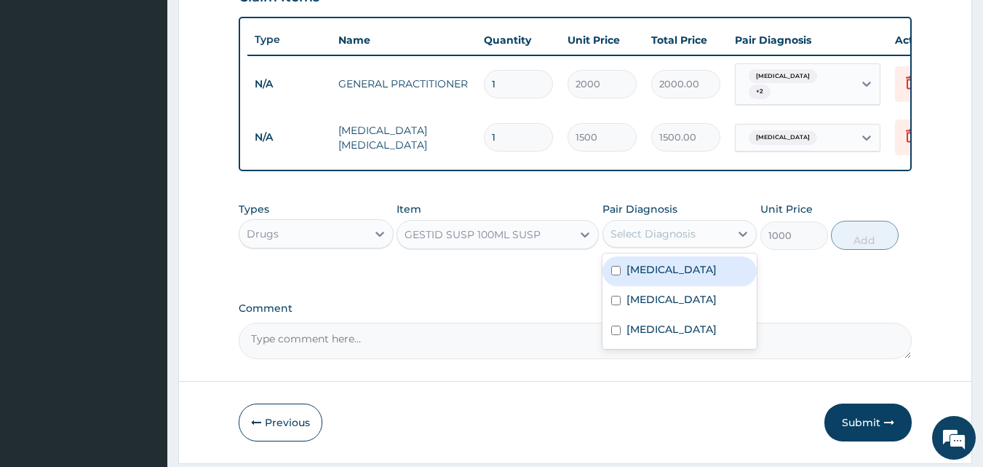
click at [665, 269] on label "Acute gastritis" at bounding box center [672, 269] width 90 height 15
checkbox input "true"
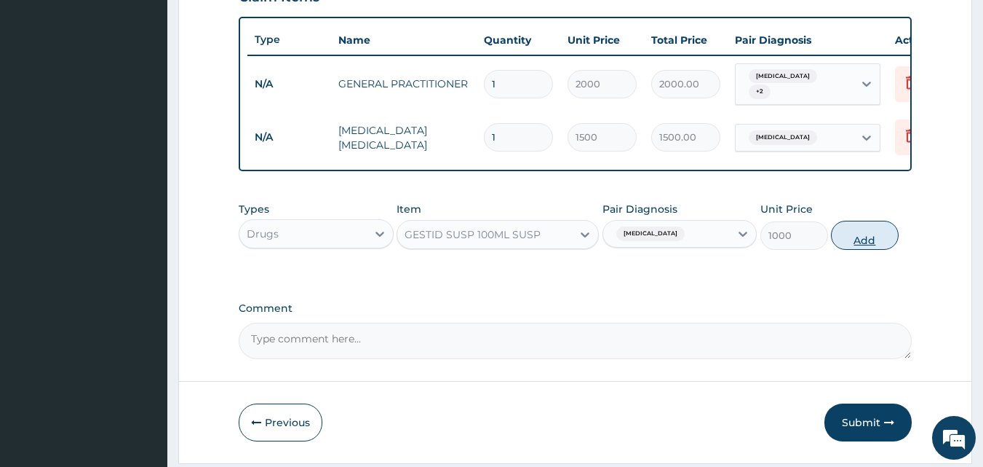
click at [877, 243] on button "Add" at bounding box center [865, 235] width 68 height 29
type input "0"
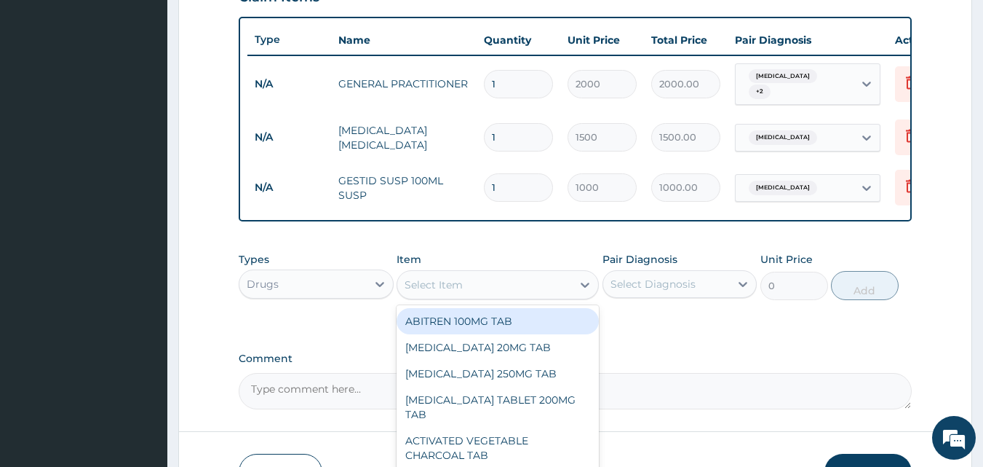
click at [444, 292] on div "Select Item" at bounding box center [434, 284] width 58 height 15
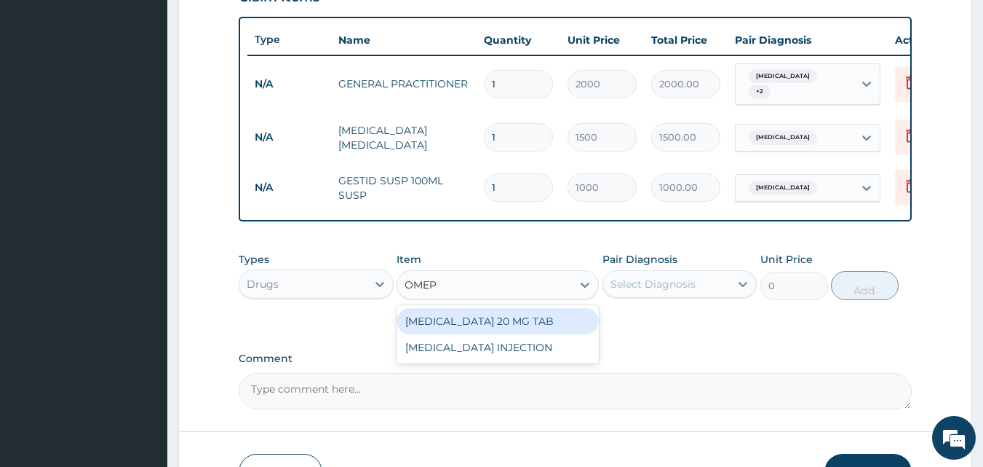
type input "OMEPR"
click at [448, 325] on div "[MEDICAL_DATA] 20 MG TAB" at bounding box center [498, 321] width 202 height 26
type input "112"
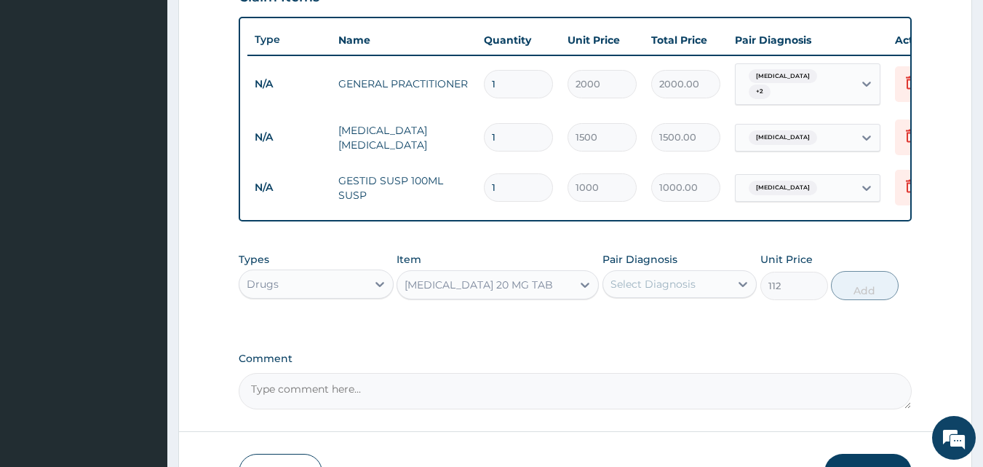
click at [696, 298] on div "Select Diagnosis" at bounding box center [680, 284] width 155 height 28
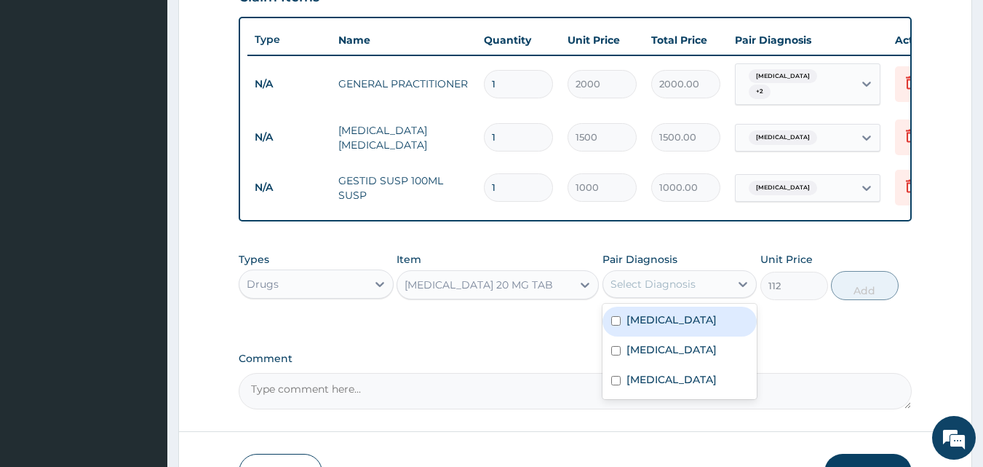
click at [681, 325] on label "Acute gastritis" at bounding box center [672, 319] width 90 height 15
checkbox input "true"
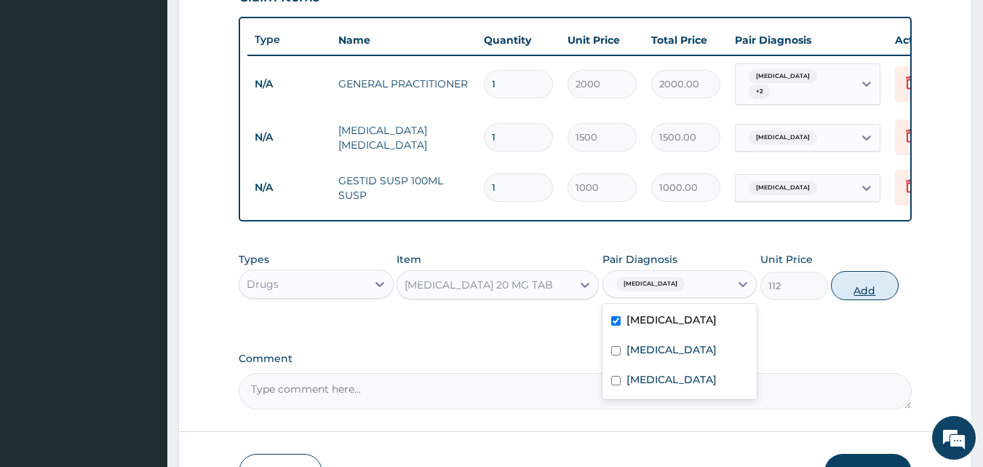
click at [879, 287] on button "Add" at bounding box center [865, 285] width 68 height 29
type input "0"
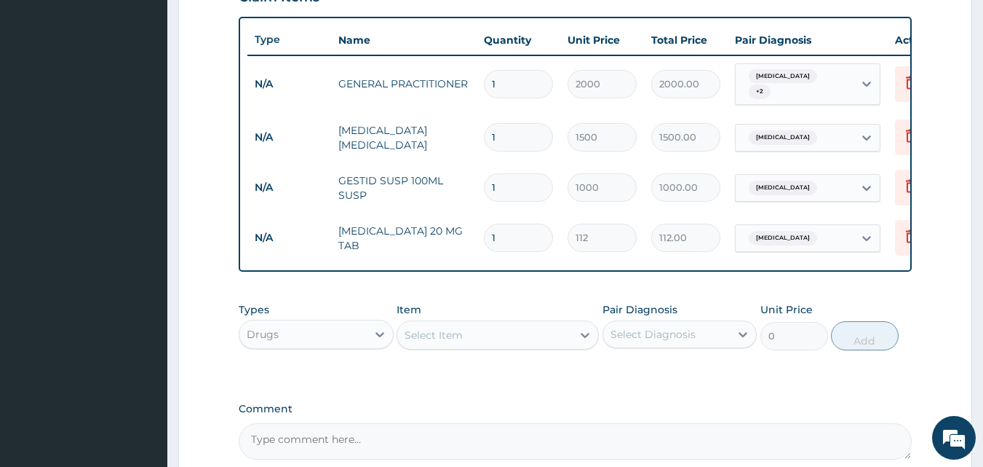
type input "10"
type input "1120.00"
type input "10"
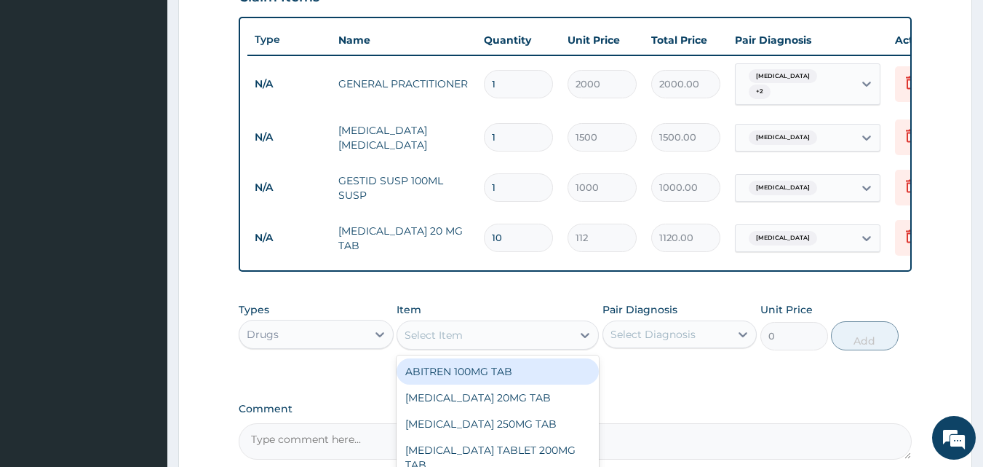
click at [447, 342] on div "Select Item" at bounding box center [434, 335] width 58 height 15
type input "AMOX"
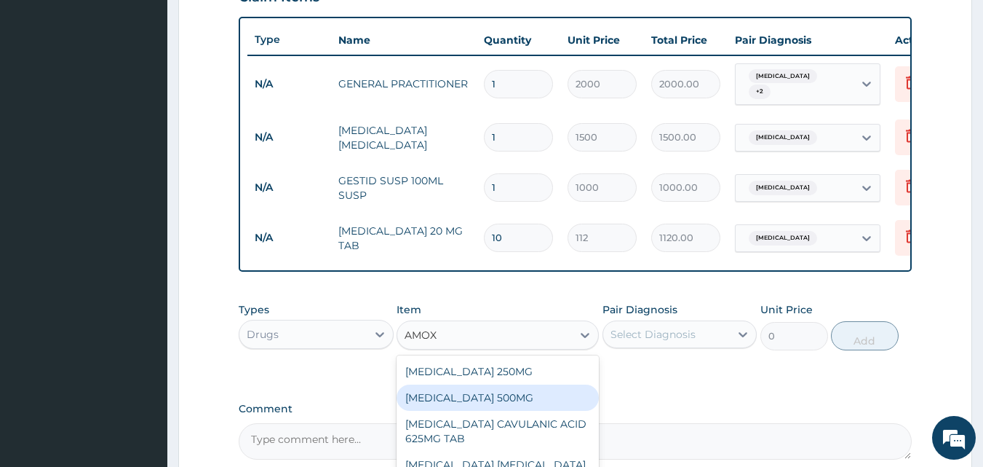
click at [467, 410] on div "[MEDICAL_DATA] 500MG" at bounding box center [498, 397] width 202 height 26
type input "70"
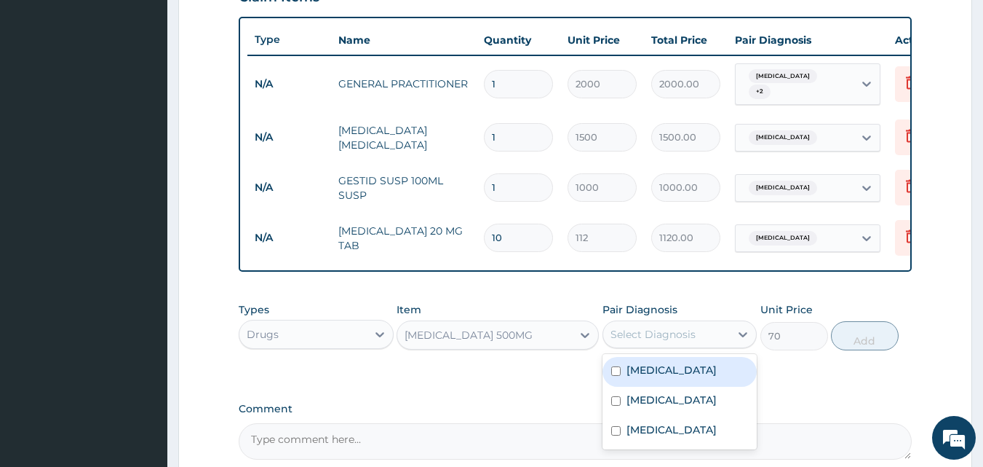
click at [667, 336] on div "Select Diagnosis" at bounding box center [653, 334] width 85 height 15
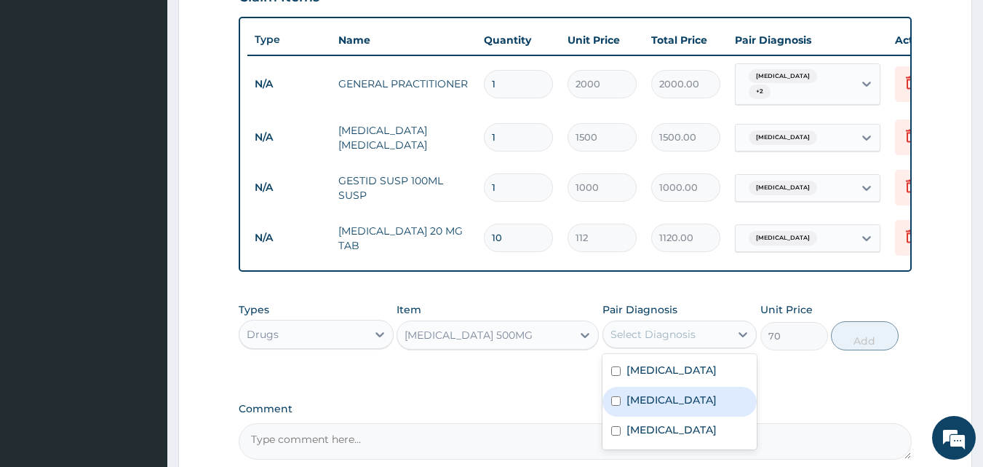
click at [670, 404] on label "[MEDICAL_DATA]" at bounding box center [672, 399] width 90 height 15
checkbox input "true"
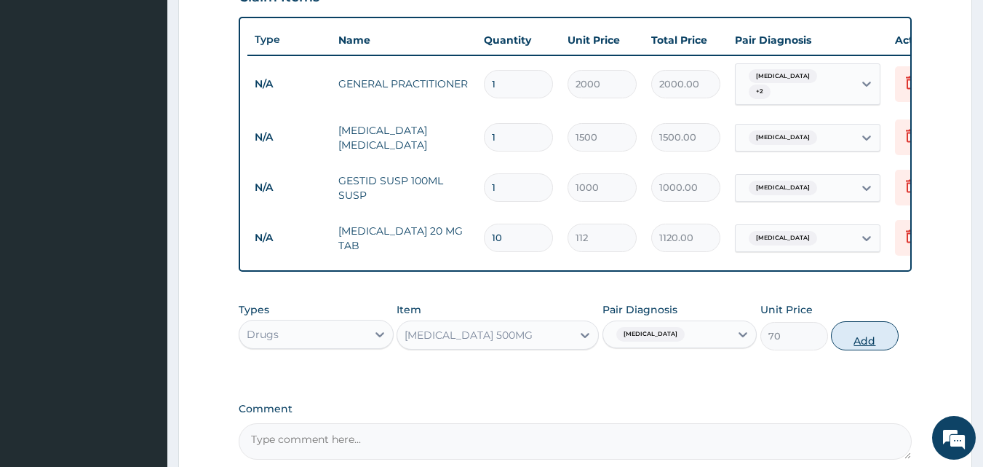
click at [875, 343] on button "Add" at bounding box center [865, 335] width 68 height 29
type input "0"
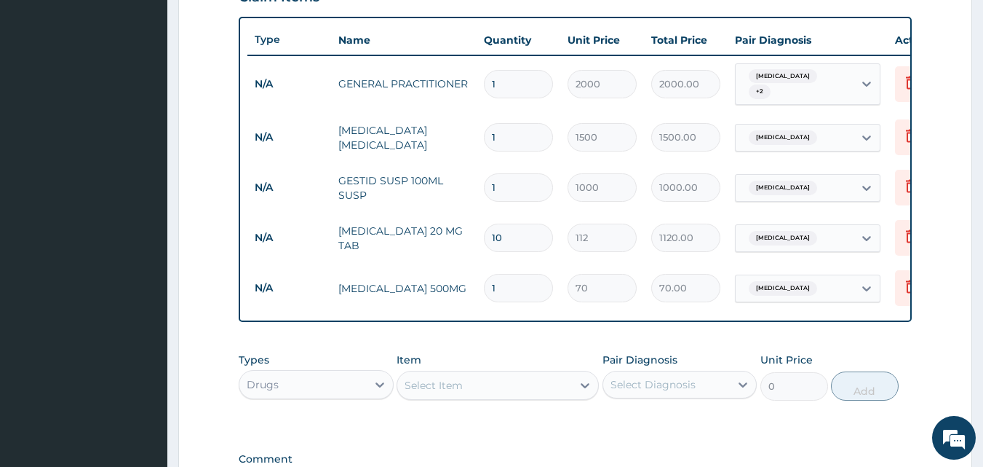
type input "15"
type input "1050.00"
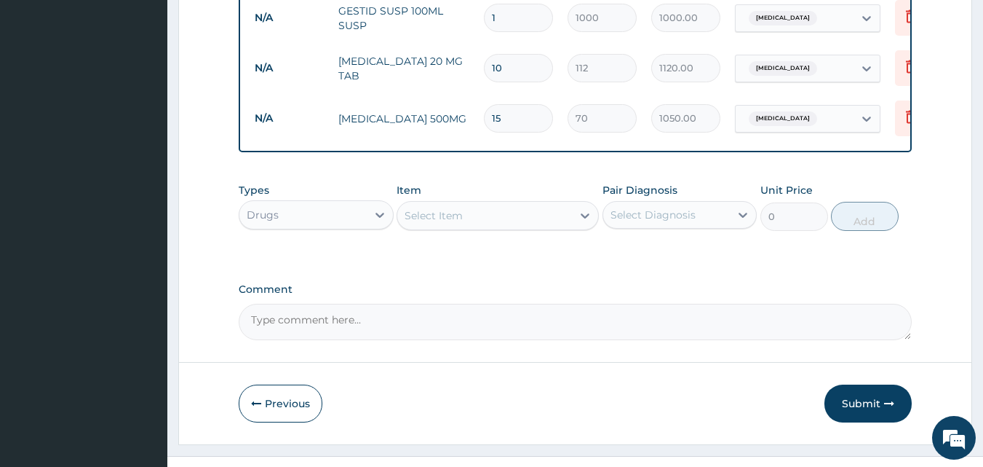
scroll to position [726, 0]
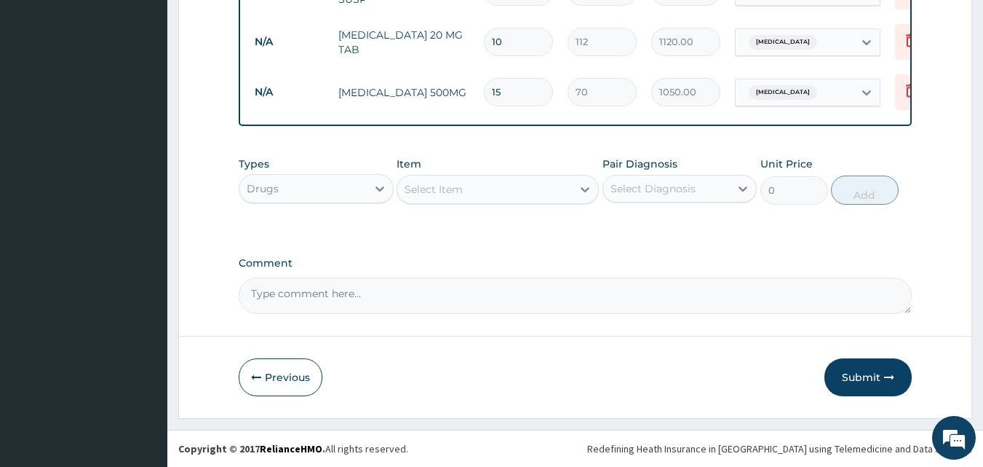
type input "15"
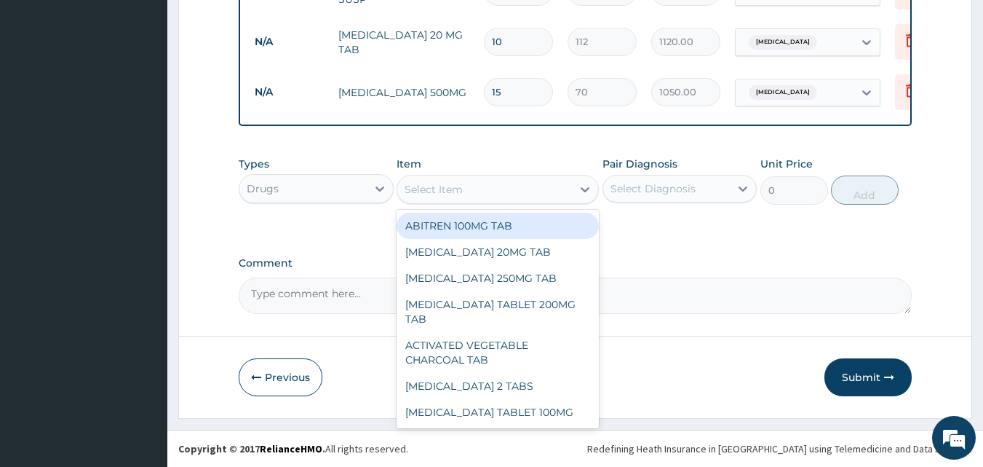
click at [461, 191] on div "Select Item" at bounding box center [434, 189] width 58 height 15
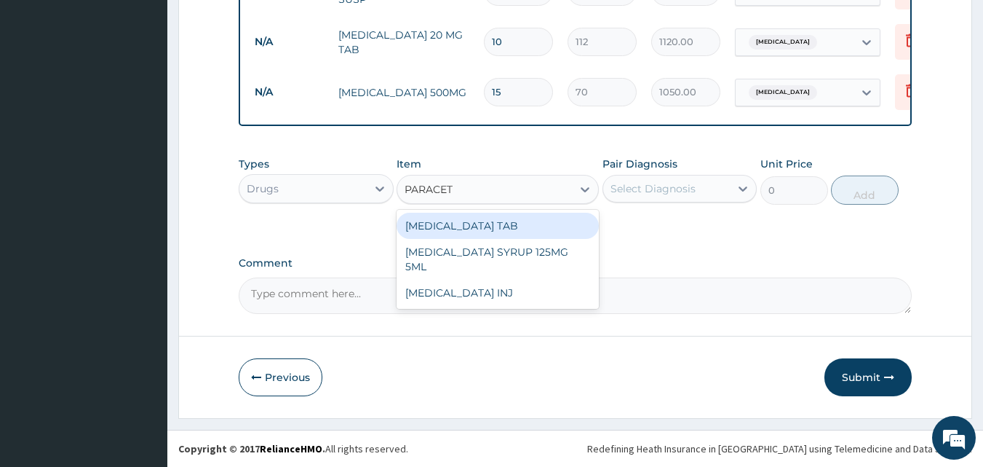
type input "PARACETA"
click at [459, 228] on div "[MEDICAL_DATA] TAB" at bounding box center [498, 226] width 202 height 26
type input "20"
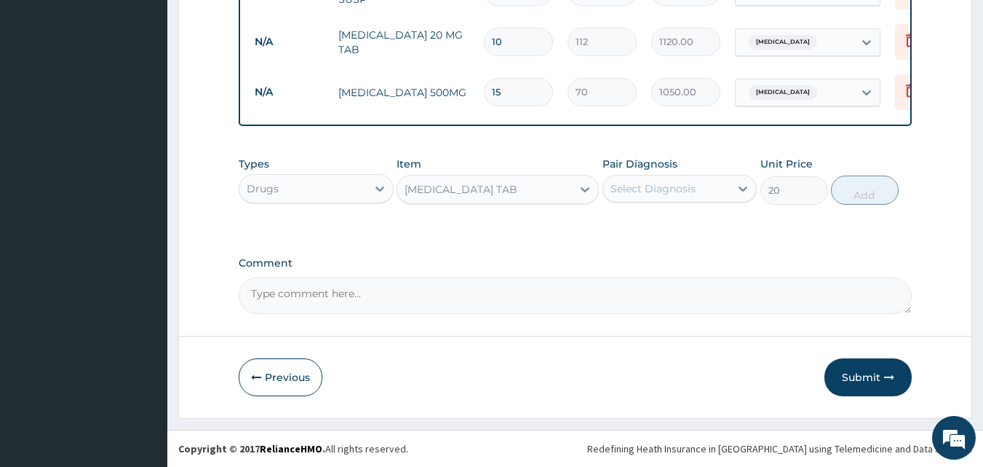
click at [682, 186] on div "Select Diagnosis" at bounding box center [653, 188] width 85 height 15
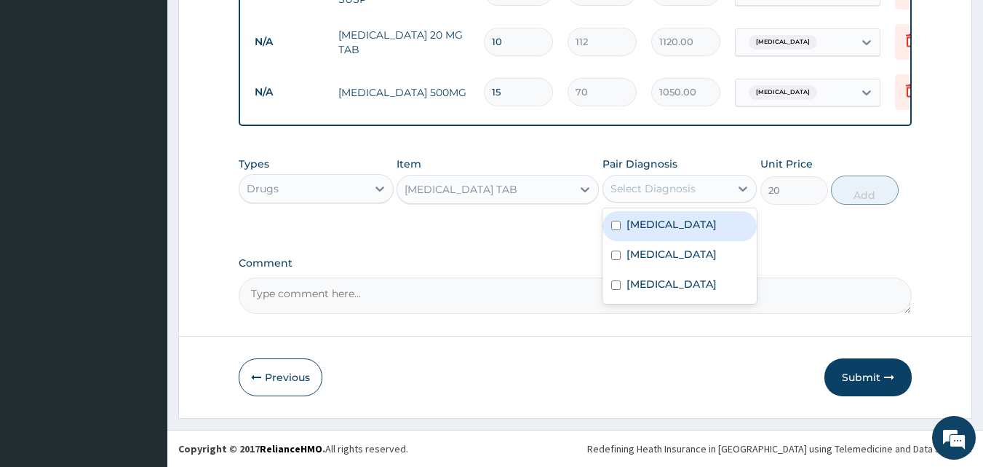
click at [677, 226] on label "Acute gastritis" at bounding box center [672, 224] width 90 height 15
checkbox input "true"
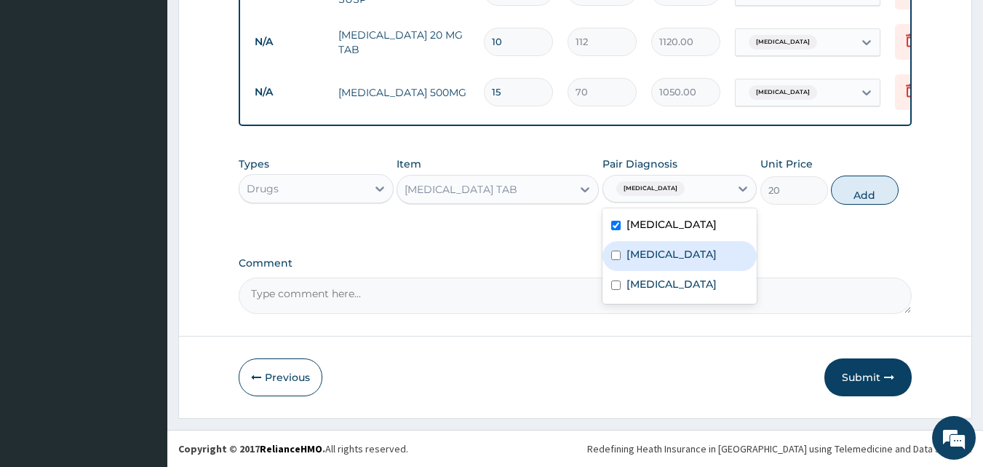
click at [666, 254] on label "[MEDICAL_DATA]" at bounding box center [672, 254] width 90 height 15
checkbox input "true"
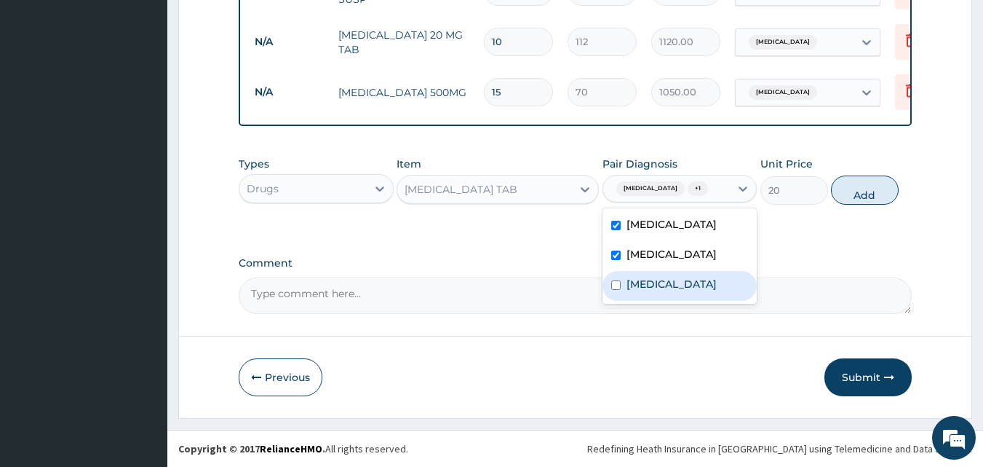
click at [649, 298] on div "[MEDICAL_DATA]" at bounding box center [680, 286] width 155 height 30
checkbox input "true"
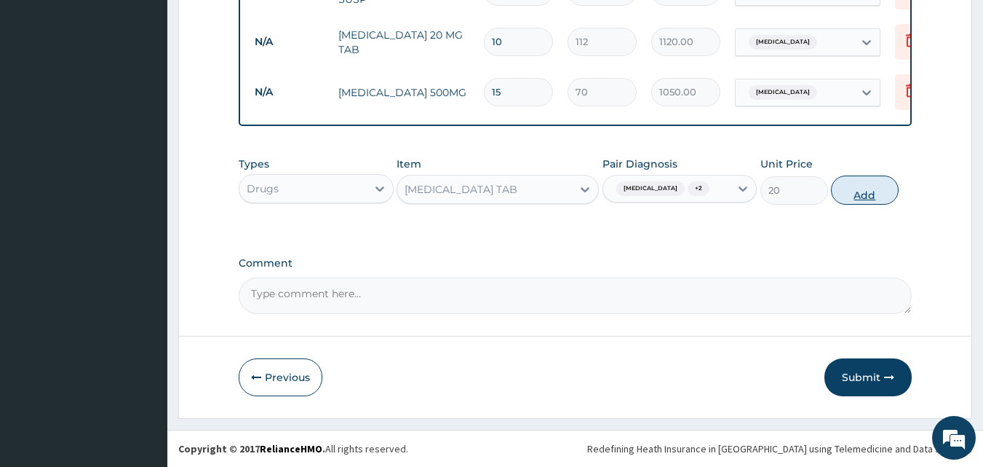
click at [891, 193] on button "Add" at bounding box center [865, 189] width 68 height 29
type input "0"
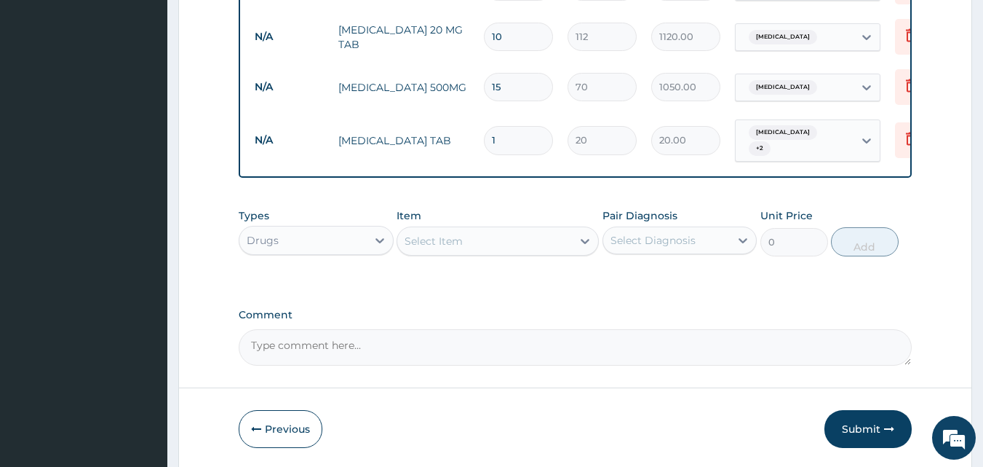
type input "18"
type input "360.00"
type input "18"
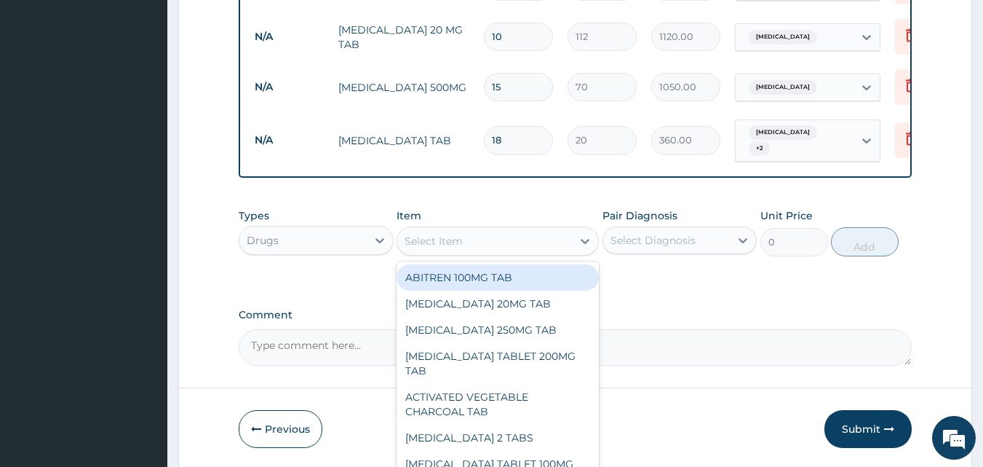
click at [490, 242] on div "Select Item" at bounding box center [484, 240] width 175 height 23
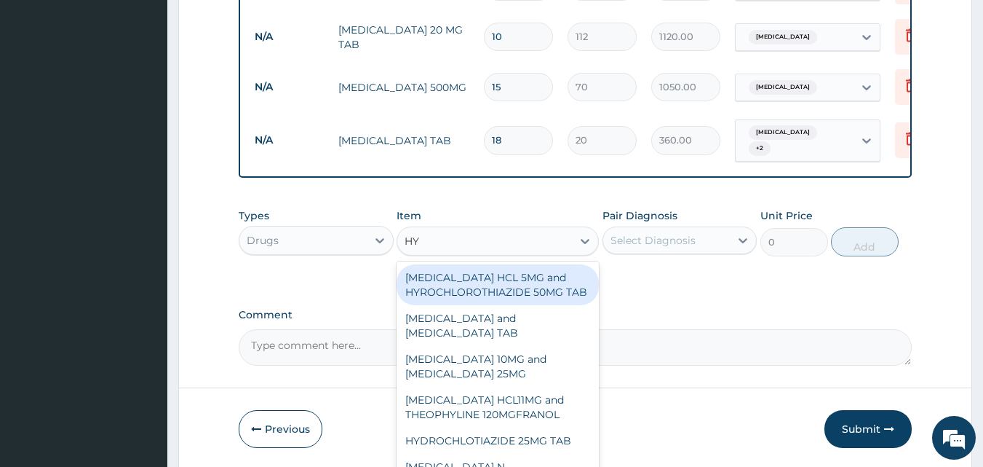
type input "HYO"
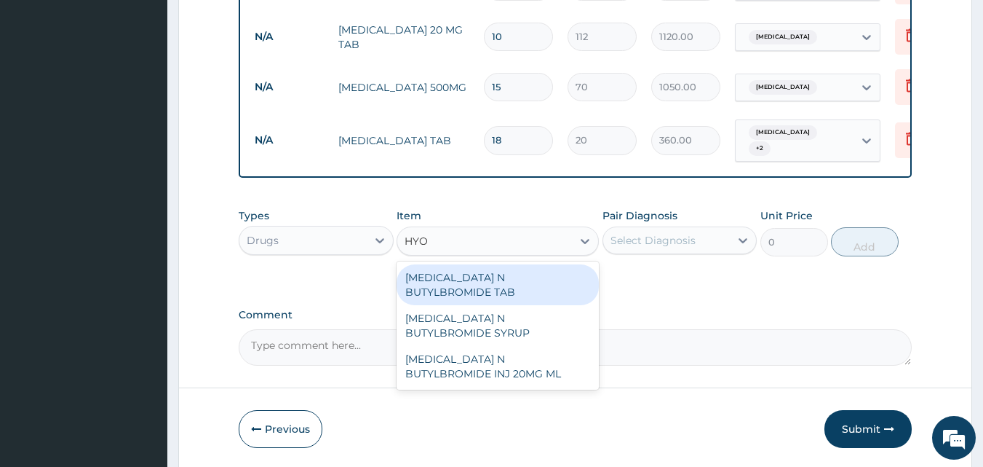
click at [526, 265] on div "[MEDICAL_DATA] N BUTYLBROMIDE TAB" at bounding box center [498, 284] width 202 height 41
type input "68"
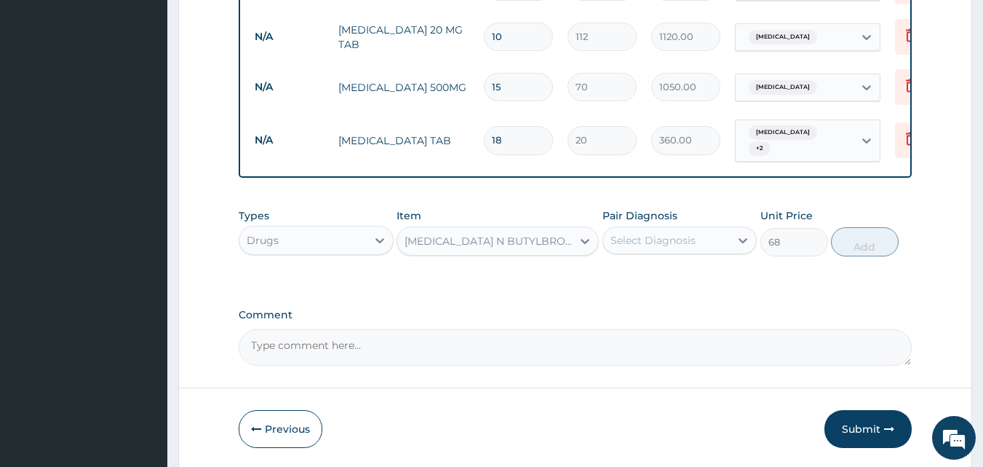
click at [660, 229] on div "Select Diagnosis" at bounding box center [666, 240] width 127 height 23
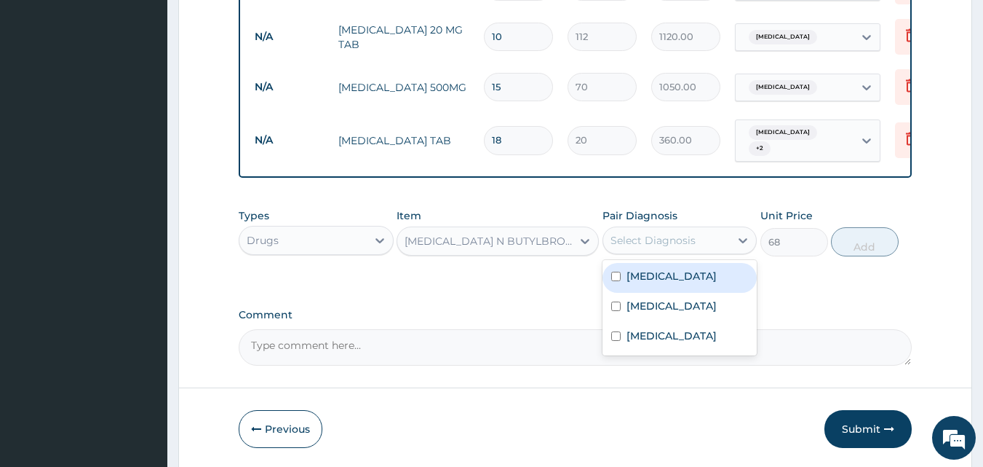
click at [653, 279] on label "Acute gastritis" at bounding box center [672, 276] width 90 height 15
checkbox input "true"
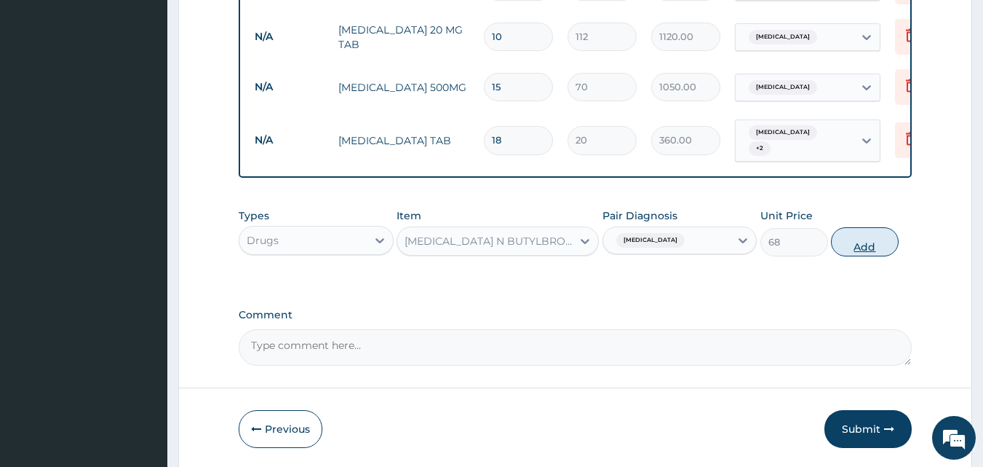
click at [882, 246] on button "Add" at bounding box center [865, 241] width 68 height 29
type input "0"
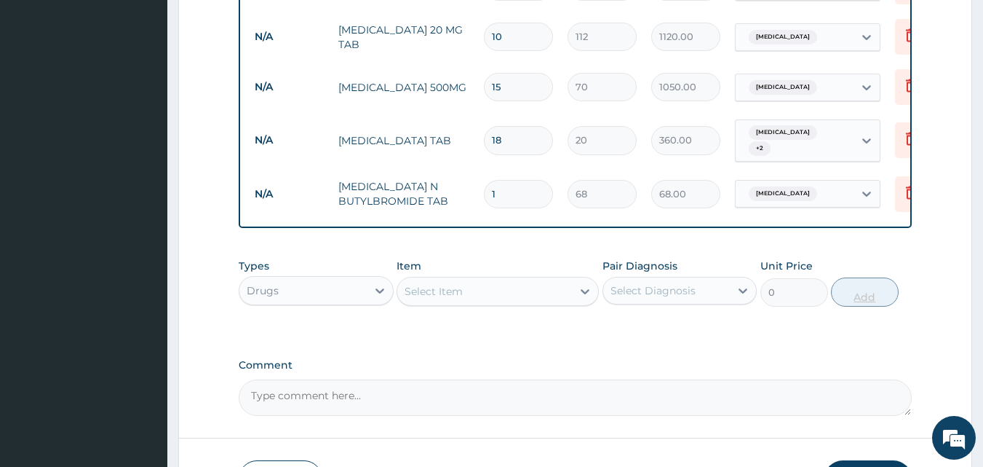
type input "10"
type input "680.00"
type input "10"
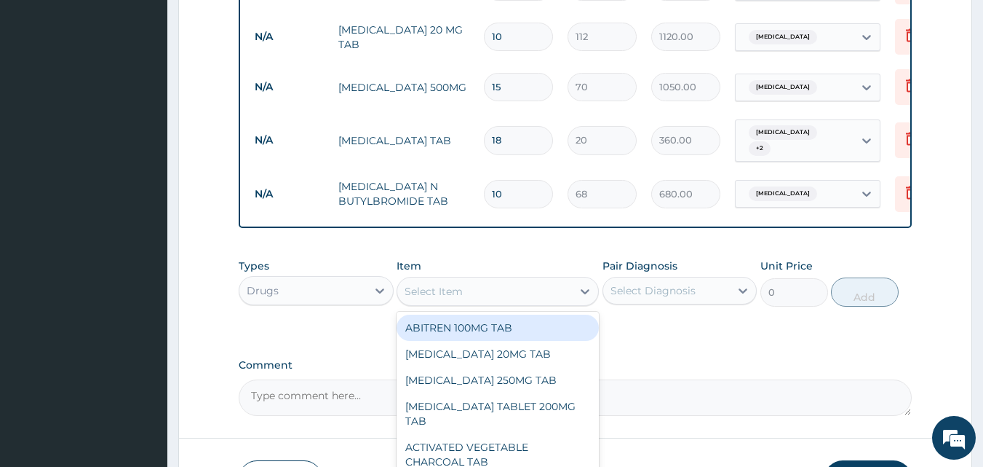
click at [502, 293] on div "Select Item" at bounding box center [484, 290] width 175 height 23
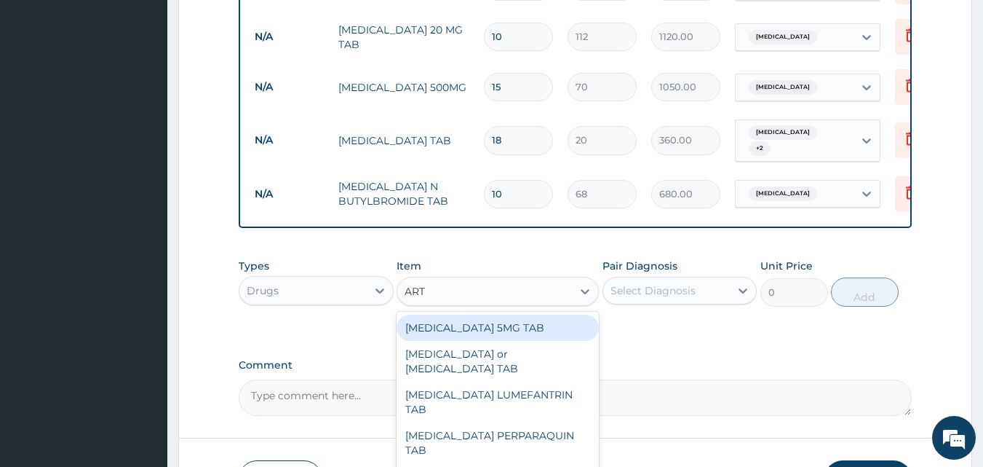
type input "ARTE"
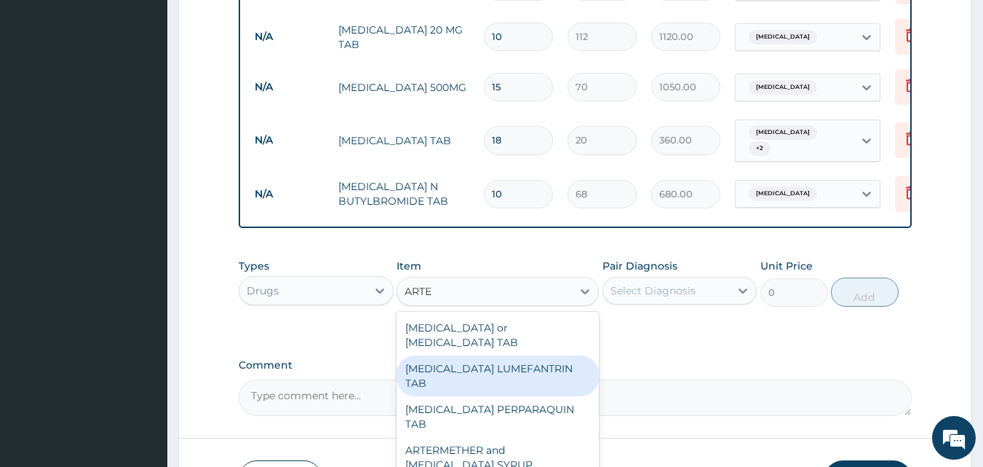
click at [507, 373] on div "[MEDICAL_DATA] LUMEFANTRIN TAB" at bounding box center [498, 375] width 202 height 41
type input "250"
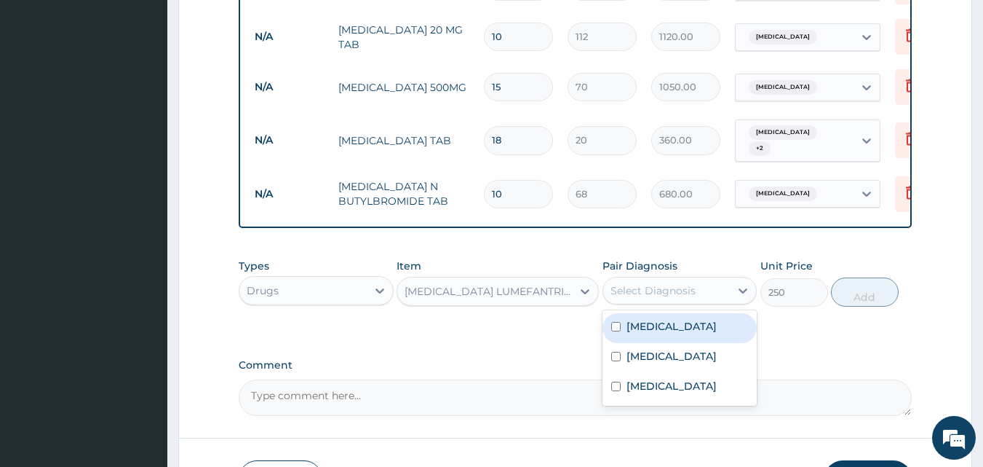
click at [694, 284] on div "Select Diagnosis" at bounding box center [653, 290] width 85 height 15
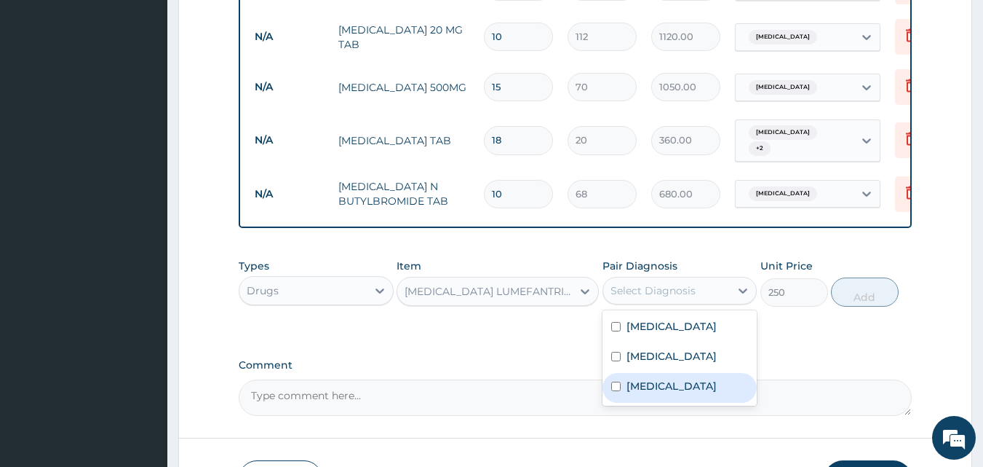
click at [646, 392] on div "[MEDICAL_DATA]" at bounding box center [680, 388] width 155 height 30
checkbox input "true"
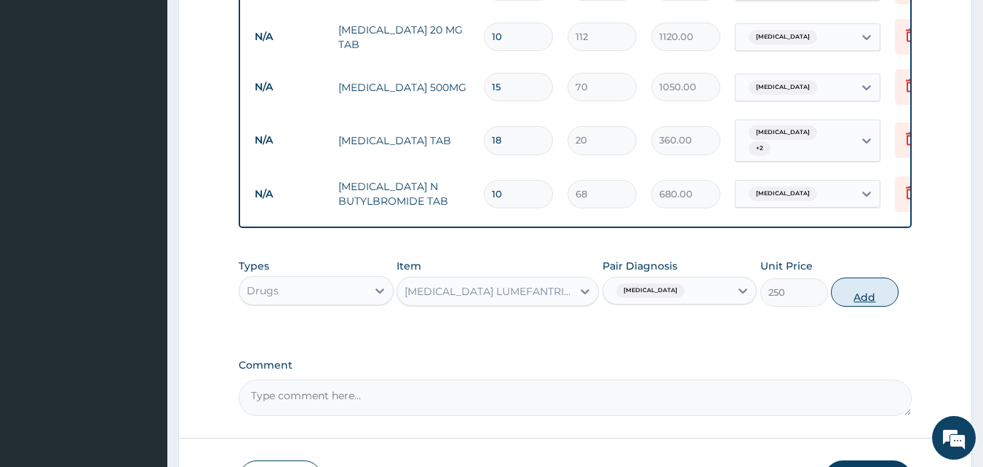
click at [860, 287] on button "Add" at bounding box center [865, 291] width 68 height 29
type input "0"
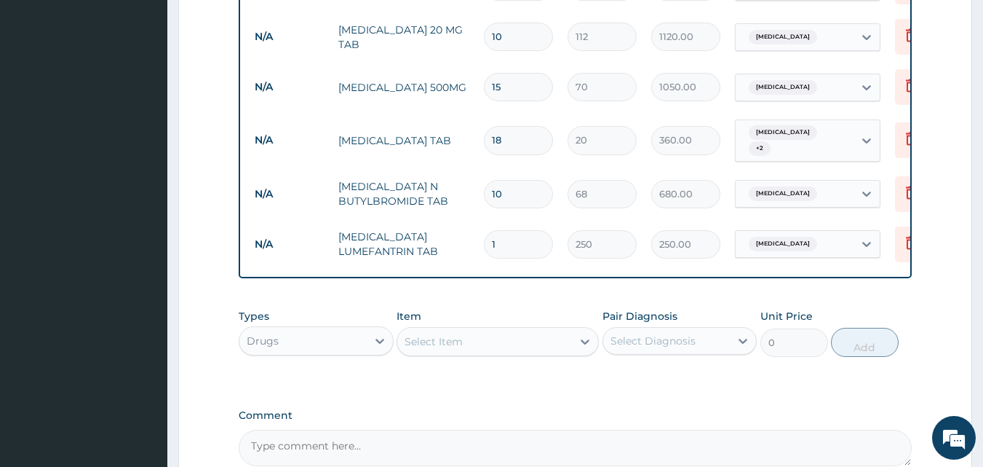
type input "0.00"
type input "6"
type input "1500.00"
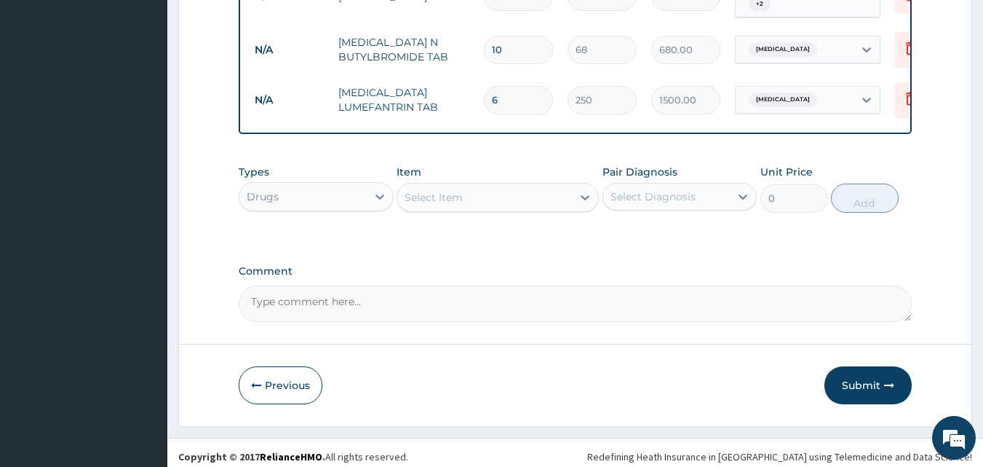
scroll to position [876, 0]
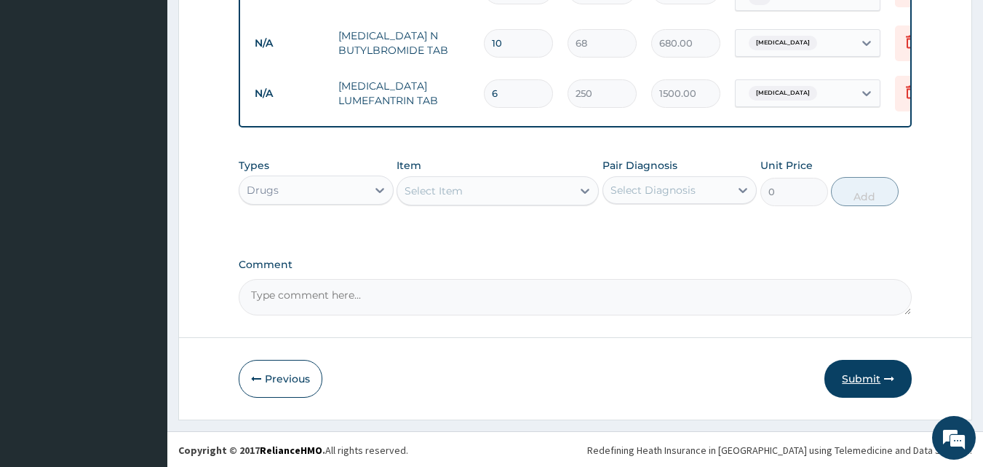
type input "6"
click at [881, 381] on button "Submit" at bounding box center [868, 379] width 87 height 38
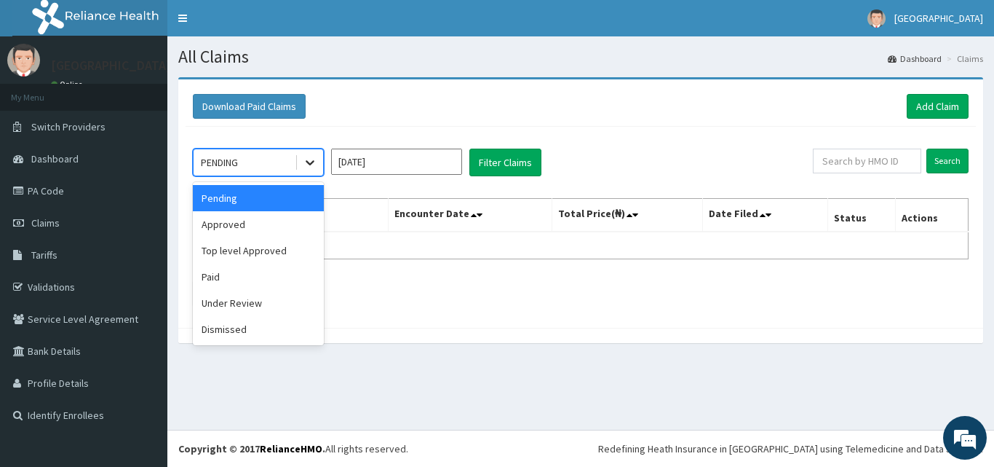
click at [313, 166] on icon at bounding box center [310, 162] width 15 height 15
click at [243, 217] on div "Approved" at bounding box center [258, 224] width 131 height 26
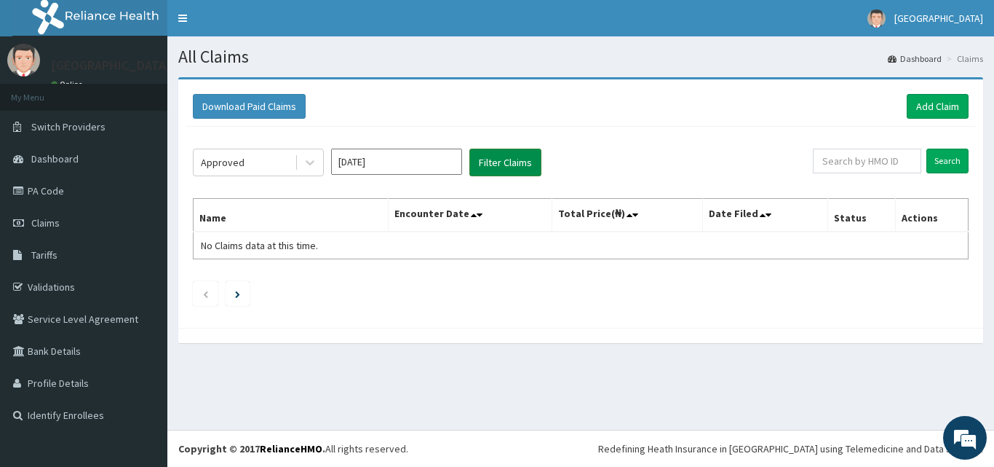
click at [523, 164] on button "Filter Claims" at bounding box center [505, 162] width 72 height 28
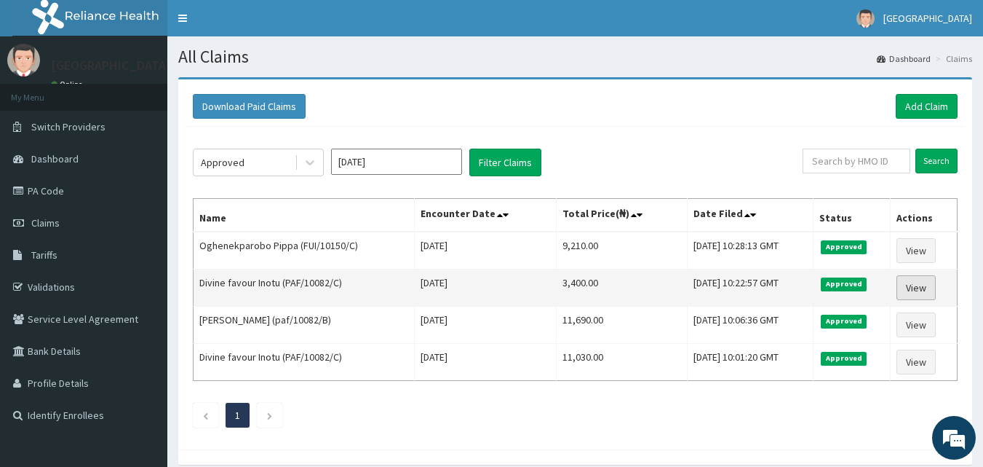
click at [927, 291] on link "View" at bounding box center [916, 287] width 39 height 25
